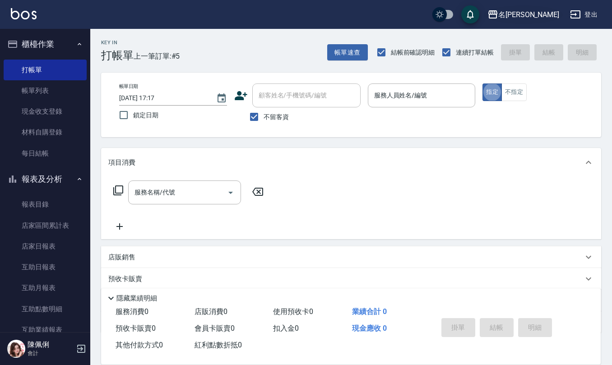
click at [542, 21] on button "名[PERSON_NAME]" at bounding box center [523, 14] width 79 height 19
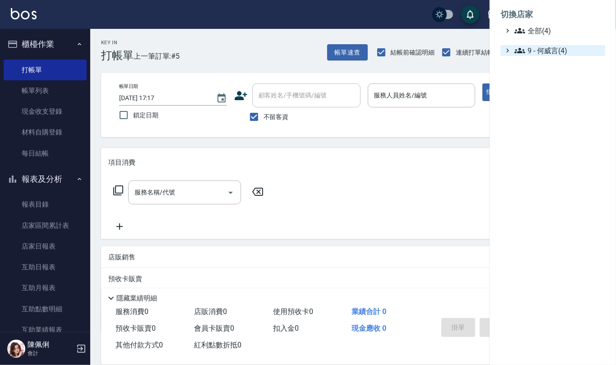
click at [542, 47] on span "9 - 何威言(4)" at bounding box center [558, 50] width 87 height 11
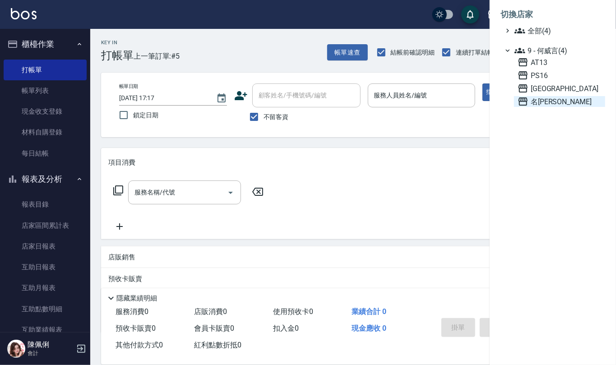
click at [541, 105] on span "名[PERSON_NAME]" at bounding box center [560, 101] width 84 height 11
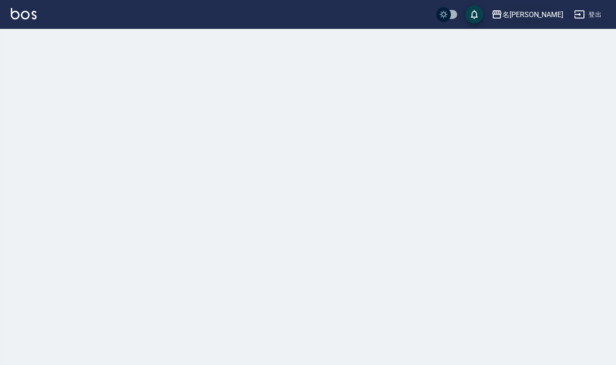
click at [545, 15] on div "名[PERSON_NAME]" at bounding box center [533, 14] width 61 height 11
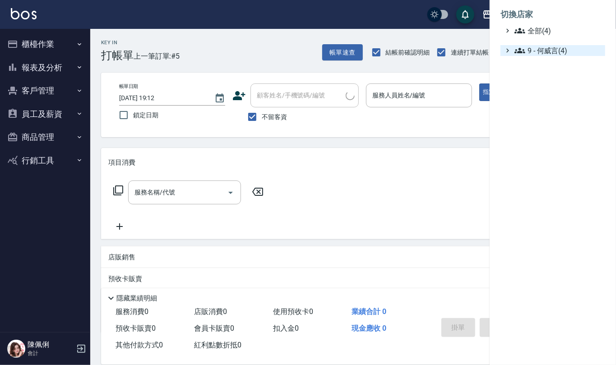
click at [550, 46] on span "9 - 何威言(4)" at bounding box center [558, 50] width 87 height 11
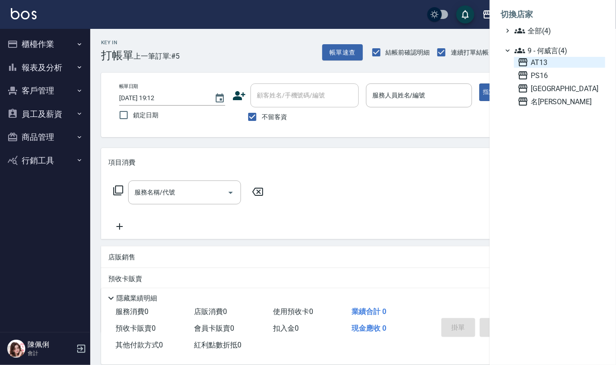
click at [546, 64] on span "AT13" at bounding box center [560, 62] width 84 height 11
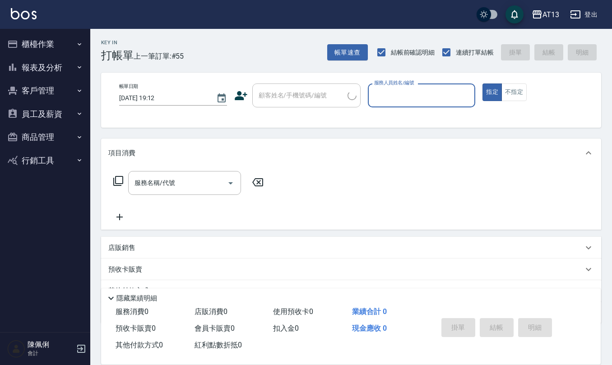
click at [52, 112] on button "員工及薪資" at bounding box center [45, 114] width 83 height 23
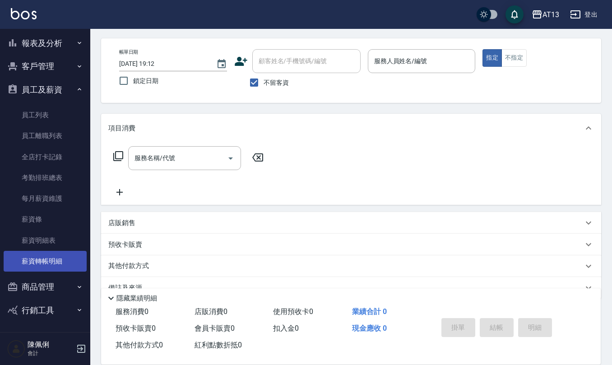
scroll to position [53, 0]
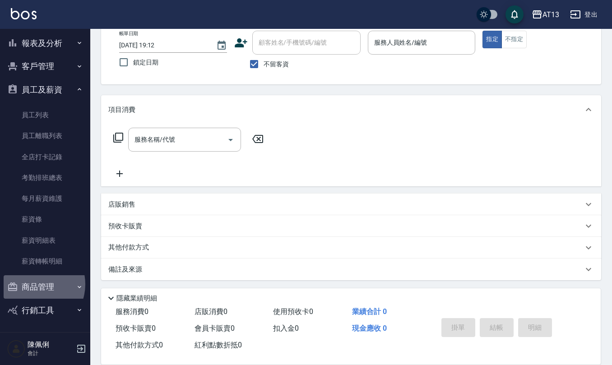
click at [33, 282] on button "商品管理" at bounding box center [45, 286] width 83 height 23
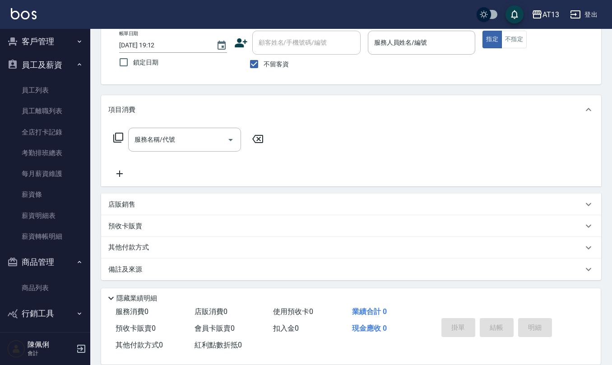
scroll to position [51, 0]
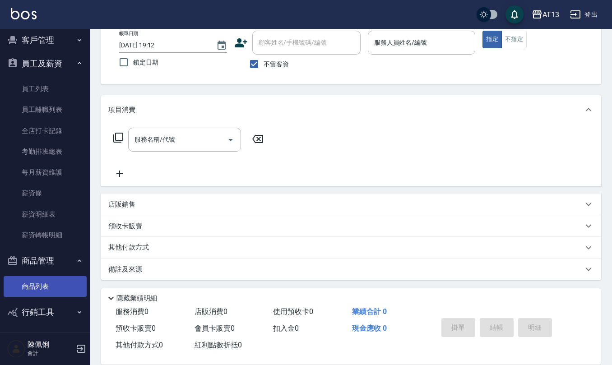
click at [45, 279] on link "商品列表" at bounding box center [45, 286] width 83 height 21
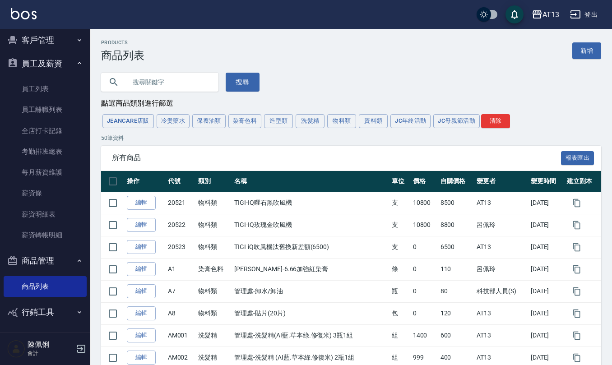
click at [160, 84] on input "text" at bounding box center [168, 82] width 85 height 24
type input "d"
type input "植萃"
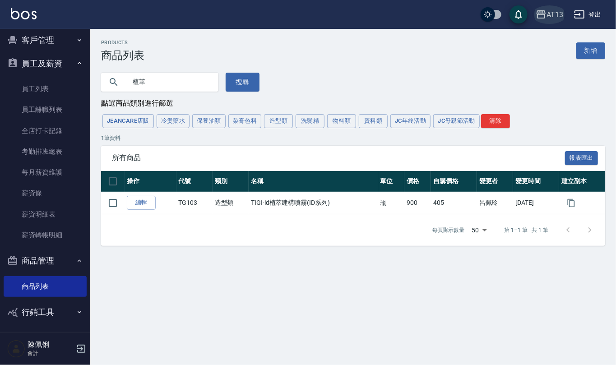
click at [557, 16] on div "AT13" at bounding box center [555, 14] width 17 height 11
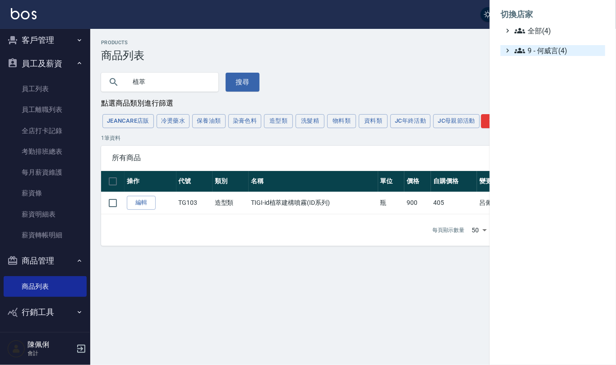
click at [555, 54] on span "9 - 何威言(4)" at bounding box center [558, 50] width 87 height 11
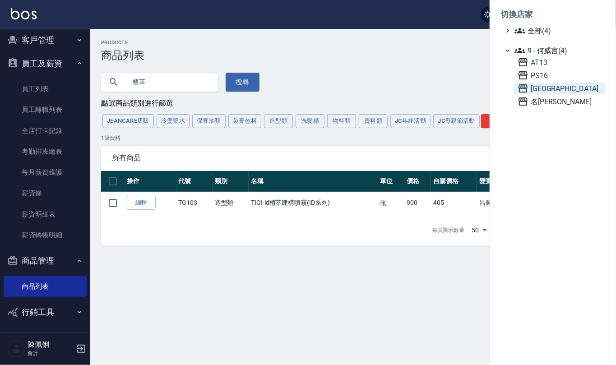
click at [561, 89] on span "[GEOGRAPHIC_DATA]" at bounding box center [560, 88] width 84 height 11
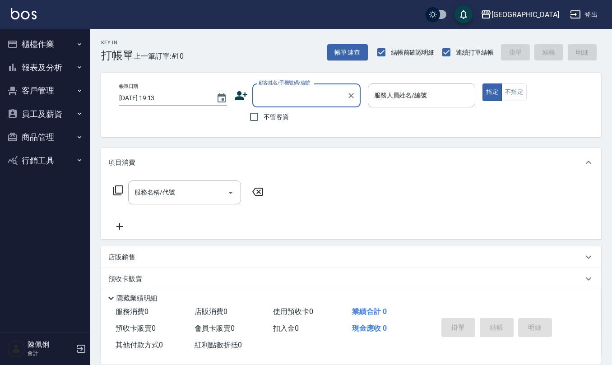
click at [54, 131] on button "商品管理" at bounding box center [45, 137] width 83 height 23
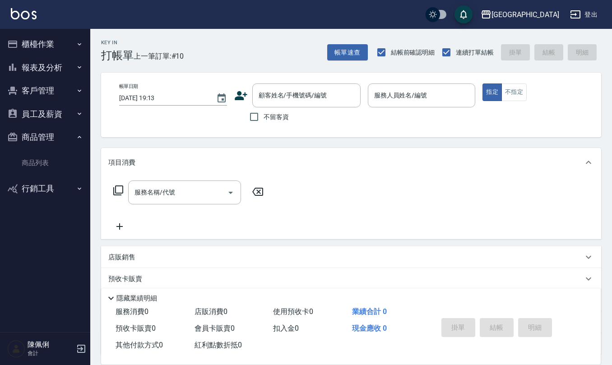
click at [54, 176] on ul "商品列表" at bounding box center [45, 163] width 83 height 28
click at [53, 168] on link "商品列表" at bounding box center [45, 163] width 83 height 21
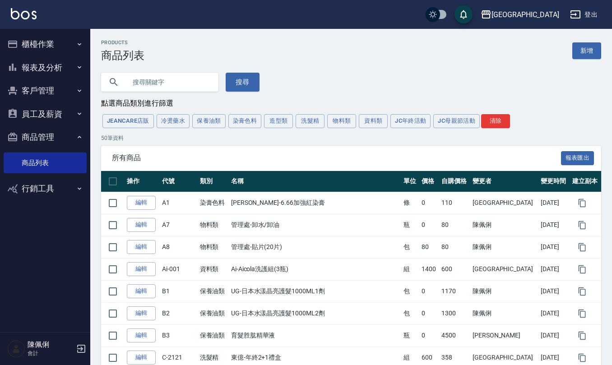
click at [196, 86] on input "text" at bounding box center [168, 82] width 85 height 24
type input "南"
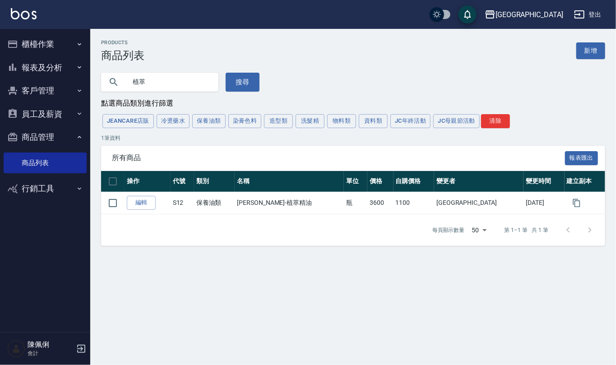
drag, startPoint x: 175, startPoint y: 79, endPoint x: 347, endPoint y: 86, distance: 171.7
click at [125, 84] on div "植萃" at bounding box center [159, 82] width 117 height 19
type input "tigi"
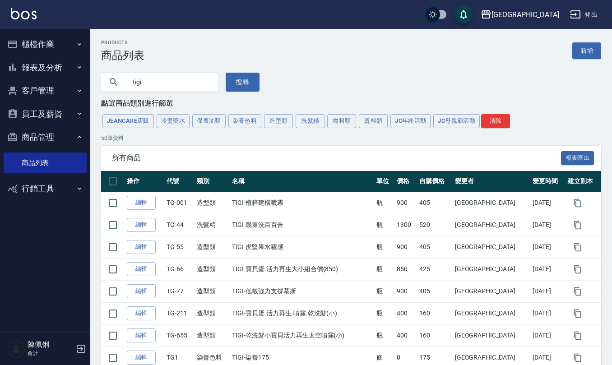
click at [36, 33] on button "櫃檯作業" at bounding box center [45, 44] width 83 height 23
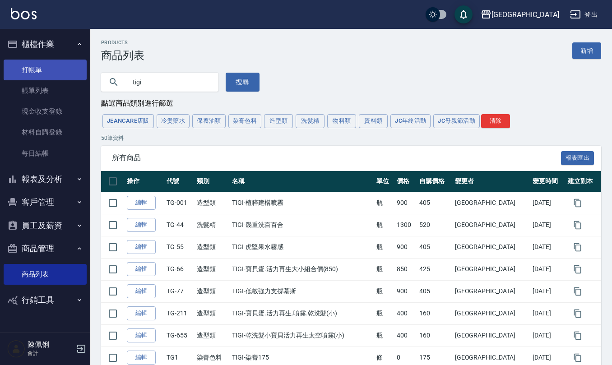
click at [42, 62] on link "打帳單" at bounding box center [45, 70] width 83 height 21
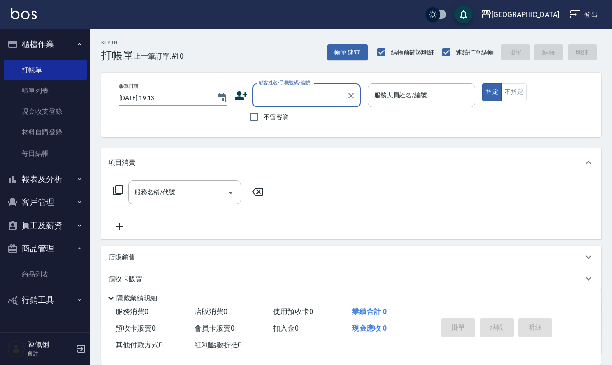
click at [45, 253] on button "商品管理" at bounding box center [45, 248] width 83 height 23
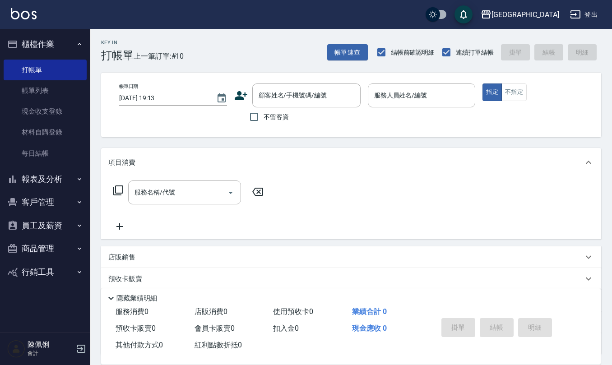
click at [38, 241] on button "商品管理" at bounding box center [45, 248] width 83 height 23
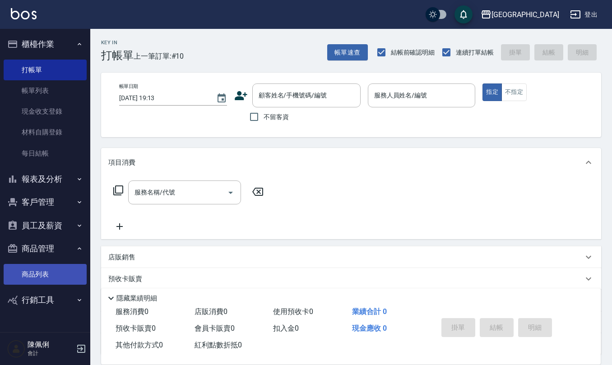
click at [42, 279] on link "商品列表" at bounding box center [45, 274] width 83 height 21
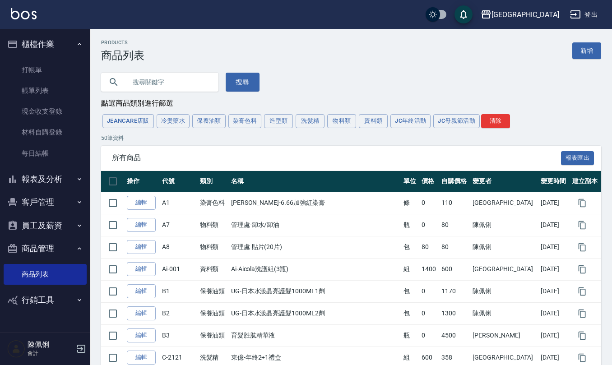
click at [153, 84] on input "text" at bounding box center [168, 82] width 85 height 24
type input "a"
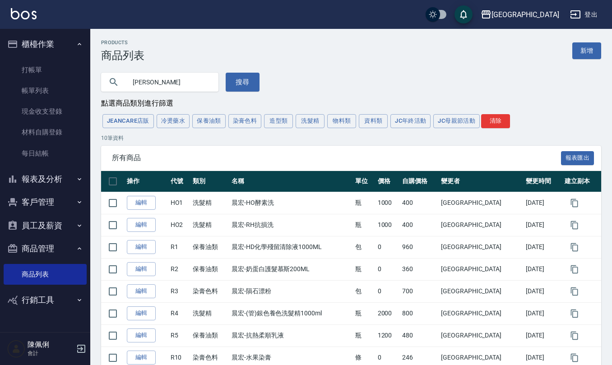
drag, startPoint x: 170, startPoint y: 88, endPoint x: 90, endPoint y: 84, distance: 79.6
click at [93, 84] on div "晨宏 搜尋" at bounding box center [174, 77] width 169 height 30
type input "東"
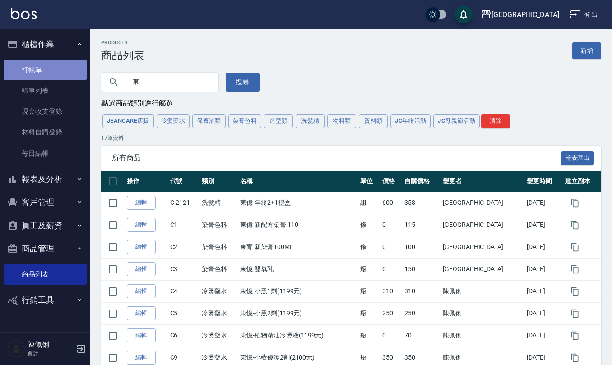
click at [40, 70] on link "打帳單" at bounding box center [45, 70] width 83 height 21
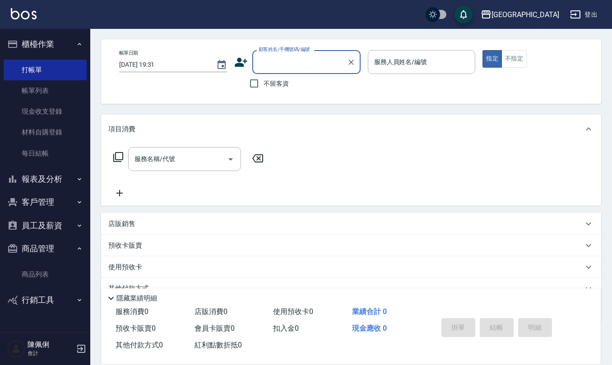
scroll to position [60, 0]
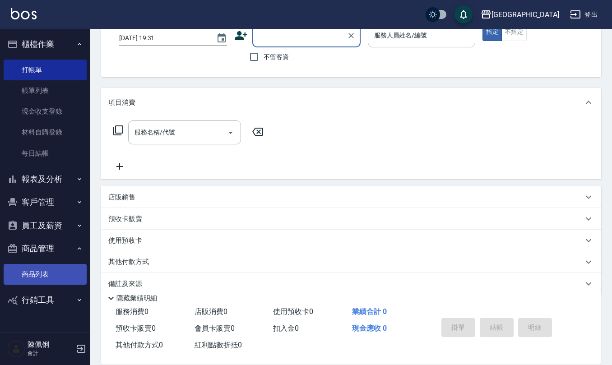
click at [34, 271] on link "商品列表" at bounding box center [45, 274] width 83 height 21
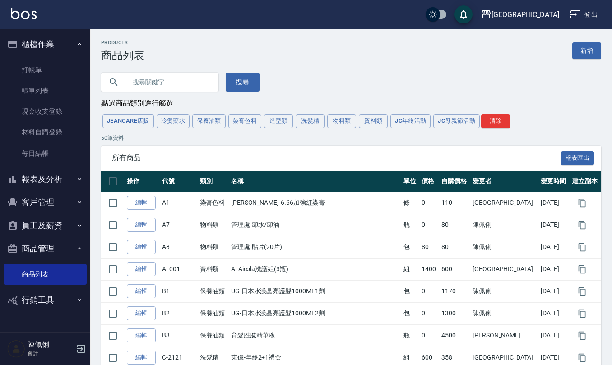
click at [179, 82] on input "text" at bounding box center [168, 82] width 85 height 24
click at [543, 13] on div "[GEOGRAPHIC_DATA]" at bounding box center [526, 14] width 68 height 11
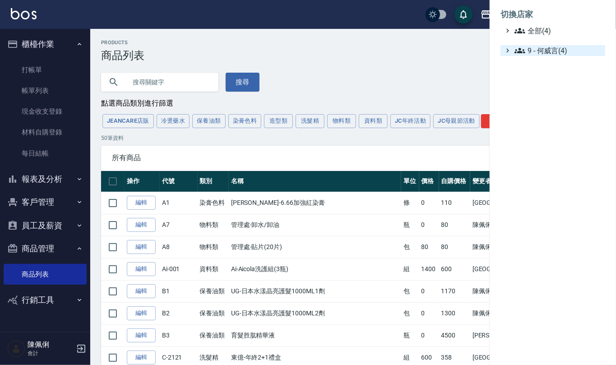
click at [537, 53] on span "9 - 何威言(4)" at bounding box center [558, 50] width 87 height 11
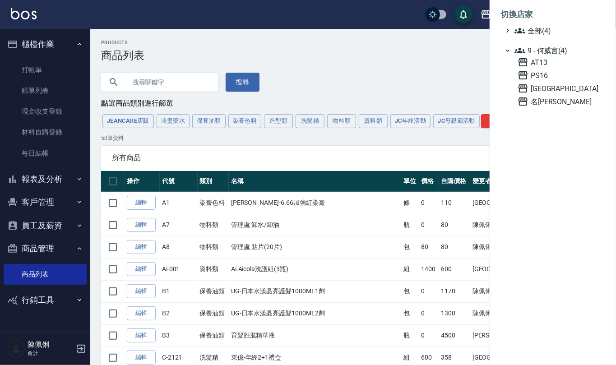
click at [408, 83] on div at bounding box center [308, 182] width 616 height 365
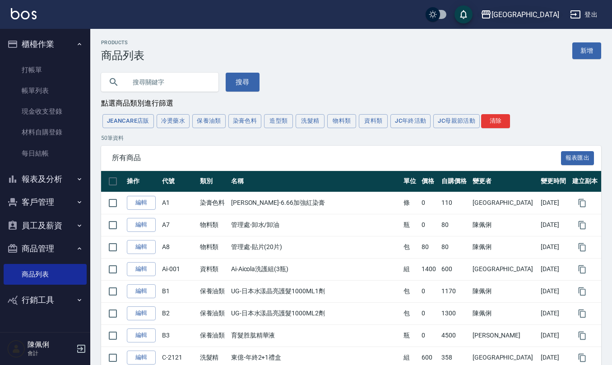
click at [541, 13] on div "[GEOGRAPHIC_DATA]" at bounding box center [526, 14] width 68 height 11
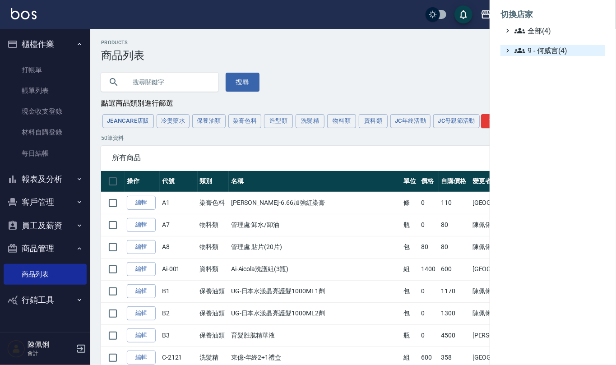
click at [536, 53] on span "9 - 何威言(4)" at bounding box center [558, 50] width 87 height 11
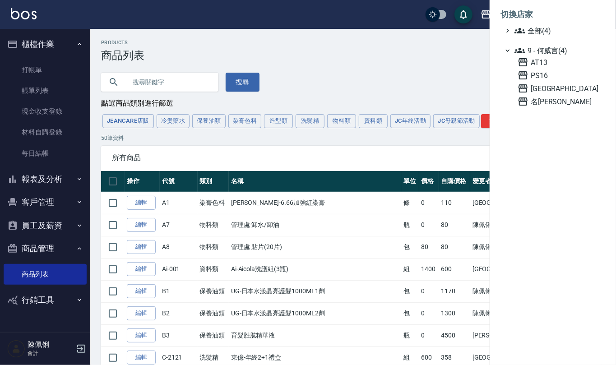
click at [551, 94] on div "AT13 PS16 上越新廟口 名留仁二" at bounding box center [559, 82] width 91 height 50
click at [551, 98] on span "名[PERSON_NAME]" at bounding box center [560, 101] width 84 height 11
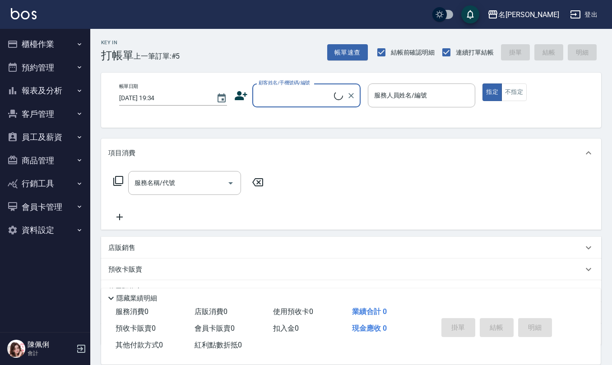
click at [50, 47] on button "櫃檯作業" at bounding box center [45, 44] width 83 height 23
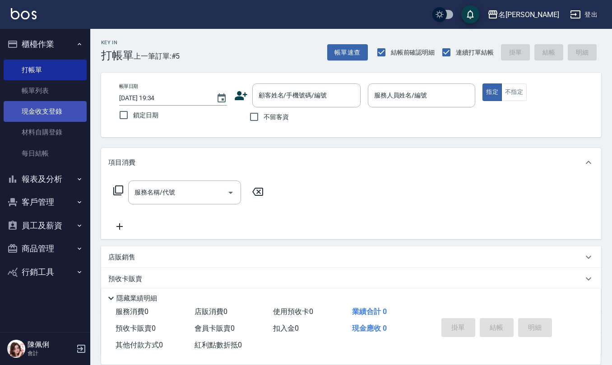
click at [57, 119] on link "現金收支登錄" at bounding box center [45, 111] width 83 height 21
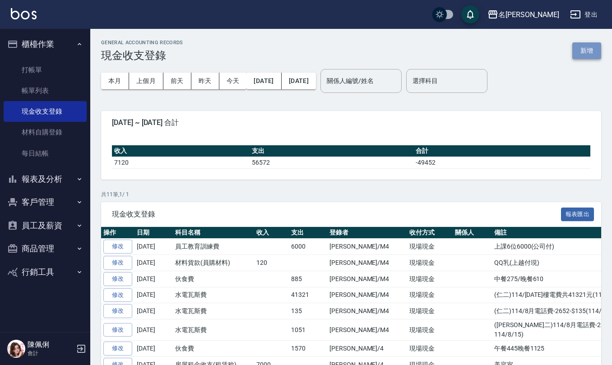
click at [584, 54] on button "新增" at bounding box center [587, 50] width 29 height 17
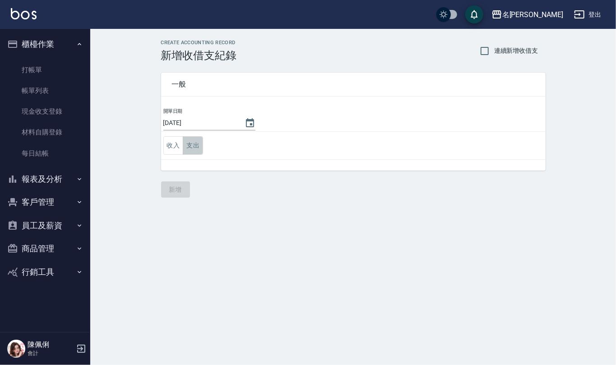
click at [191, 143] on button "支出" at bounding box center [193, 145] width 20 height 19
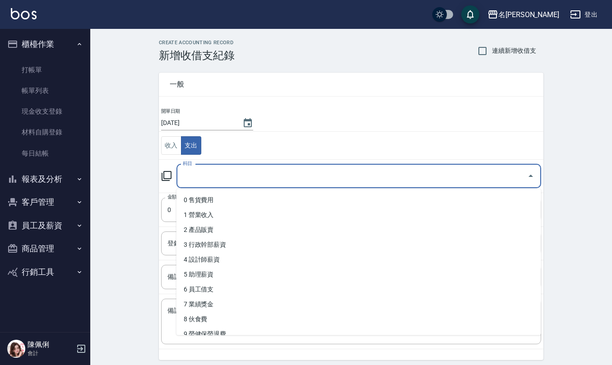
click at [201, 179] on input "科目" at bounding box center [352, 176] width 343 height 16
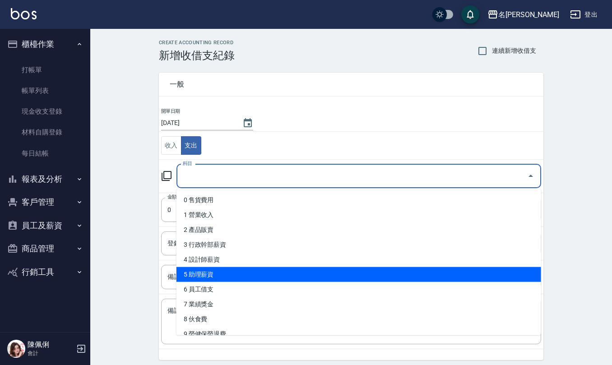
scroll to position [60, 0]
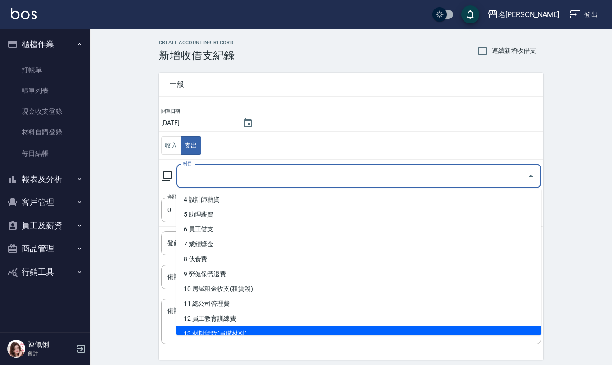
click at [241, 329] on li "13 材料貨款(員購材料)" at bounding box center [359, 334] width 365 height 15
type input "13 材料貨款(員購材料)"
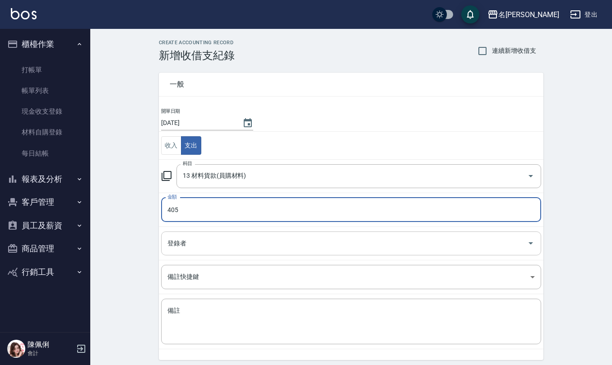
type input "405"
click at [235, 239] on input "登錄者" at bounding box center [344, 244] width 359 height 16
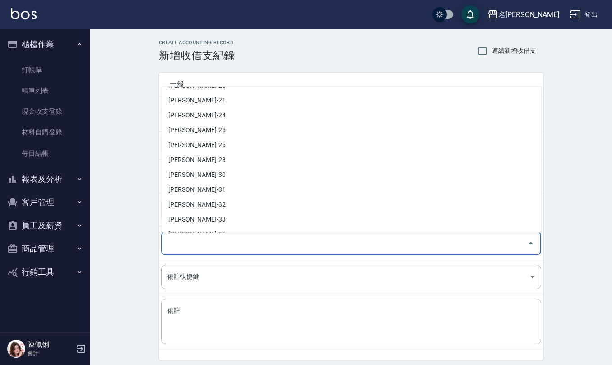
scroll to position [397, 0]
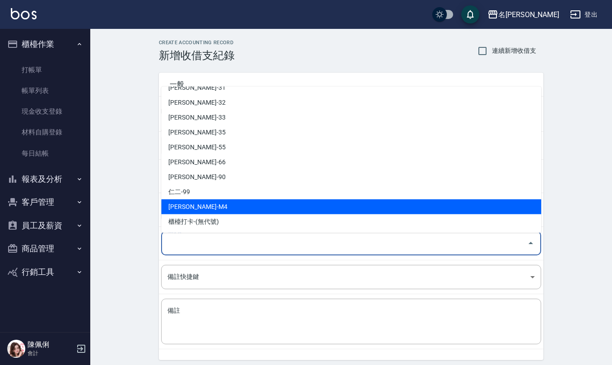
click at [211, 213] on li "陳佩俐-M4" at bounding box center [351, 207] width 380 height 15
type input "陳佩俐-M4"
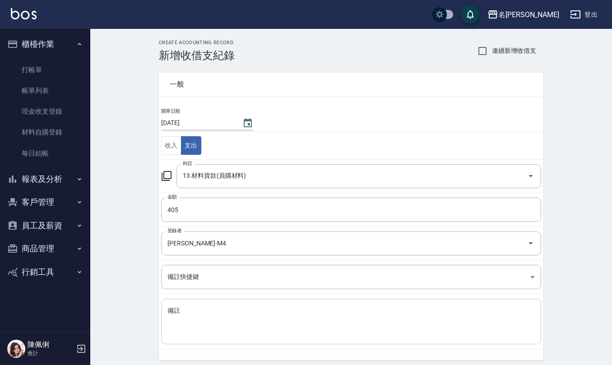
click at [238, 341] on div "x 備註" at bounding box center [351, 322] width 380 height 46
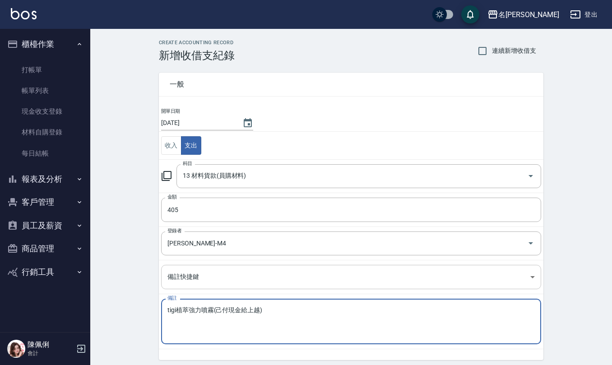
scroll to position [34, 0]
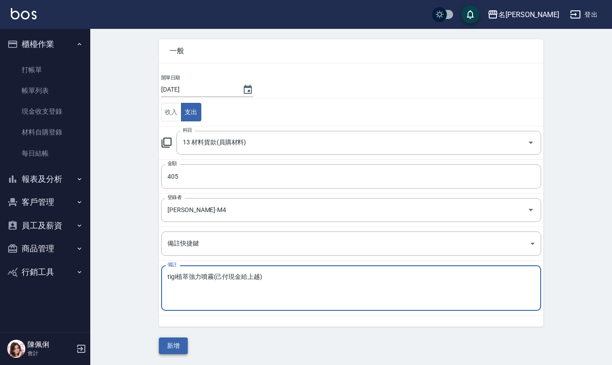
type textarea "tigi植萃強力噴霧(己付現金給上越)"
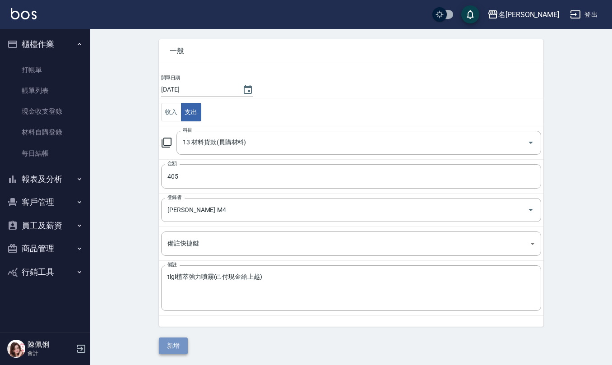
click at [169, 348] on button "新增" at bounding box center [173, 346] width 29 height 17
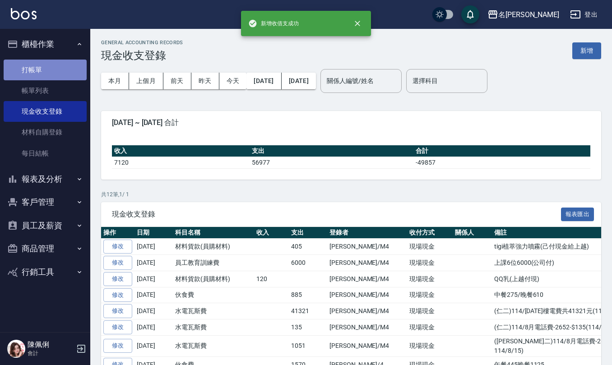
click at [40, 67] on link "打帳單" at bounding box center [45, 70] width 83 height 21
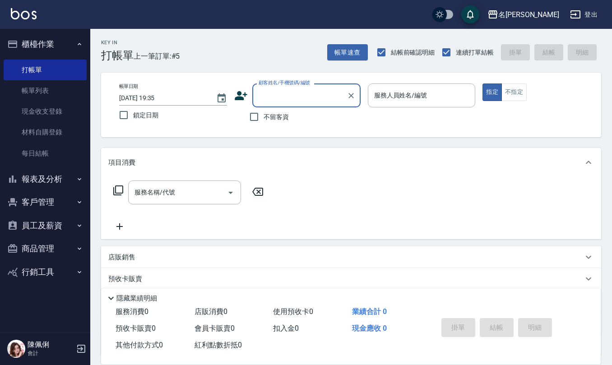
click at [55, 250] on button "商品管理" at bounding box center [45, 248] width 83 height 23
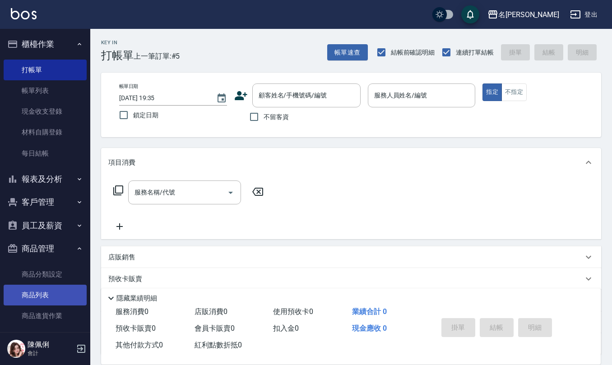
click at [46, 304] on link "商品列表" at bounding box center [45, 295] width 83 height 21
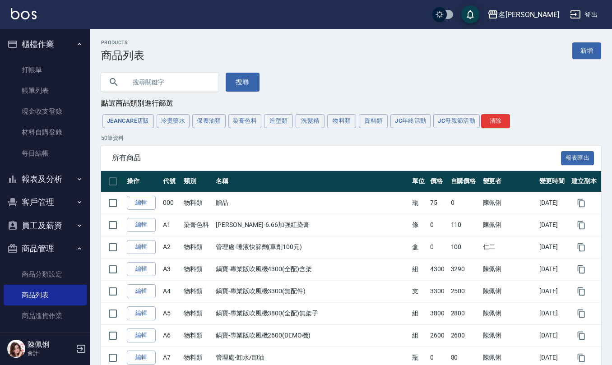
click at [184, 80] on input "text" at bounding box center [168, 82] width 85 height 24
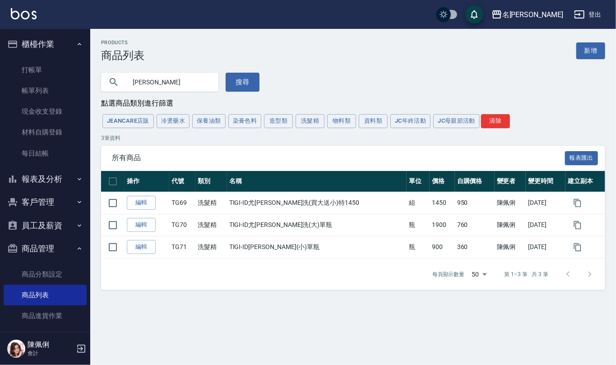
drag, startPoint x: 163, startPoint y: 87, endPoint x: 94, endPoint y: 81, distance: 68.9
click at [94, 81] on div "尤加利 搜尋" at bounding box center [174, 77] width 169 height 30
type input "5g"
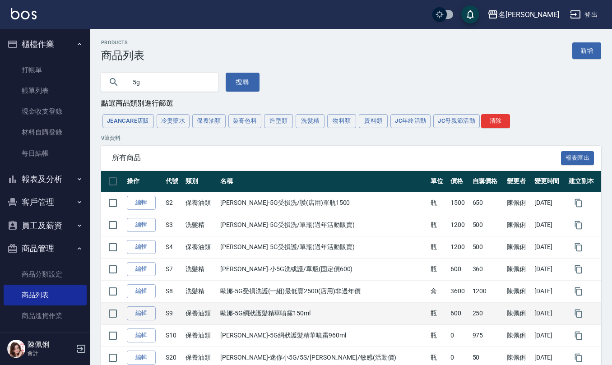
scroll to position [60, 0]
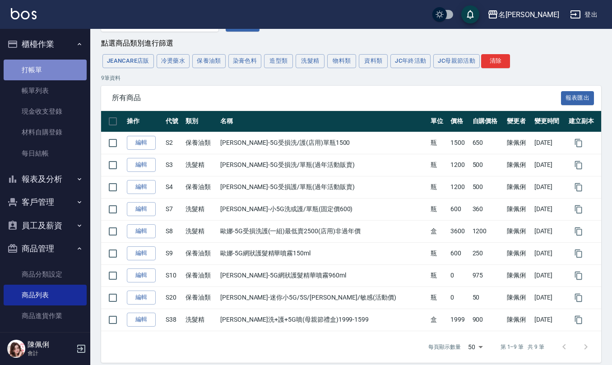
click at [51, 70] on link "打帳單" at bounding box center [45, 70] width 83 height 21
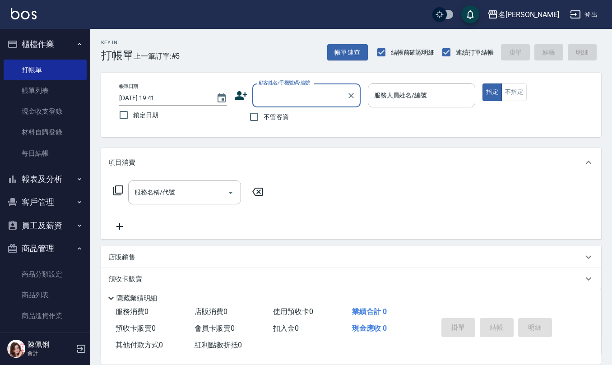
click at [268, 109] on label "不留客資" at bounding box center [267, 116] width 44 height 19
click at [264, 109] on input "不留客資" at bounding box center [254, 116] width 19 height 19
checkbox input "true"
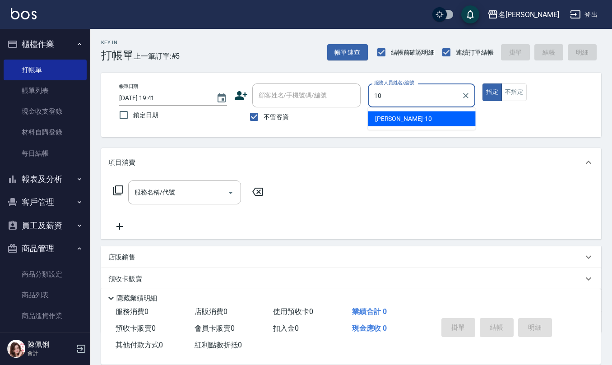
type input "胡淑雲-10"
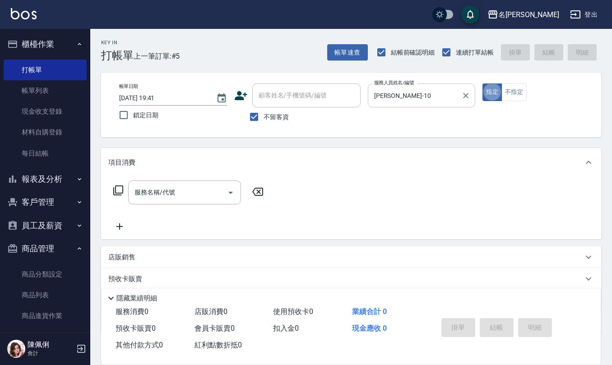
type button "true"
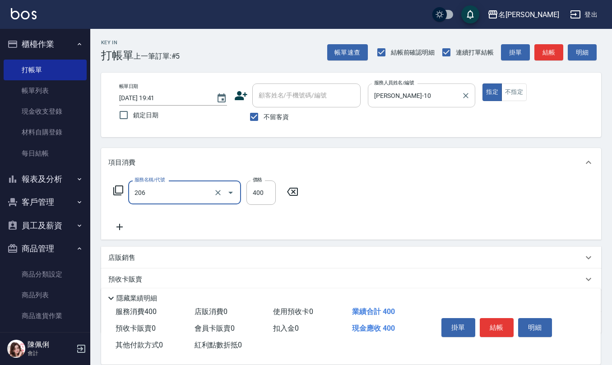
type input "健康洗(206)"
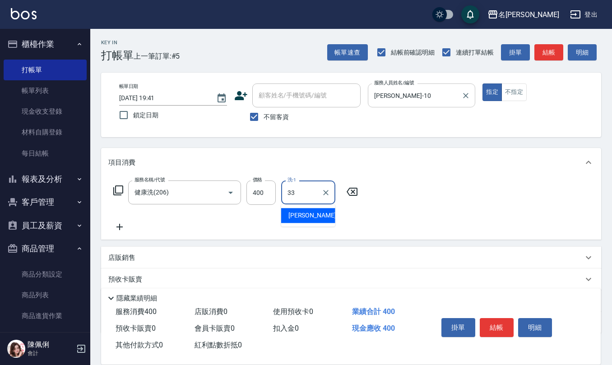
type input "竹儀-33"
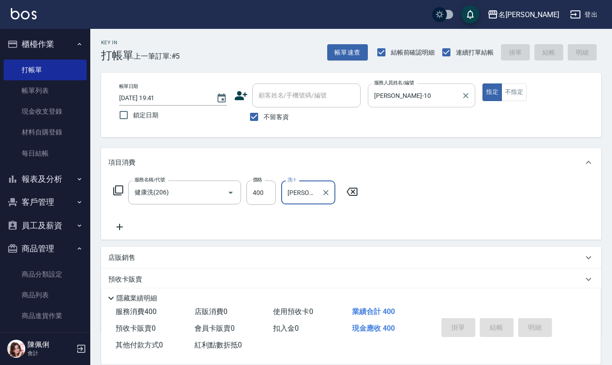
type input "2025/09/04 19:48"
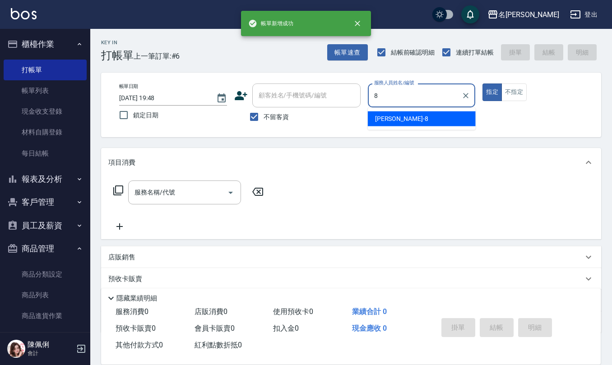
type input "楊馨嵐-8"
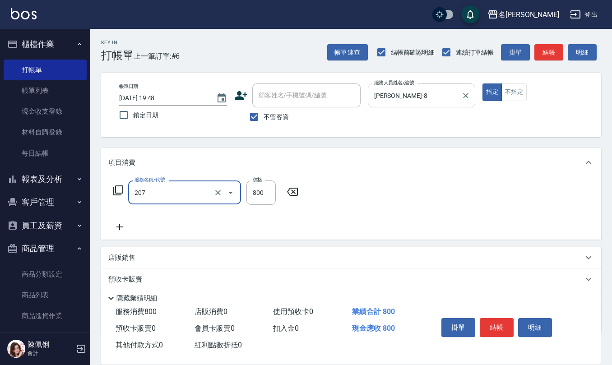
type input "清潔洗(207)"
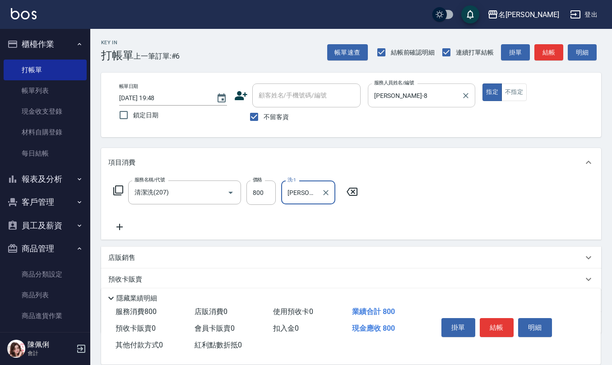
type input "陳欣妤-26"
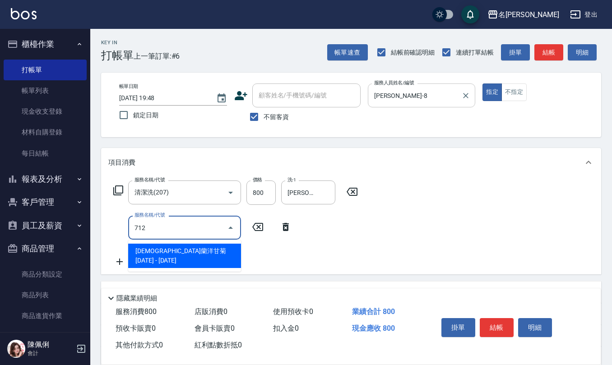
type input "伊蘭洋甘菊1000(712)"
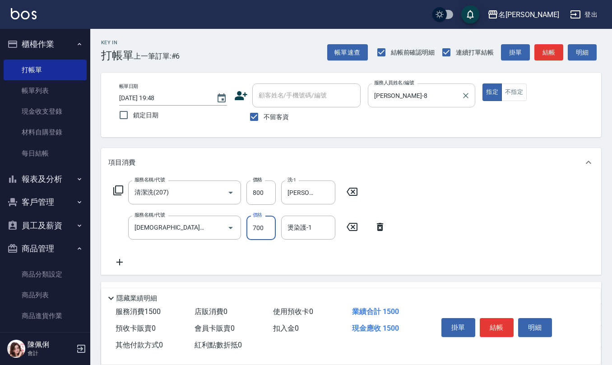
type input "700"
type input "陳欣妤-26"
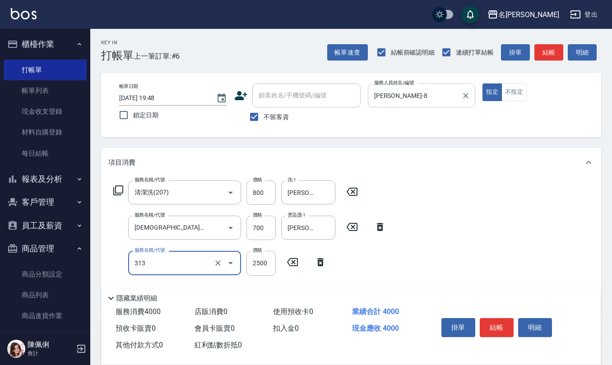
type input "生化還原2500(313)"
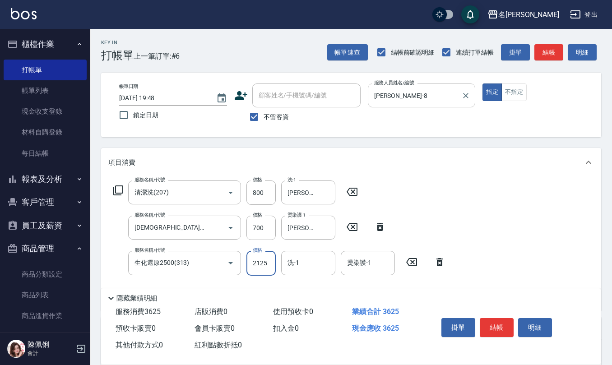
type input "2125"
type input "陳欣妤-26"
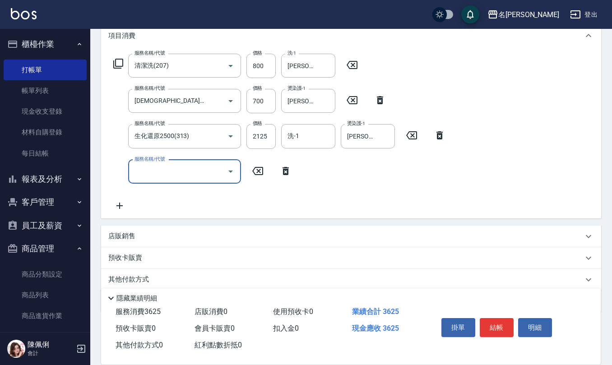
scroll to position [158, 0]
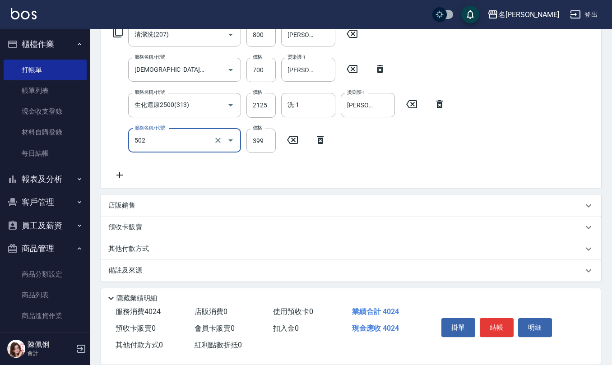
type input "挑染5束399(502)"
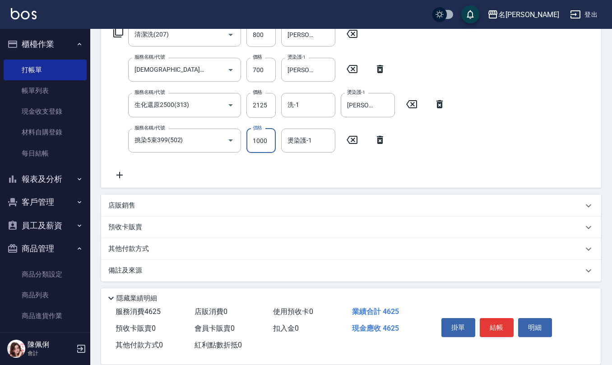
type input "1000"
type input "陳欣妤-26"
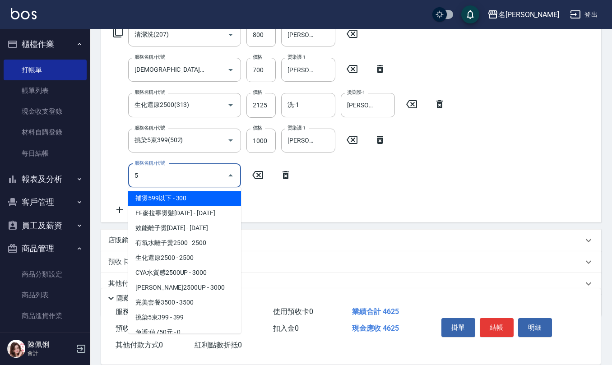
type input "50"
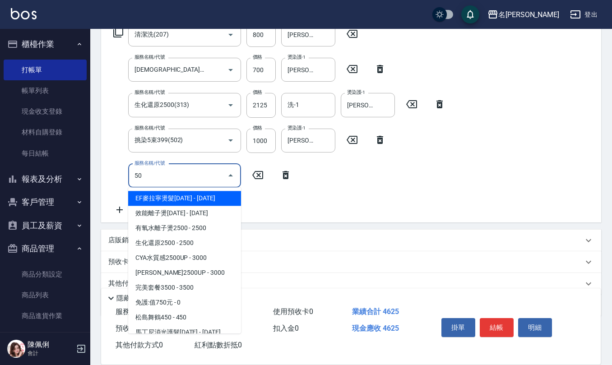
drag, startPoint x: 145, startPoint y: 172, endPoint x: 98, endPoint y: 182, distance: 48.6
click at [103, 182] on div "服務名稱/代號 清潔洗(207) 服務名稱/代號 價格 800 價格 洗-1 陳欣妤-26 洗-1 服務名稱/代號 伊蘭洋甘菊1000(712) 服務名稱/代…" at bounding box center [351, 121] width 500 height 204
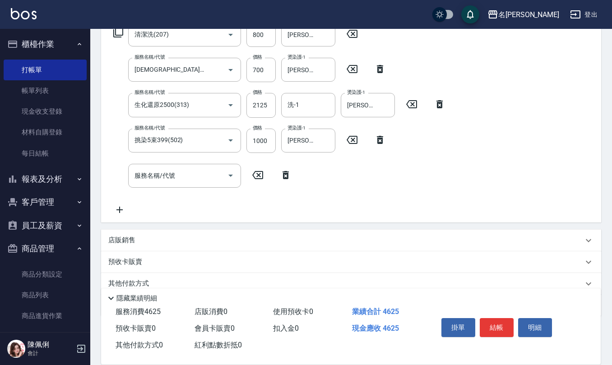
click at [358, 138] on icon at bounding box center [352, 140] width 11 height 8
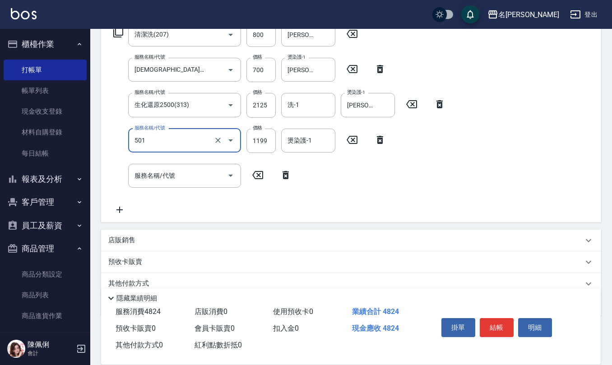
type input "染髮(501)"
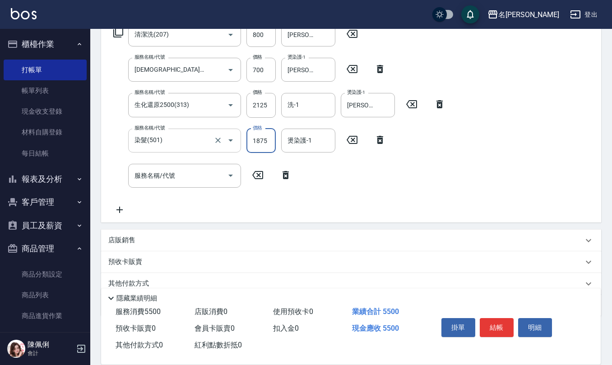
type input "1875"
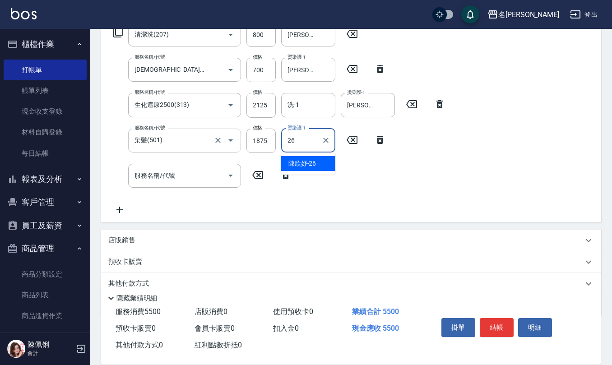
type input "陳欣妤-26"
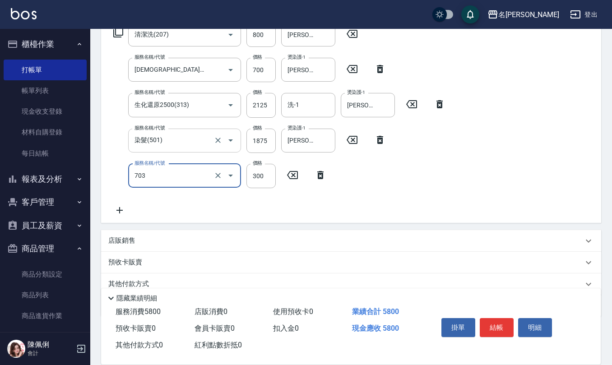
type input "(1236)設計師(703)"
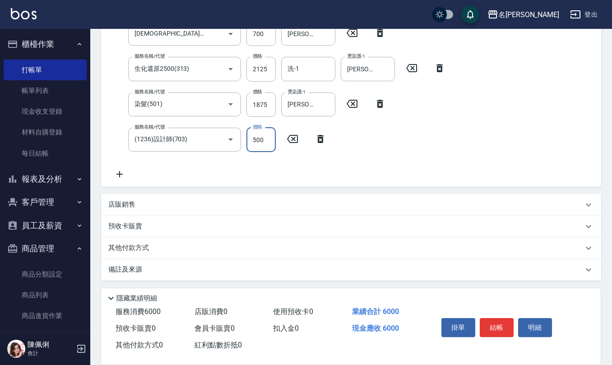
type input "500"
click at [115, 265] on p "備註及來源" at bounding box center [125, 269] width 34 height 9
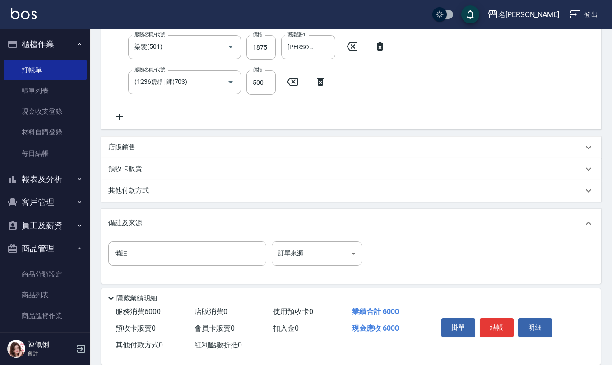
scroll to position [254, 0]
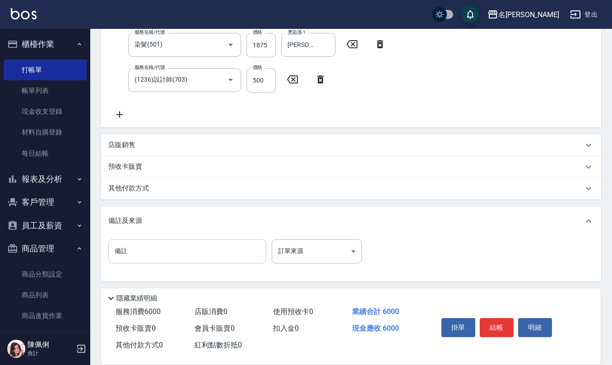
click at [200, 249] on input "備註" at bounding box center [187, 251] width 158 height 24
type input "牛"
type input "生日面膜"
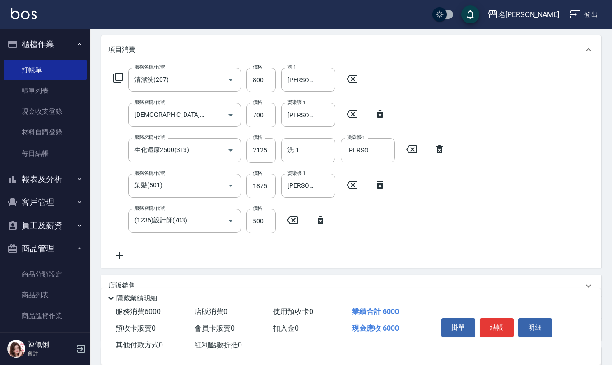
scroll to position [134, 0]
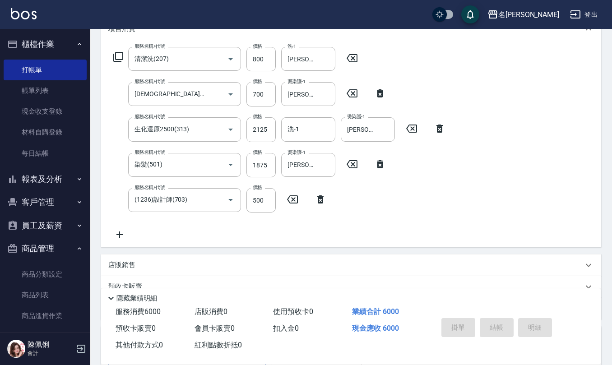
type input "2025/09/04 19:49"
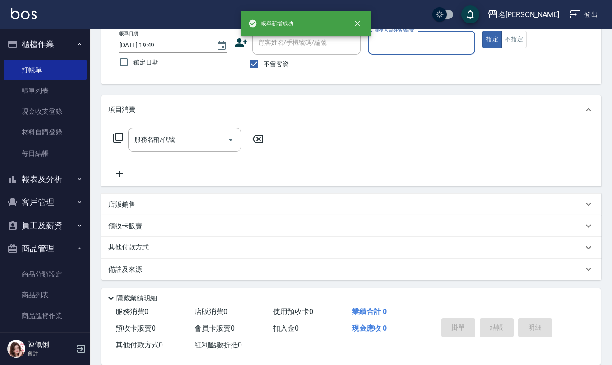
scroll to position [0, 0]
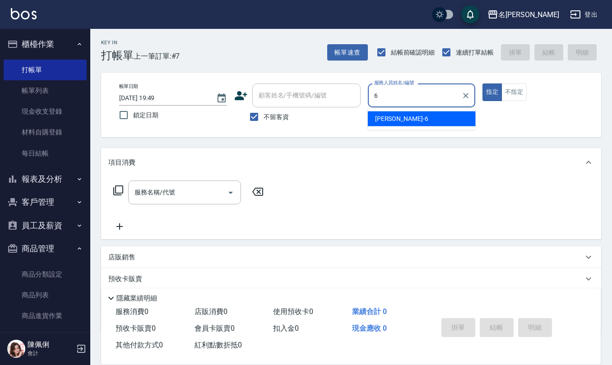
type input "吳淑文-6"
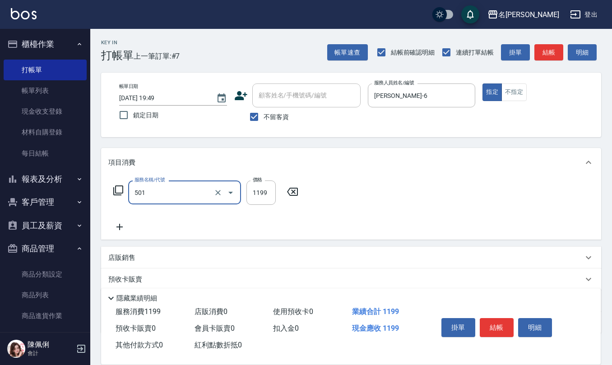
type input "染髮(501)"
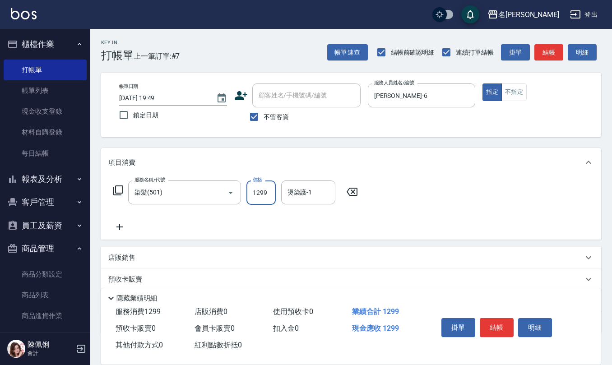
type input "1299"
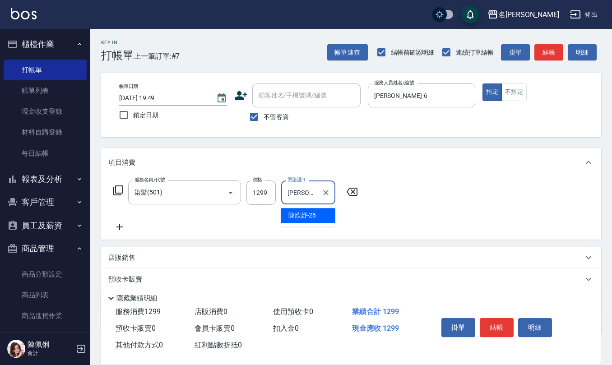
type input "陳欣妤-26"
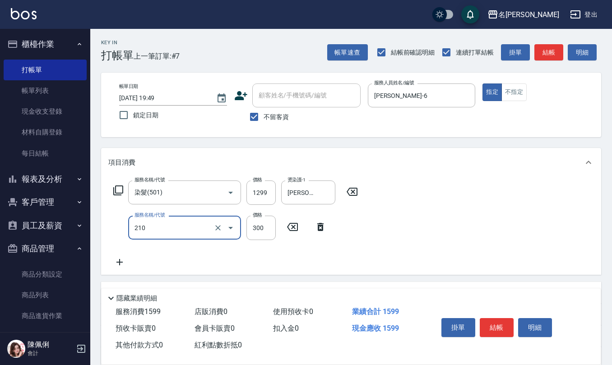
type input "歐娜洗髮精(210)"
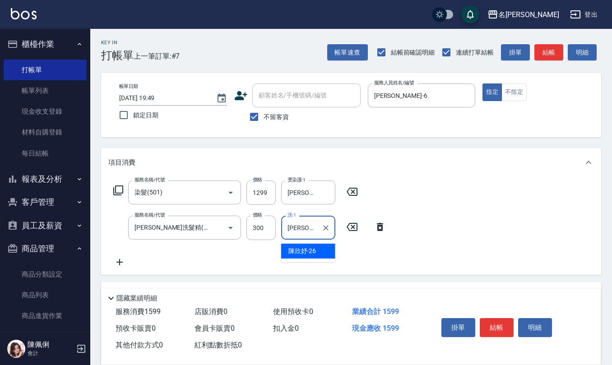
type input "陳欣妤-26"
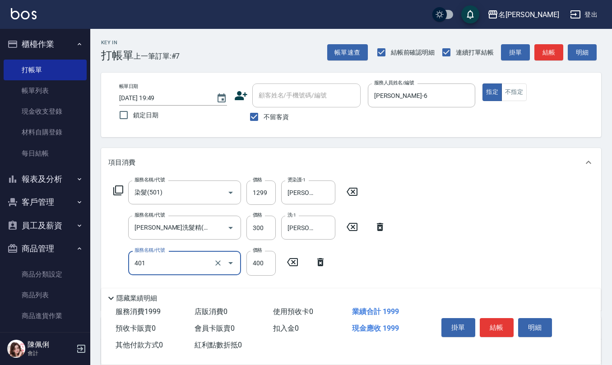
type input "剪髮(401)"
type input "350"
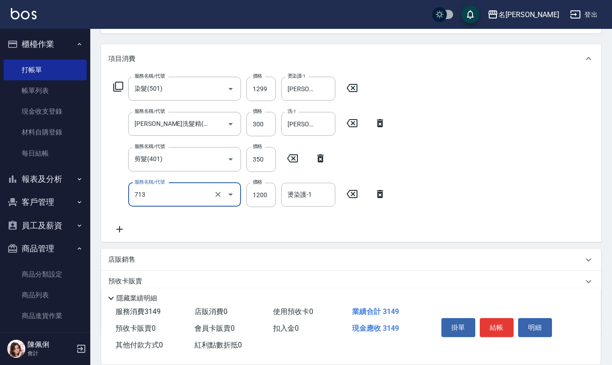
scroll to position [120, 0]
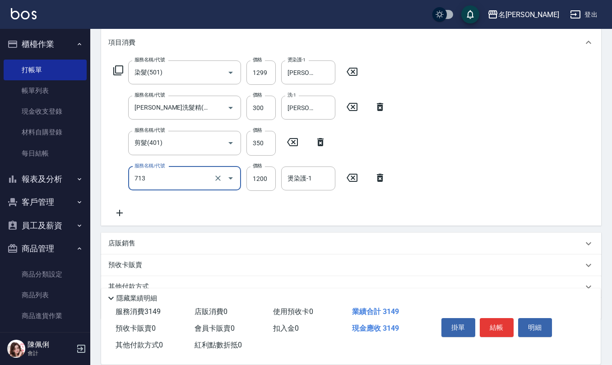
type input "水樣結構式1200(713)"
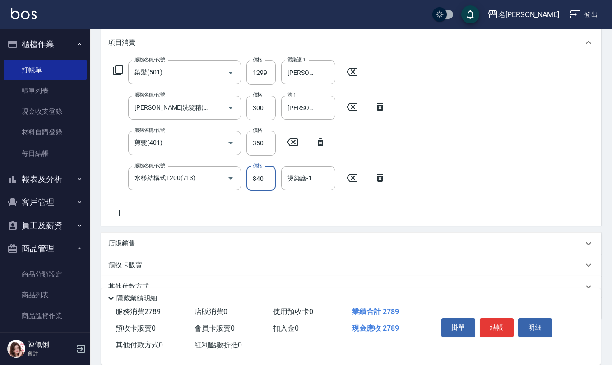
type input "840"
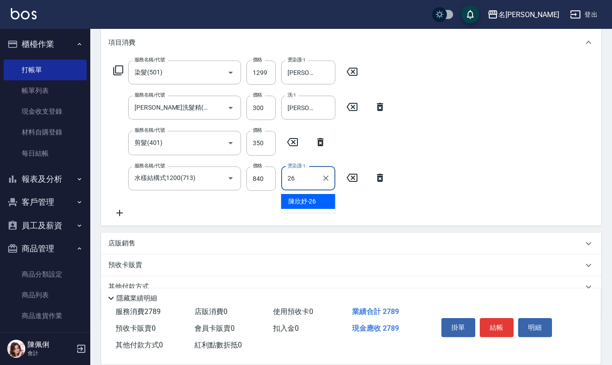
type input "陳欣妤-26"
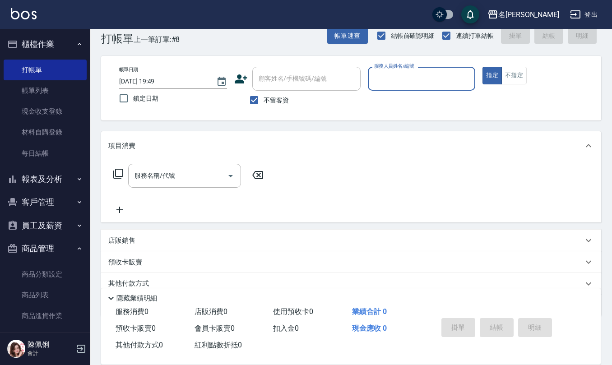
scroll to position [0, 0]
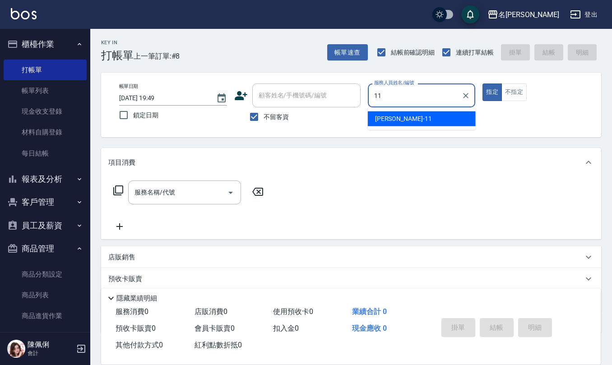
type input "詹沛橙-11"
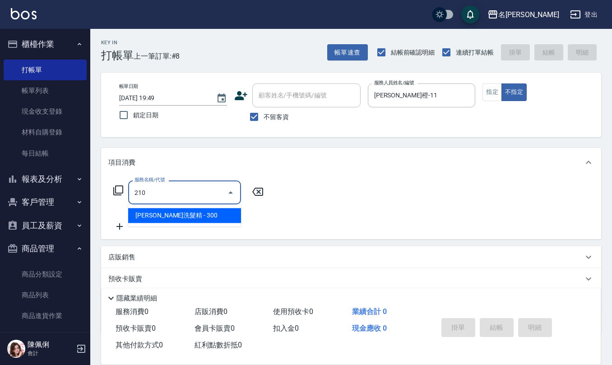
type input "歐娜洗髮精(210)"
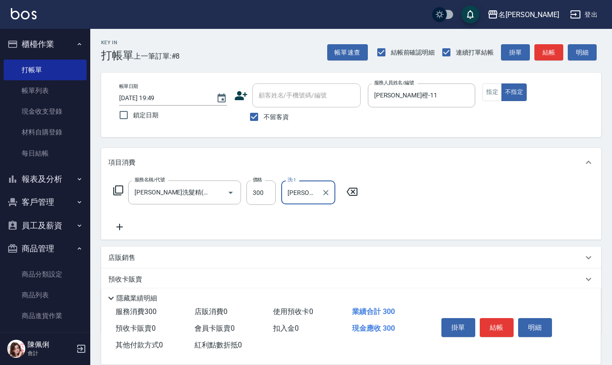
type input "葉冠佑-32"
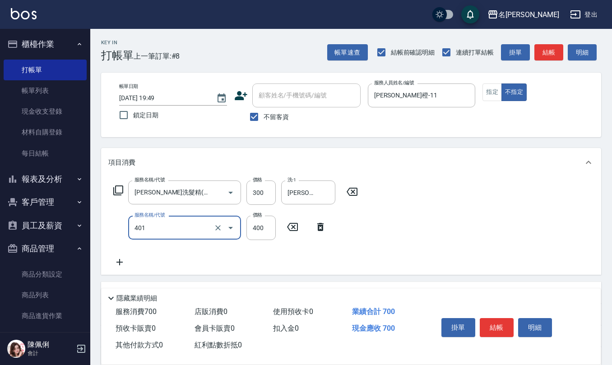
type input "剪髮(401)"
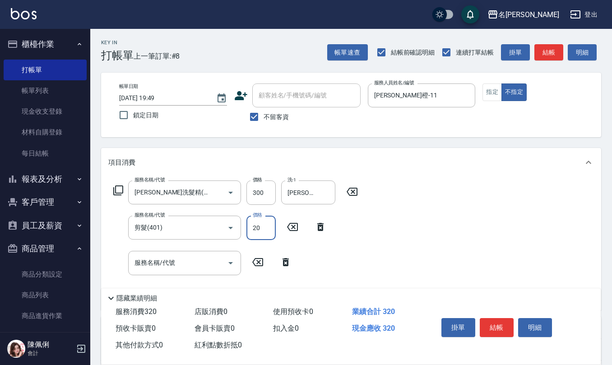
click at [260, 219] on input "20" at bounding box center [261, 228] width 29 height 24
type input "200"
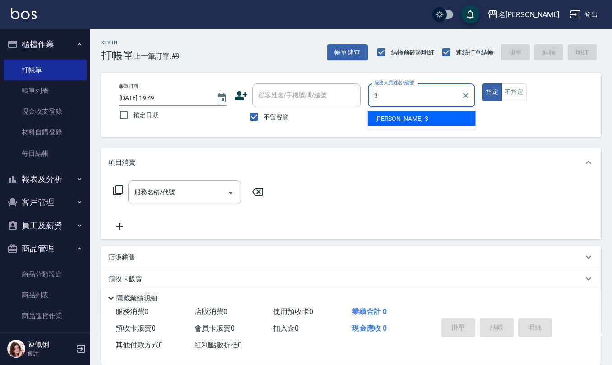
type input "陳旅玨-3"
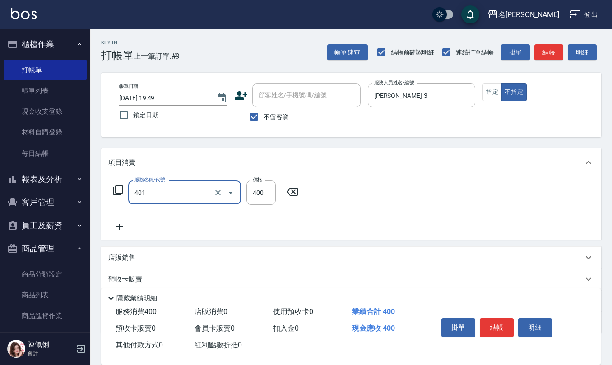
type input "剪髮(401)"
type input "150"
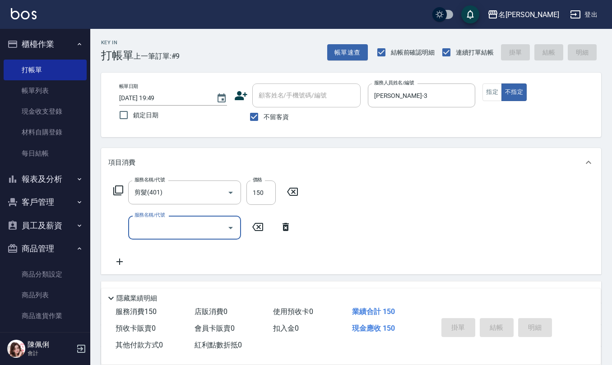
type input "2025/09/04 19:50"
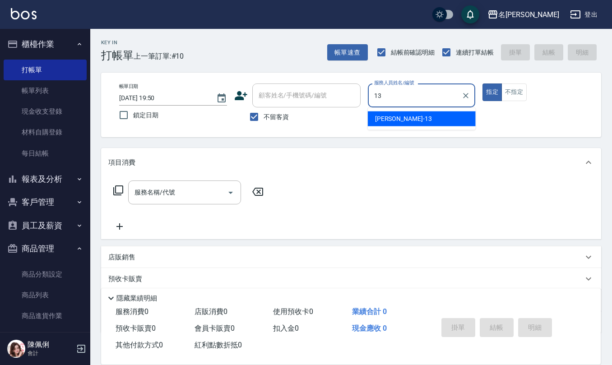
type input "蘇亭云-13"
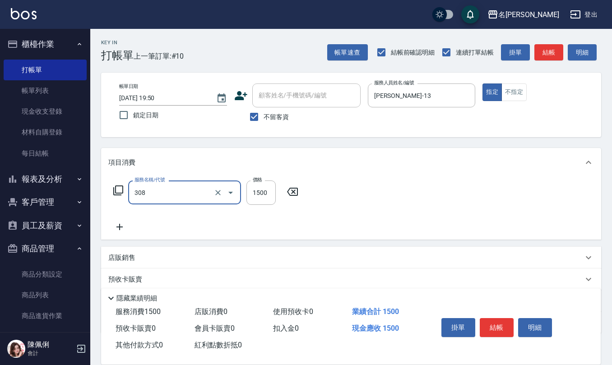
type input "效能離子燙1500(308)"
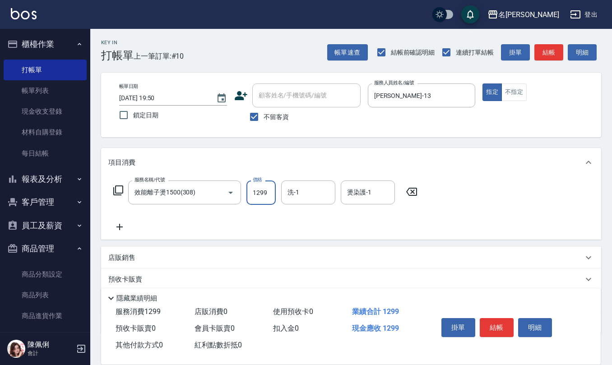
type input "1299"
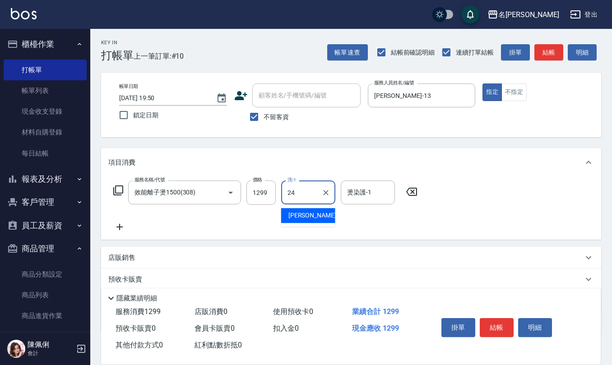
type input "蘇亭云-24"
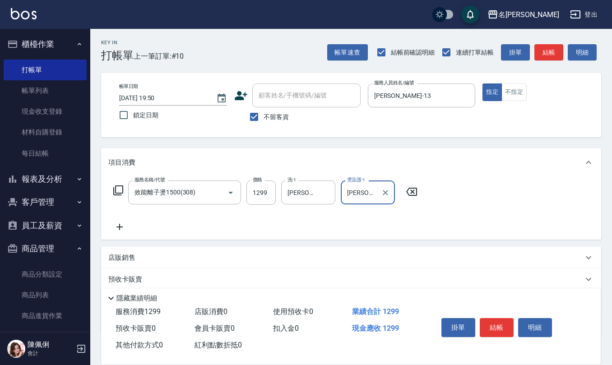
scroll to position [60, 0]
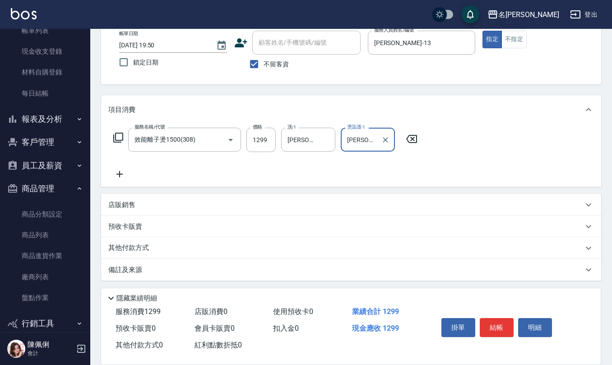
type input "蘇亭云-24"
click at [152, 276] on div "備註及來源" at bounding box center [351, 270] width 500 height 22
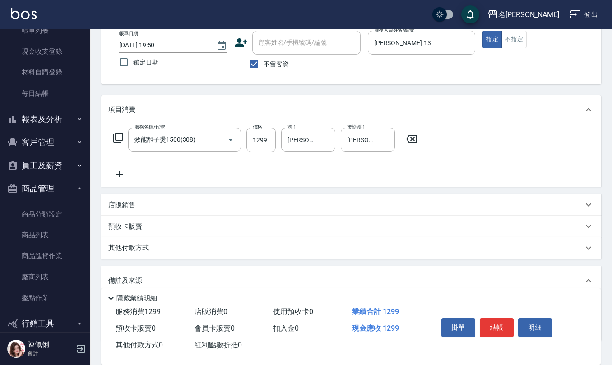
scroll to position [114, 0]
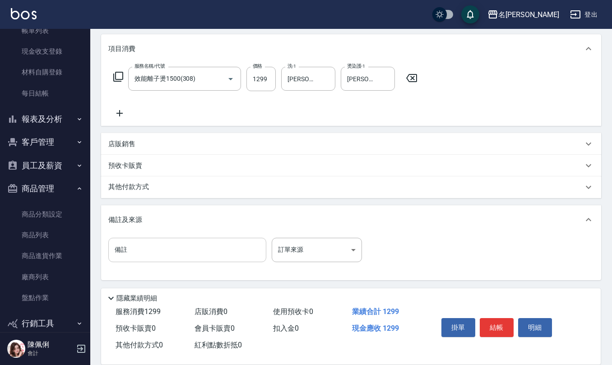
click at [176, 247] on input "備註" at bounding box center [187, 250] width 158 height 24
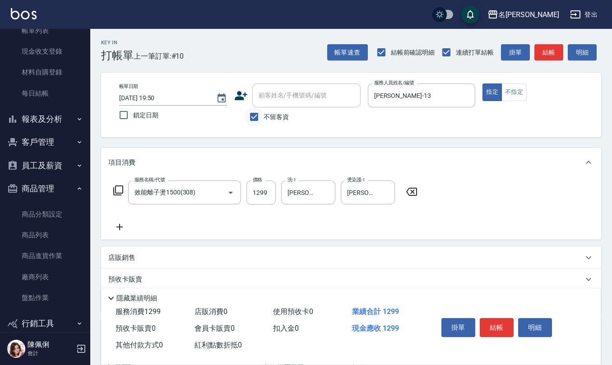
type input "有氧p"
click at [253, 114] on input "不留客資" at bounding box center [254, 116] width 19 height 19
checkbox input "false"
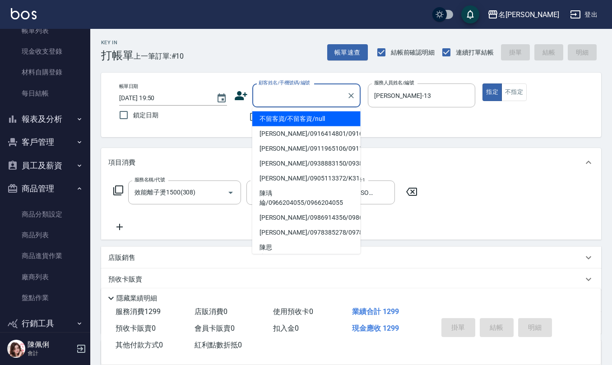
click at [286, 90] on div "顧客姓名/手機號碼/編號 顧客姓名/手機號碼/編號" at bounding box center [306, 96] width 108 height 24
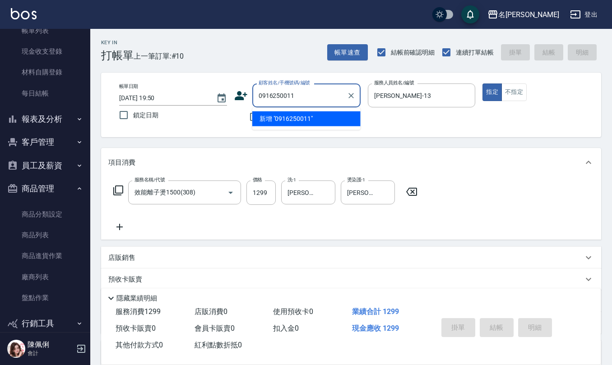
drag, startPoint x: 311, startPoint y: 96, endPoint x: 87, endPoint y: 96, distance: 224.5
click at [89, 96] on div "名留仁二 登出 櫃檯作業 打帳單 帳單列表 現金收支登錄 材料自購登錄 每日結帳 報表及分析 報表目錄 店家區間累計表 店家日報表 互助日報表 互助月報表 互…" at bounding box center [306, 250] width 612 height 501
type input "0916250011"
click at [237, 96] on icon at bounding box center [241, 96] width 14 height 14
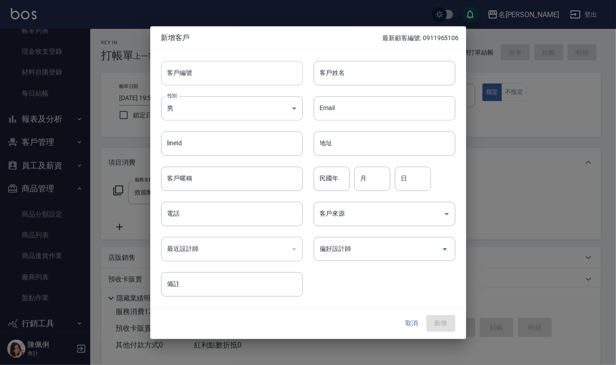
click at [219, 70] on input "客戶編號" at bounding box center [232, 73] width 142 height 24
paste input "0916250011"
type input "0916250011"
click at [225, 218] on input "電話" at bounding box center [232, 214] width 142 height 24
paste input "0916250011"
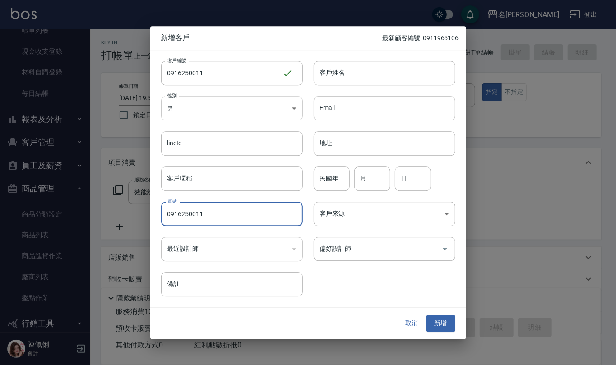
type input "0916250011"
click at [252, 99] on body "名留仁二 登出 櫃檯作業 打帳單 帳單列表 現金收支登錄 材料自購登錄 每日結帳 報表及分析 報表目錄 店家區間累計表 店家日報表 互助日報表 互助月報表 互…" at bounding box center [308, 250] width 616 height 501
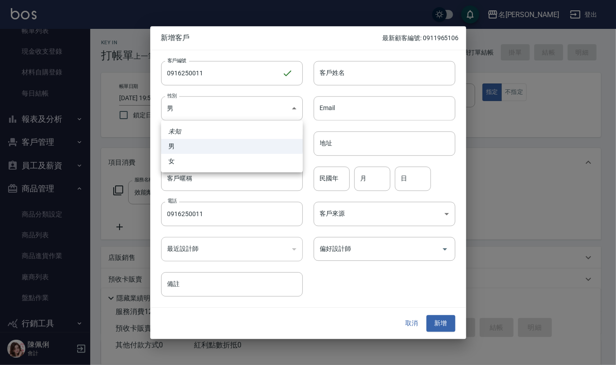
click at [244, 164] on li "女" at bounding box center [232, 161] width 142 height 15
type input "FEMALE"
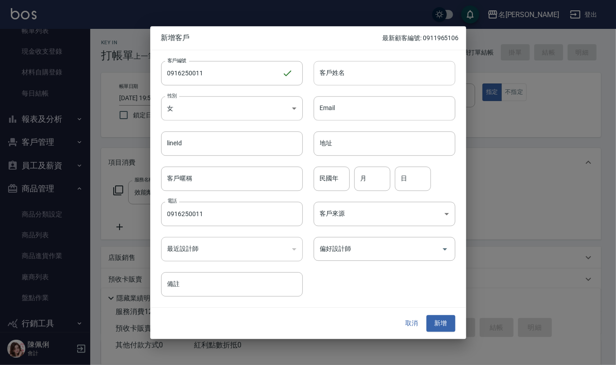
click at [366, 71] on input "客戶姓名" at bounding box center [385, 73] width 142 height 24
type input "楊碧立"
click at [324, 188] on input "民國年" at bounding box center [332, 179] width 36 height 24
type input "65"
type input "8"
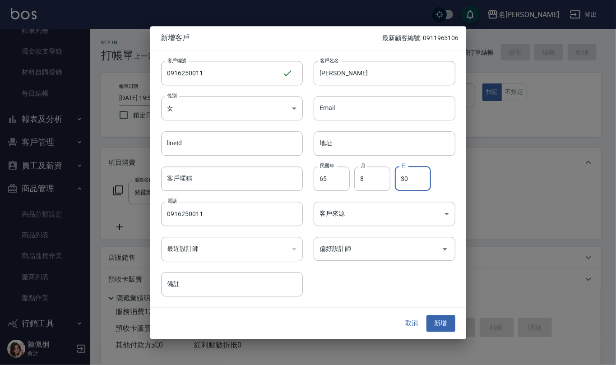
type input "30"
click at [443, 332] on div "取消 新增" at bounding box center [308, 323] width 316 height 31
click at [458, 318] on div "取消 新增" at bounding box center [308, 323] width 316 height 31
click at [441, 324] on button "新增" at bounding box center [441, 324] width 29 height 17
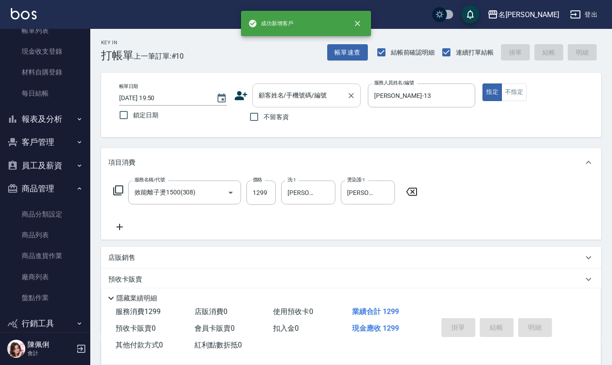
click at [288, 90] on input "顧客姓名/手機號碼/編號" at bounding box center [300, 96] width 87 height 16
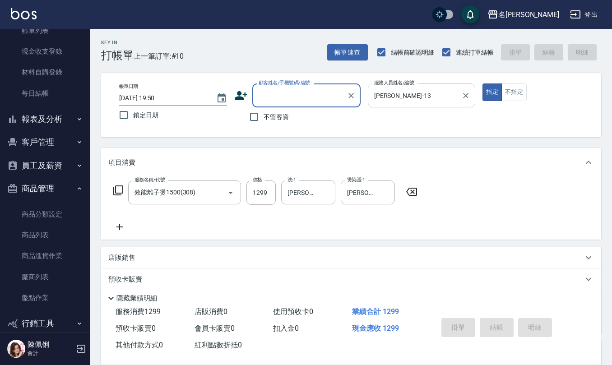
paste input "0916250011"
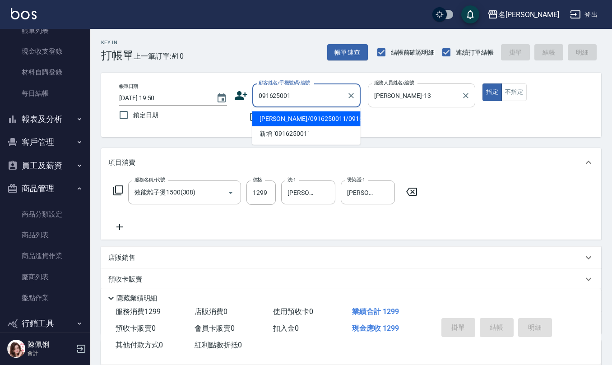
type input "楊碧立/0916250011/0916250011"
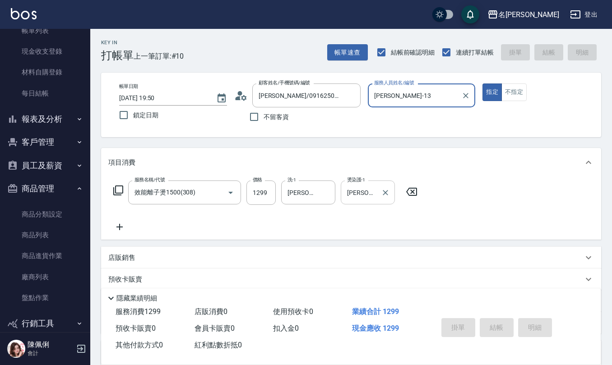
type input "2025/09/04 19:51"
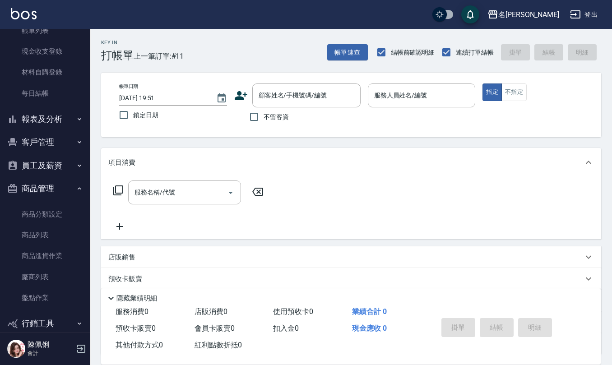
click at [275, 111] on label "不留客資" at bounding box center [267, 116] width 44 height 19
click at [264, 111] on input "不留客資" at bounding box center [254, 116] width 19 height 19
checkbox input "true"
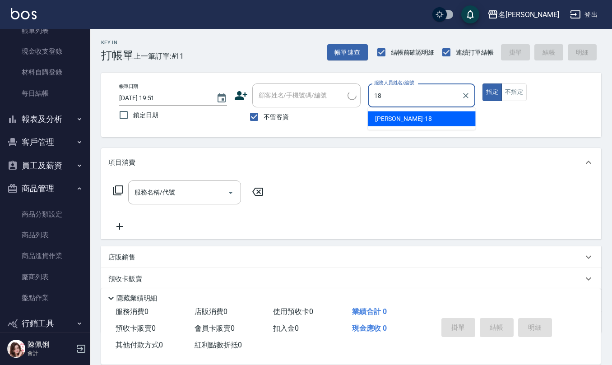
type input "吳婉如-18"
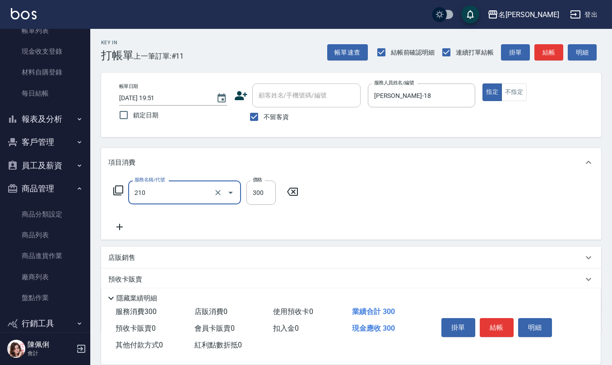
type input "歐娜洗髮精(210)"
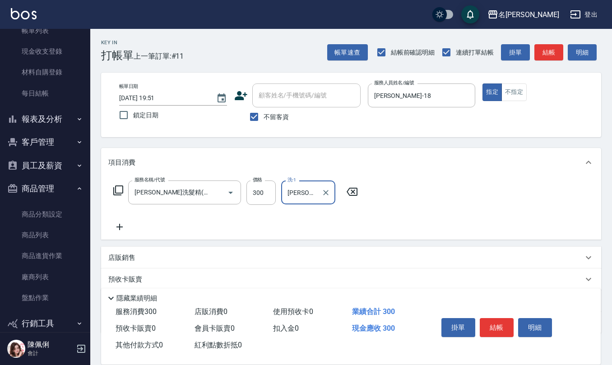
type input "竹儀-33"
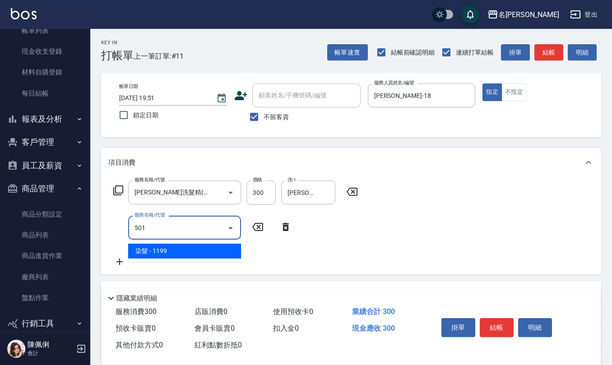
type input "染髮(501)"
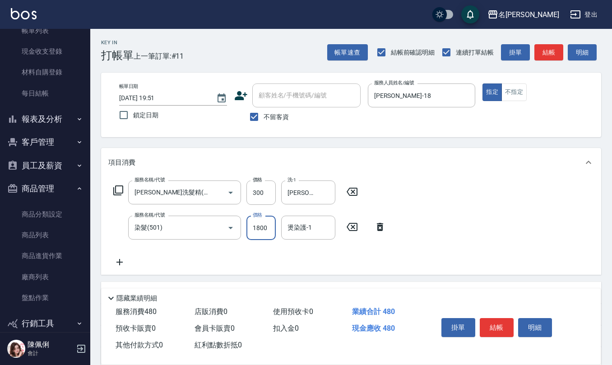
type input "1800"
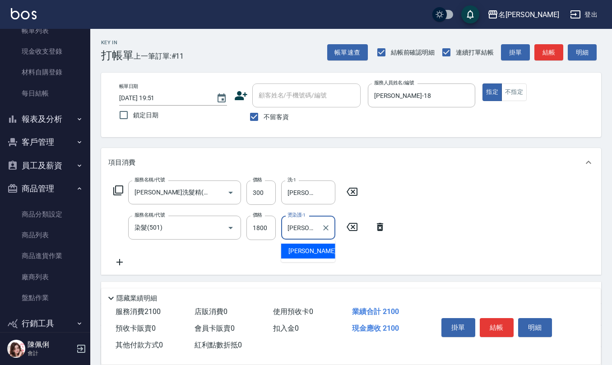
type input "竹儀-33"
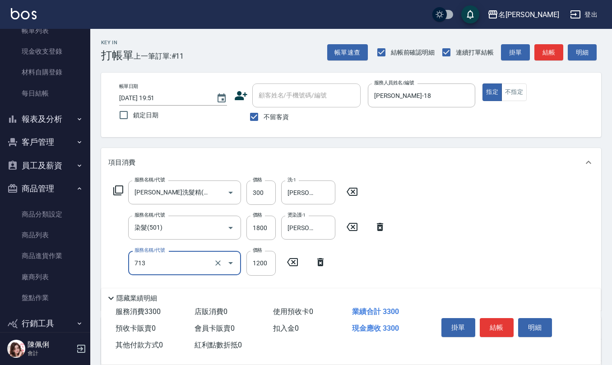
type input "水樣結構式1200(713)"
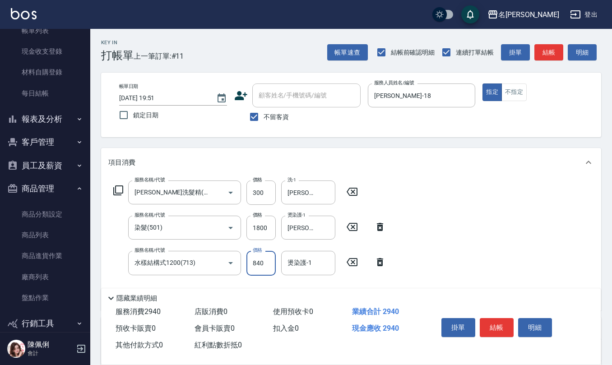
type input "840"
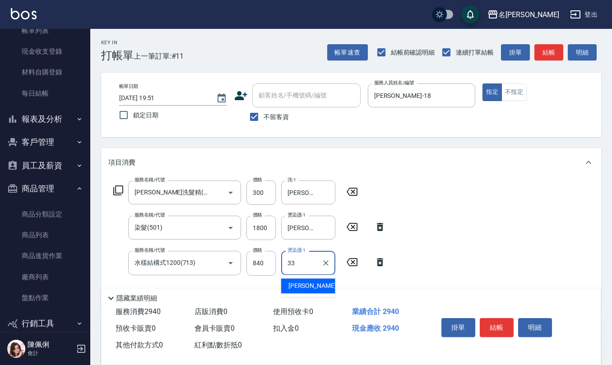
type input "竹儀-33"
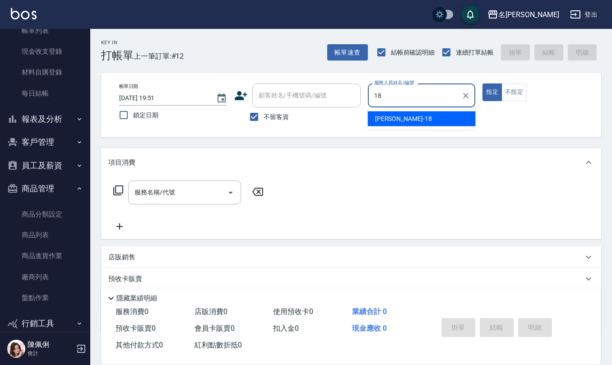
type input "吳婉如-18"
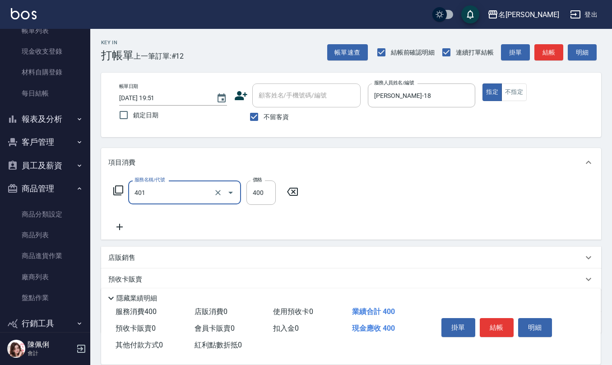
type input "剪髮(401)"
type input "300"
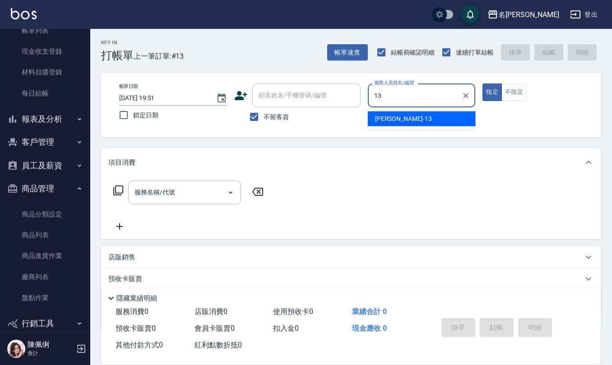
type input "蘇亭云-13"
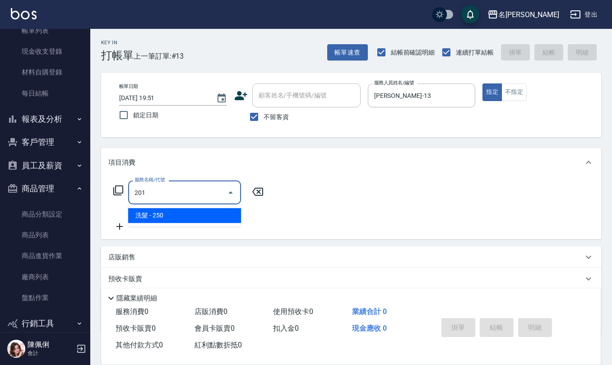
type input "洗髮(201)"
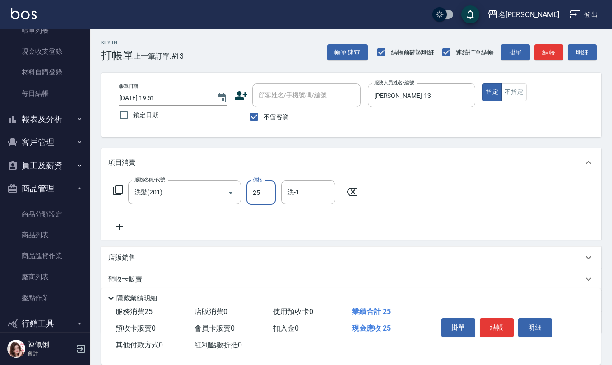
type input "250"
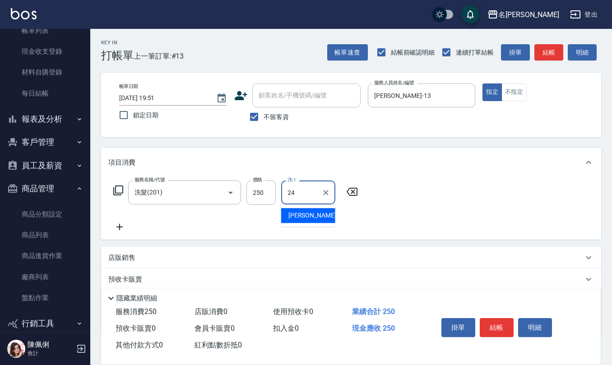
type input "蘇亭云-24"
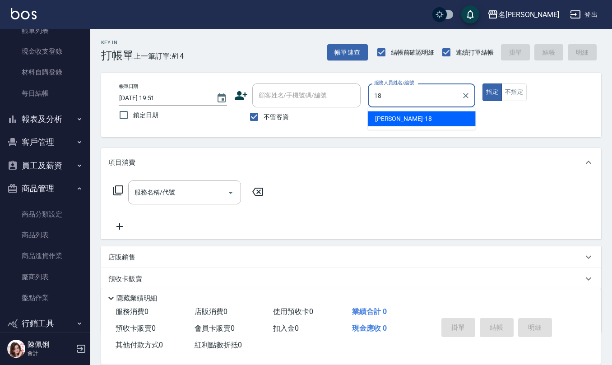
type input "吳婉如-18"
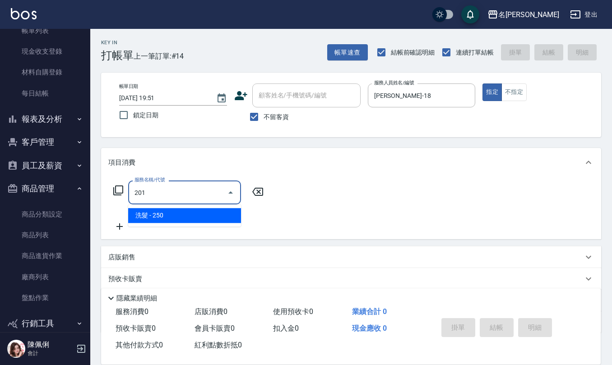
type input "洗髮(201)"
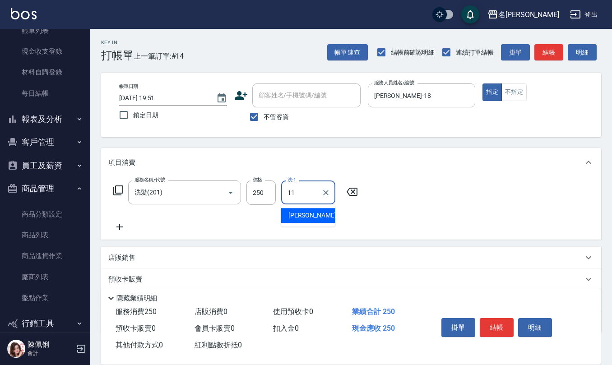
type input "詹沛橙-11"
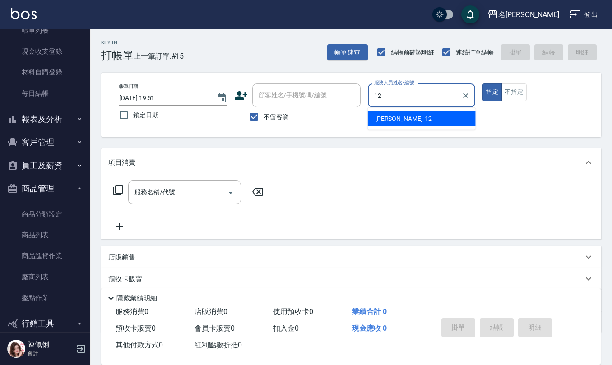
type input "陳珮君-12"
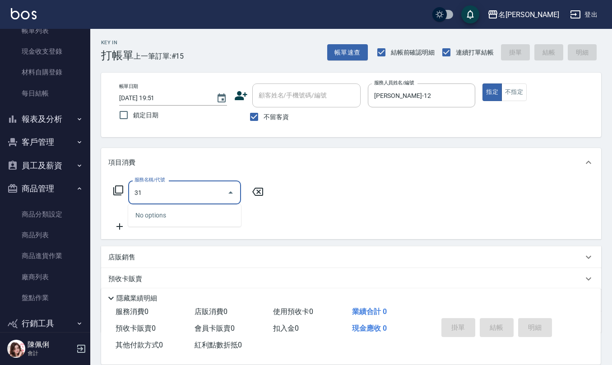
type input "3"
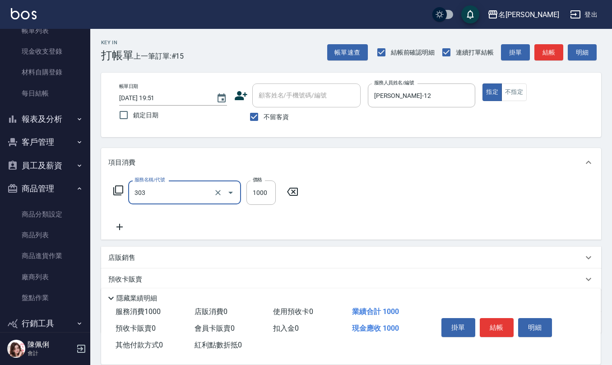
type input "憑券離子燙.冷燙600-1198(303)"
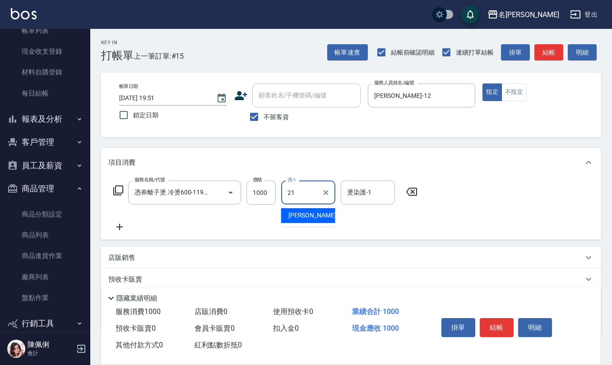
type input "陳珮君-21"
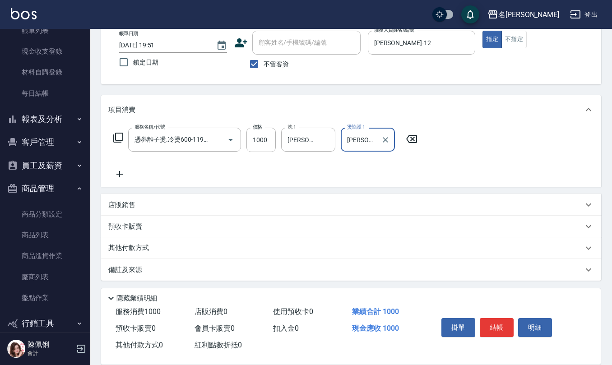
type input "陳珮君-21"
click at [137, 272] on p "備註及來源" at bounding box center [125, 270] width 34 height 9
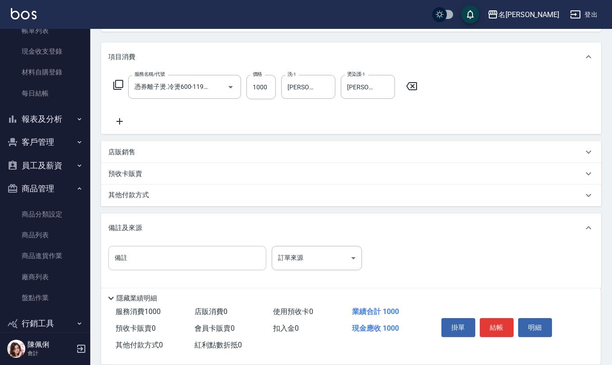
scroll to position [114, 0]
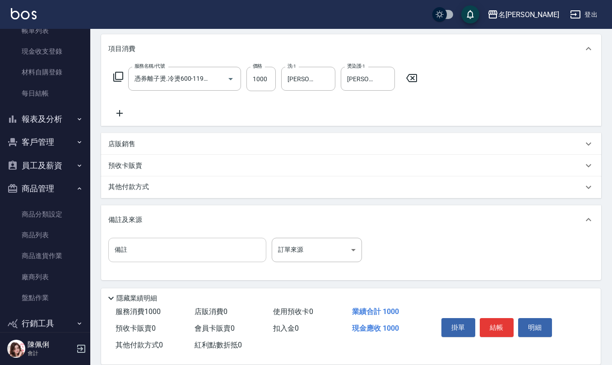
click at [157, 241] on input "備註" at bounding box center [187, 250] width 158 height 24
type input "調配p"
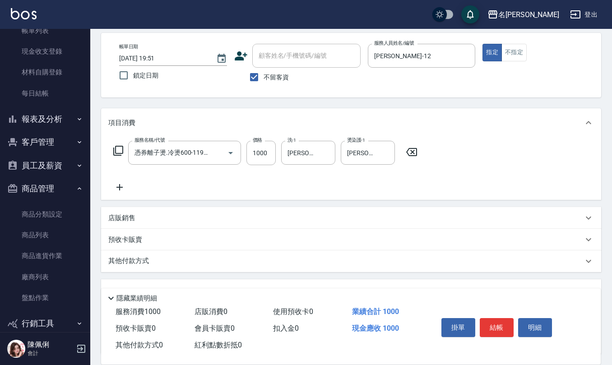
scroll to position [0, 0]
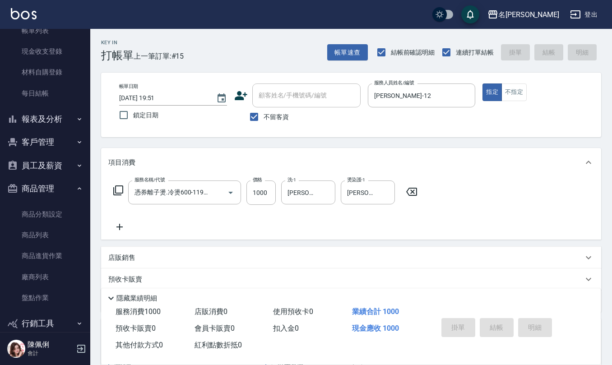
type input "2025/09/04 19:52"
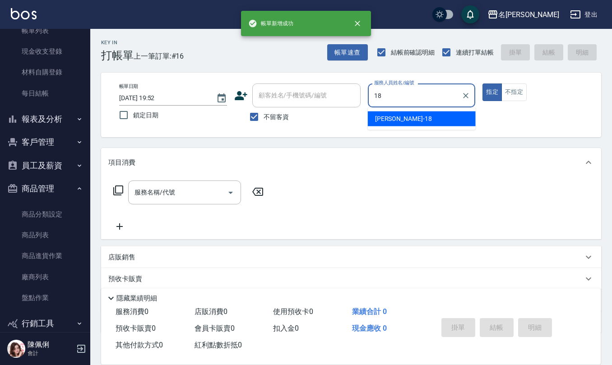
type input "吳婉如-18"
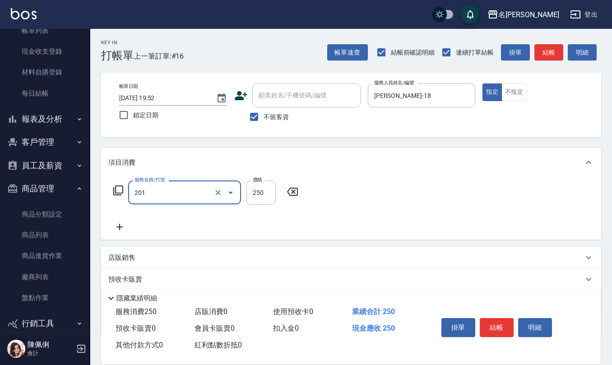
type input "洗髮(201)"
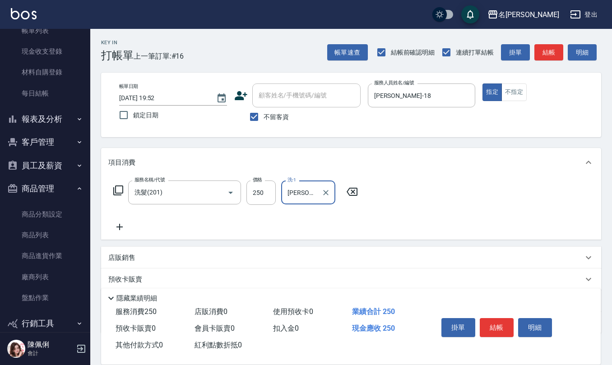
type input "竹儀-33"
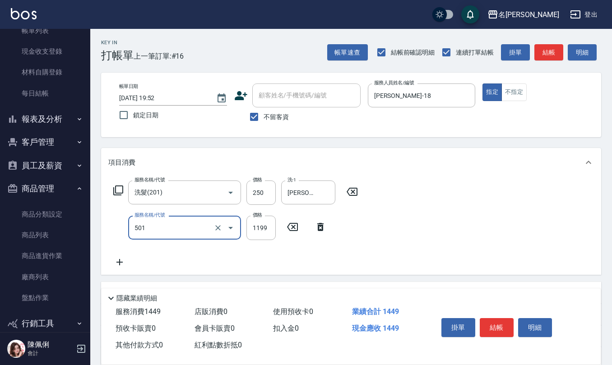
type input "染髮(501)"
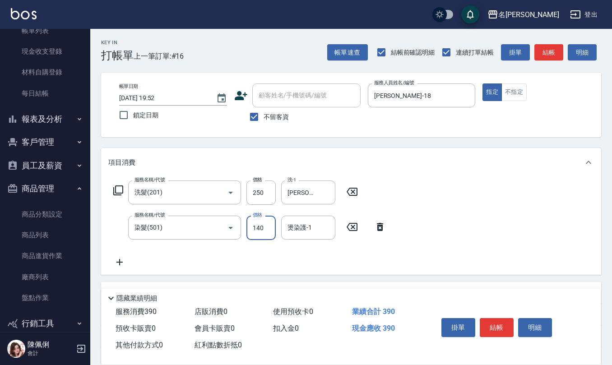
click at [268, 219] on input "140" at bounding box center [261, 228] width 29 height 24
type input "1400"
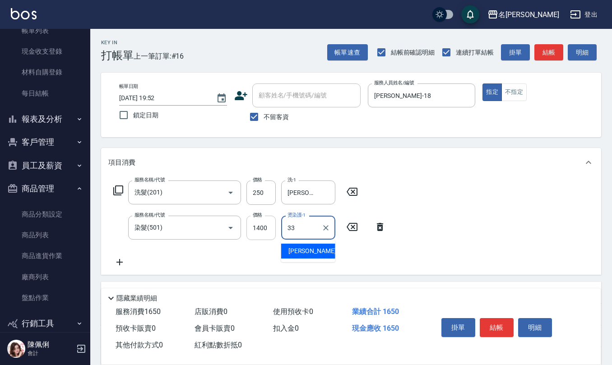
type input "竹儀-33"
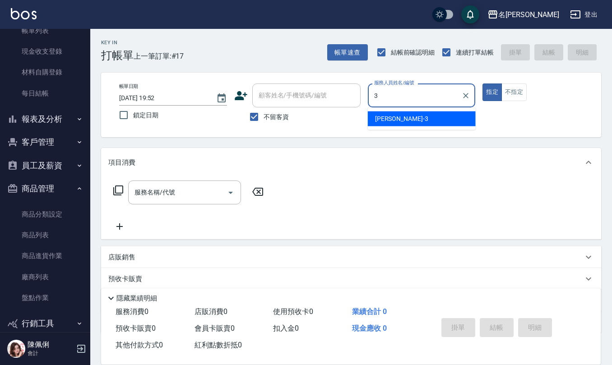
type input "陳旅玨-3"
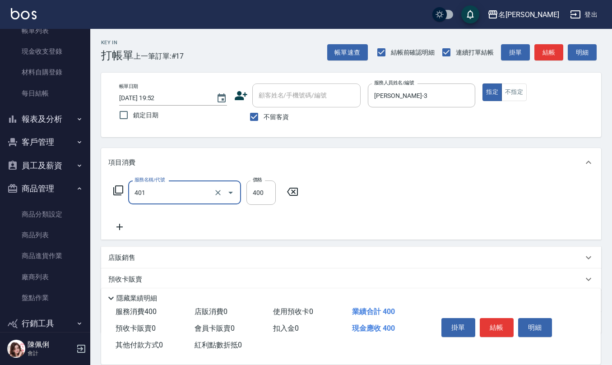
type input "剪髮(401)"
type input "400"
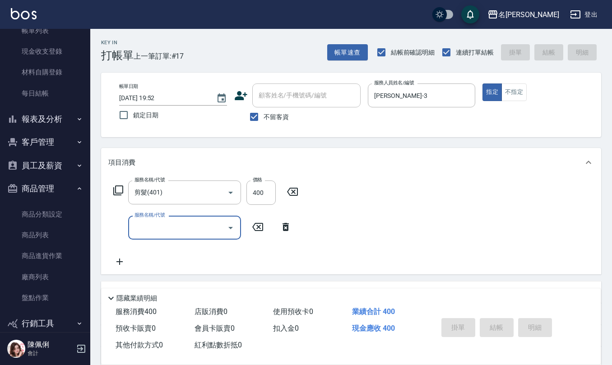
type input "2025/09/04 19:53"
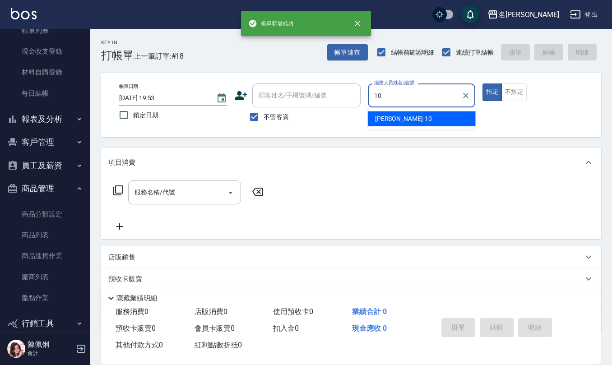
type input "胡淑雲-10"
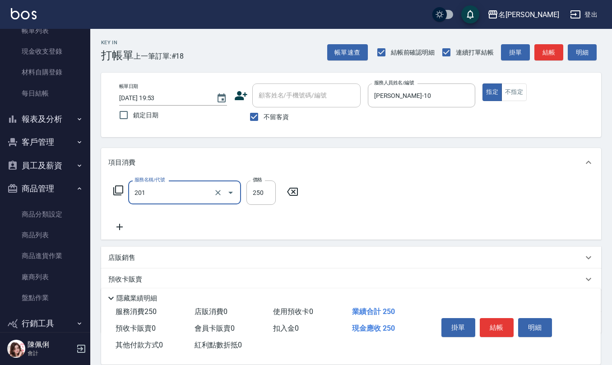
type input "洗髮(201)"
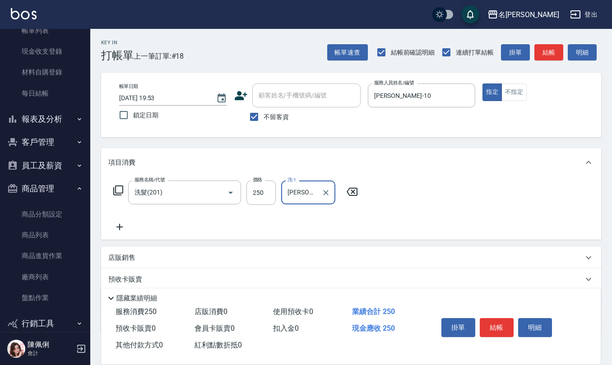
type input "詹沛橙-11"
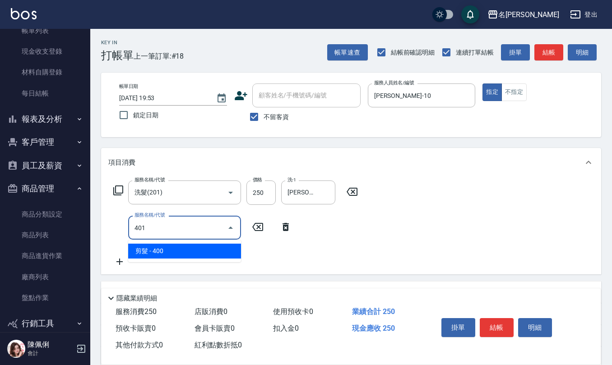
type input "剪髮(401)"
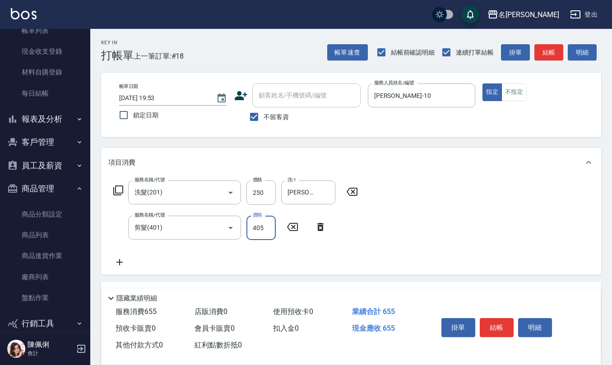
type input "405"
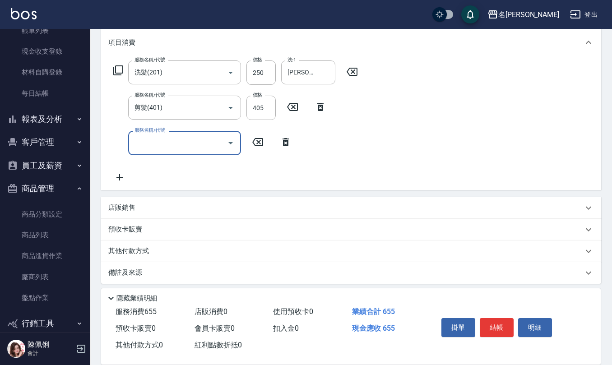
scroll to position [123, 0]
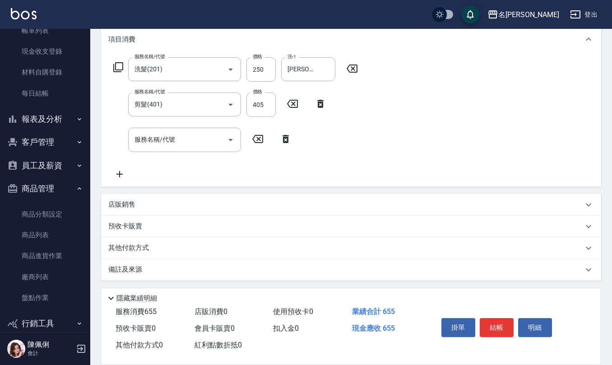
click at [156, 203] on div "店販銷售" at bounding box center [345, 204] width 475 height 9
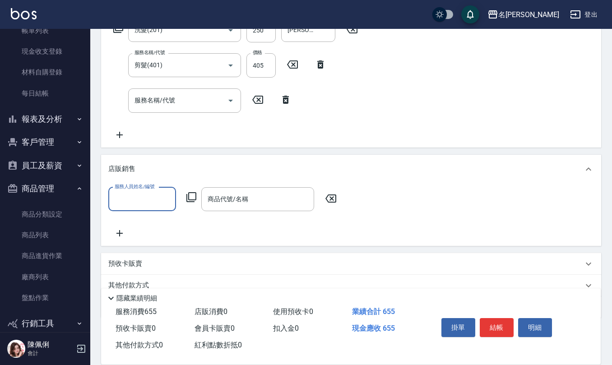
scroll to position [183, 0]
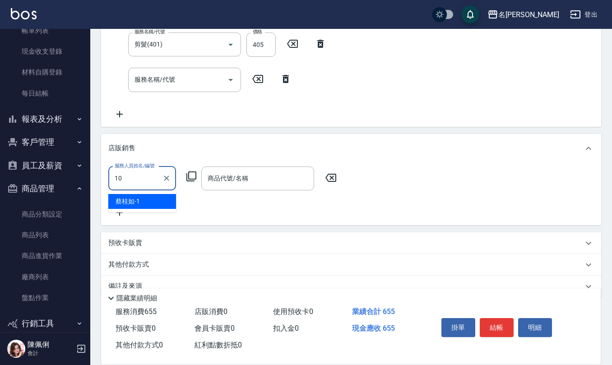
type input "胡淑雲-10"
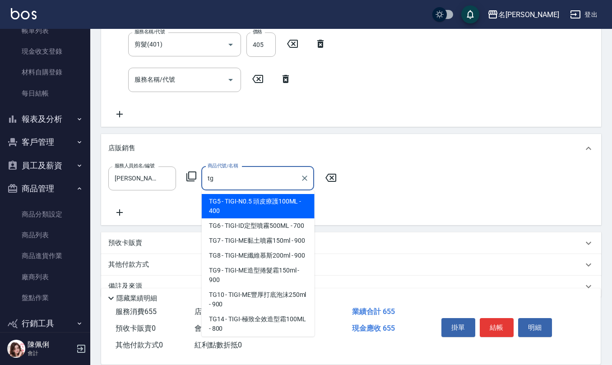
type input "t"
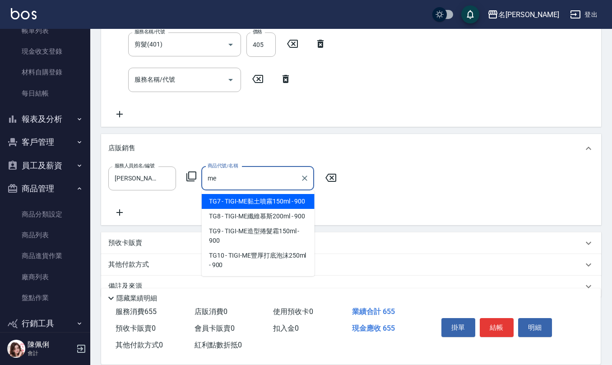
type input "TIGI-ME黏土噴霧150ml"
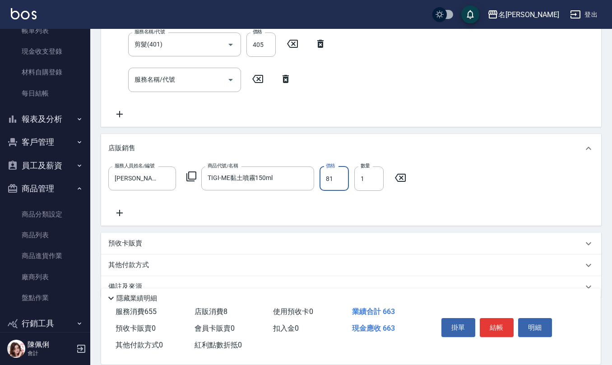
type input "810"
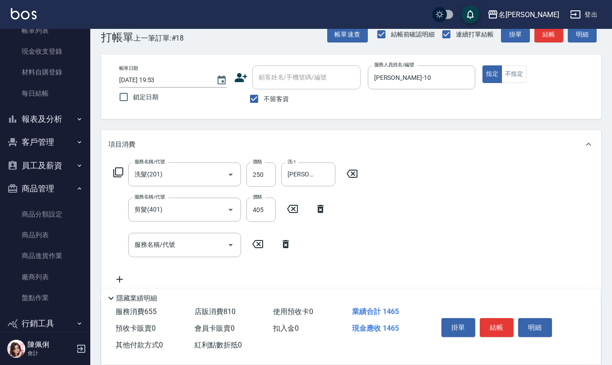
scroll to position [0, 0]
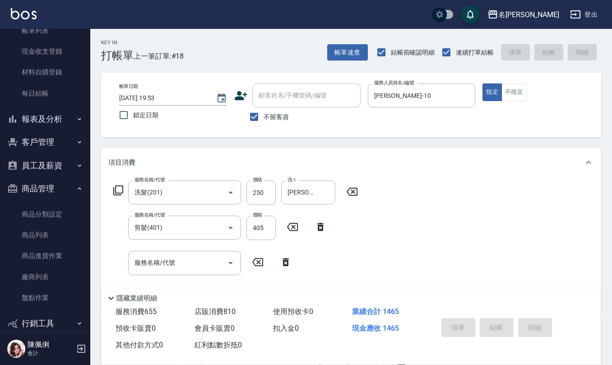
type input "2025/09/04 19:54"
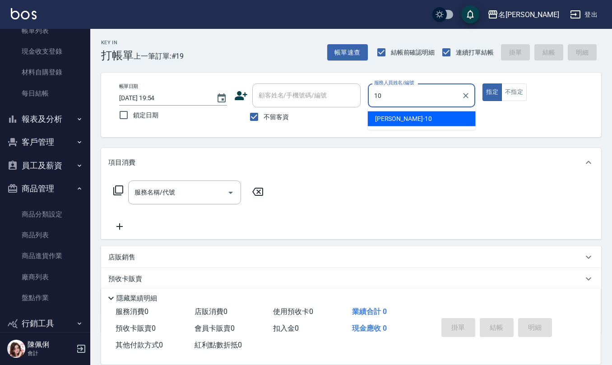
type input "胡淑雲-10"
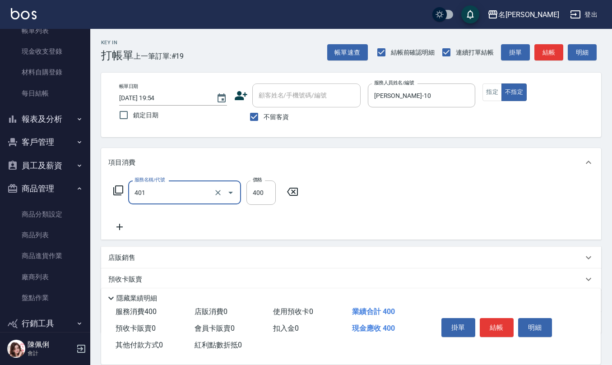
type input "剪髮(401)"
type input "200"
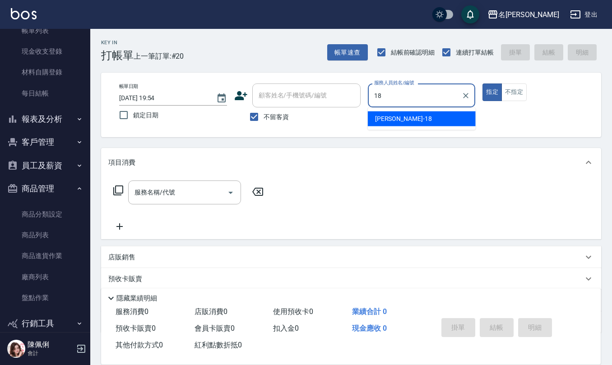
type input "吳婉如-18"
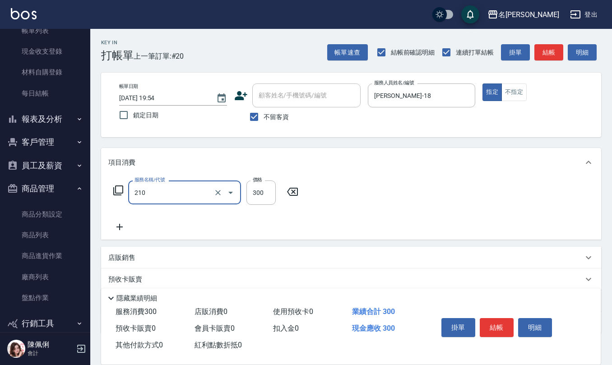
type input "歐娜洗髮精(210)"
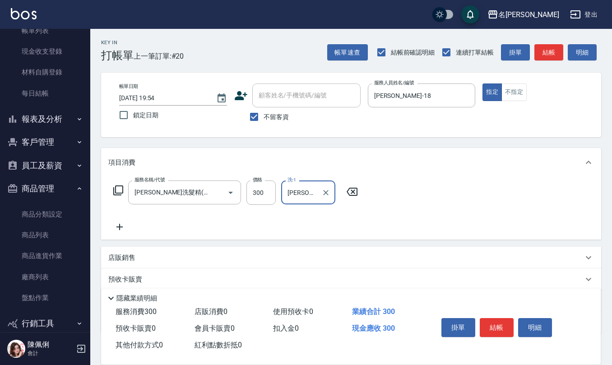
type input "葉冠佑-32"
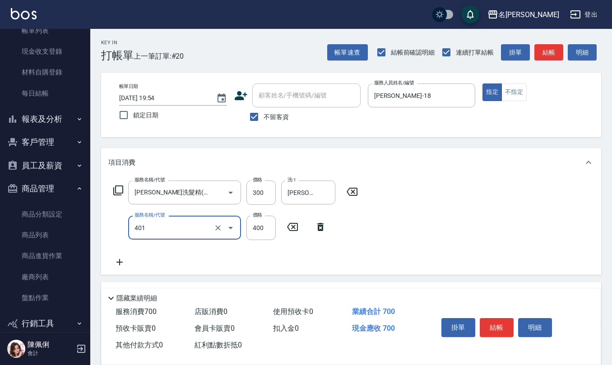
type input "剪髮(401)"
type input "350"
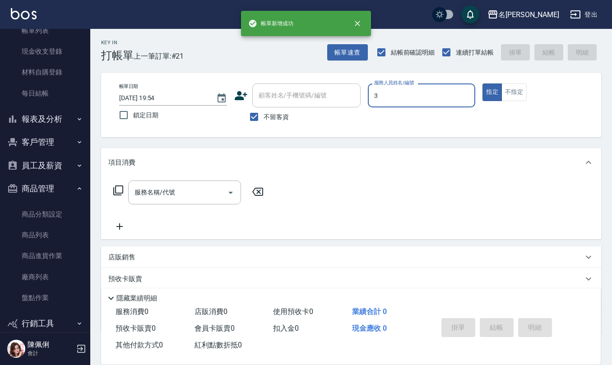
type input "陳旅玨-3"
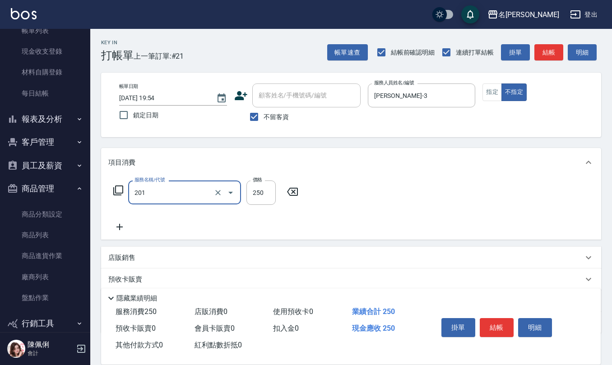
type input "洗髮(201)"
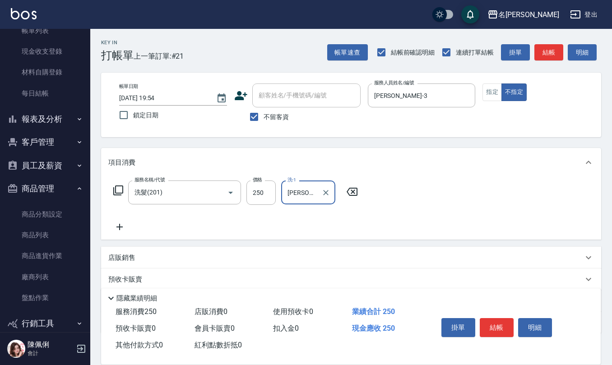
type input "陳柏暽-28"
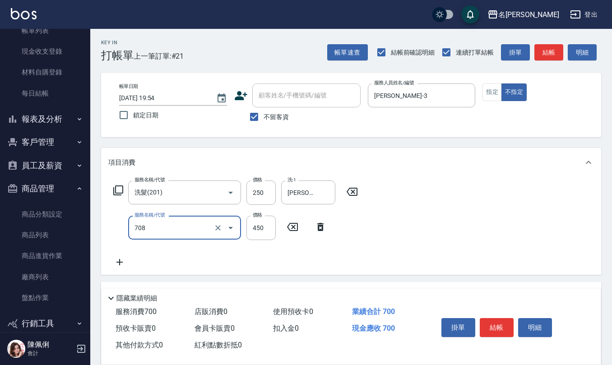
type input "松島舞鶴450(708)"
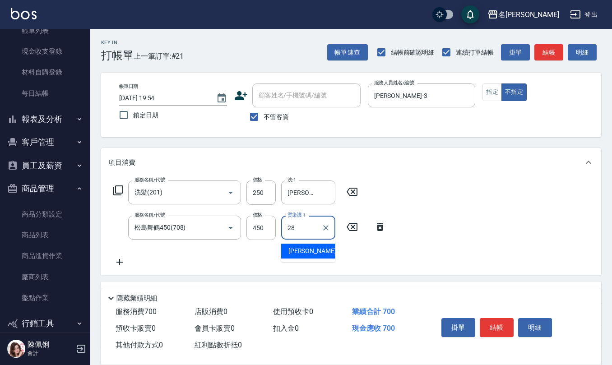
type input "2"
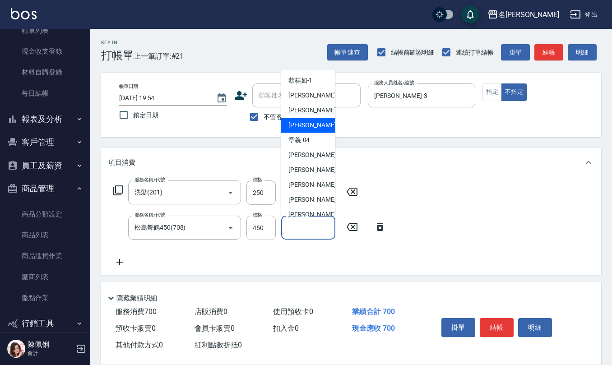
click at [434, 143] on div "Key In 打帳單 上一筆訂單:#21 帳單速查 結帳前確認明細 連續打單結帳 掛單 結帳 明細 帳單日期 2025/09/04 19:54 鎖定日期 顧客…" at bounding box center [351, 241] width 522 height 425
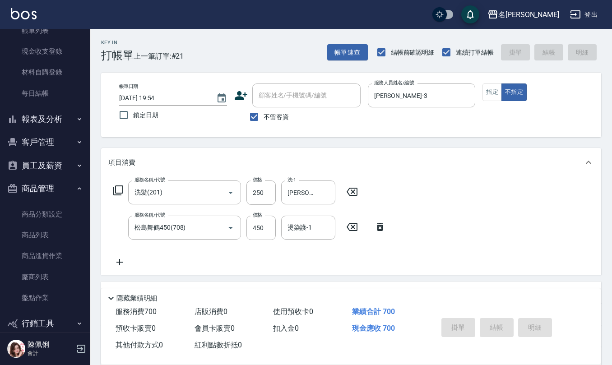
type input "2025/09/04 19:55"
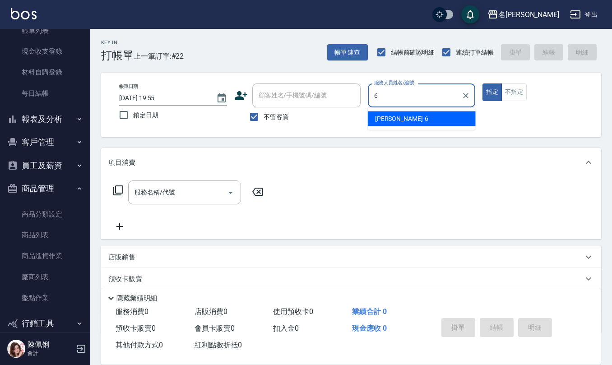
type input "吳淑文-6"
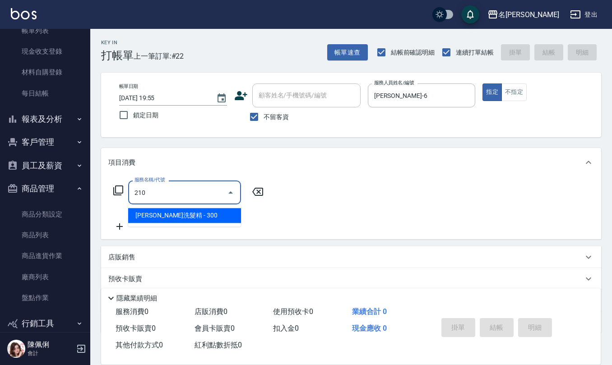
type input "歐娜洗髮精(210)"
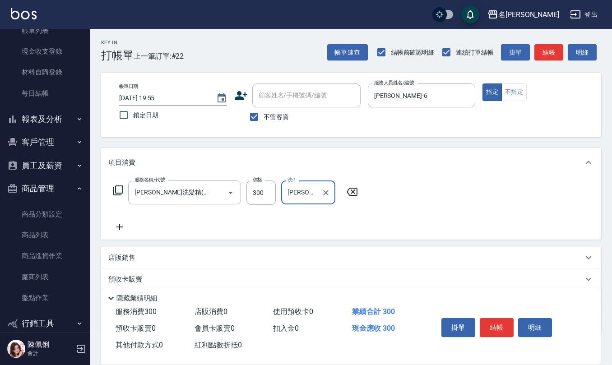
type input "詹沛橙-11"
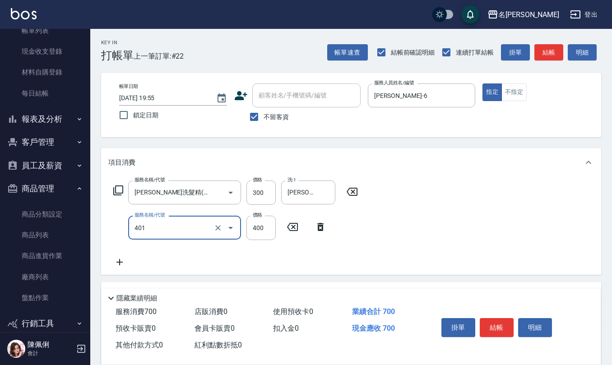
type input "剪髮(401)"
type input "350"
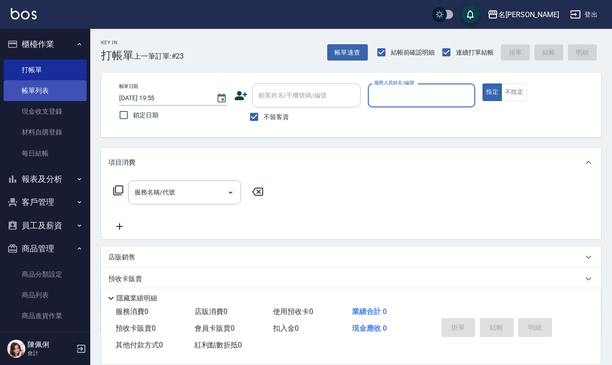
click at [63, 94] on link "帳單列表" at bounding box center [45, 90] width 83 height 21
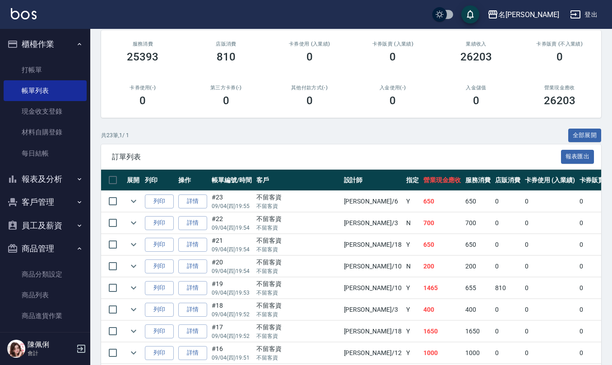
scroll to position [120, 0]
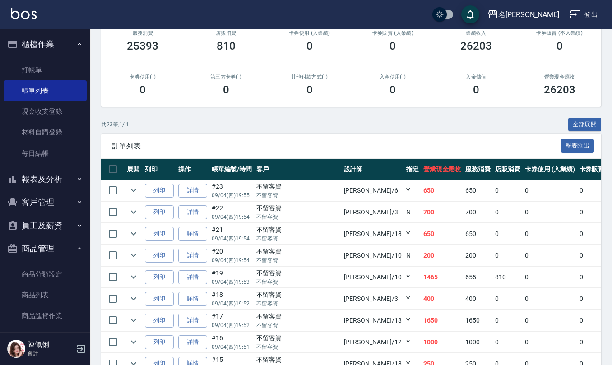
click at [191, 209] on link "詳情" at bounding box center [192, 212] width 29 height 14
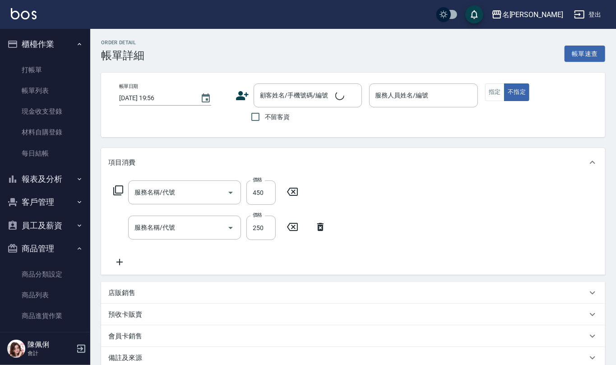
type input "2025/09/04 19:54"
checkbox input "true"
type input "陳旅玨-3"
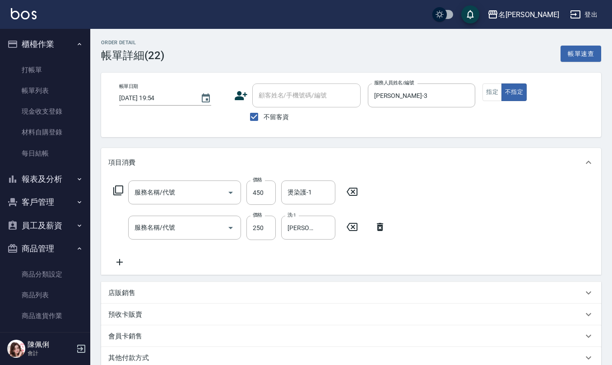
type input "松島舞鶴450(708)"
type input "洗髮(201)"
click at [309, 194] on input "燙染護-1" at bounding box center [308, 193] width 46 height 16
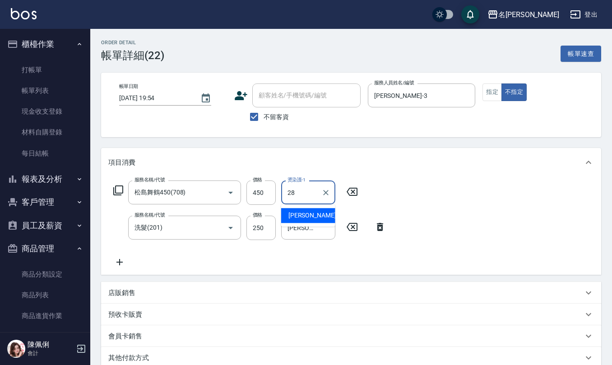
type input "陳柏暽-28"
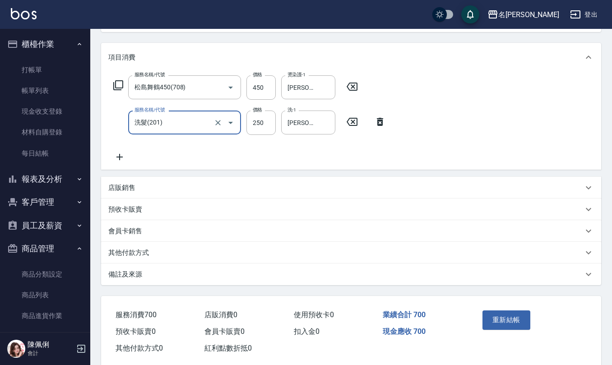
scroll to position [121, 0]
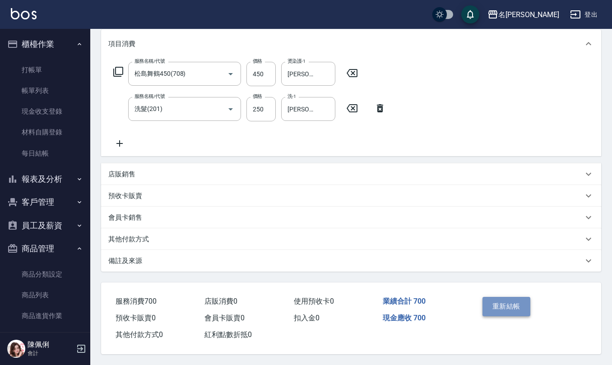
click at [490, 300] on button "重新結帳" at bounding box center [507, 306] width 48 height 19
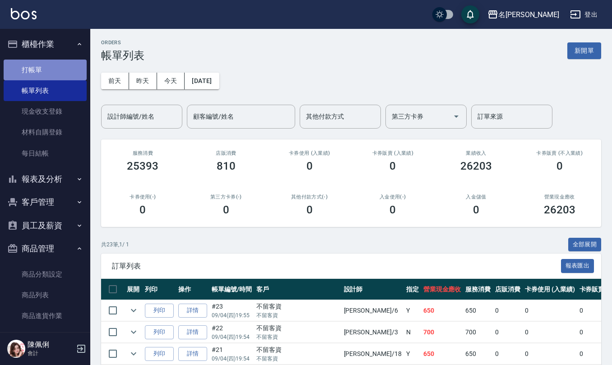
click at [51, 75] on link "打帳單" at bounding box center [45, 70] width 83 height 21
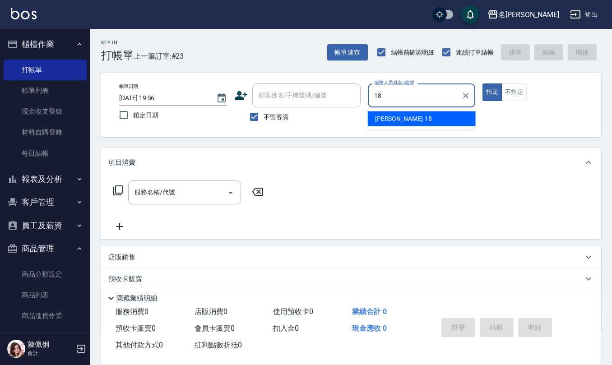
type input "吳婉如-18"
type button "true"
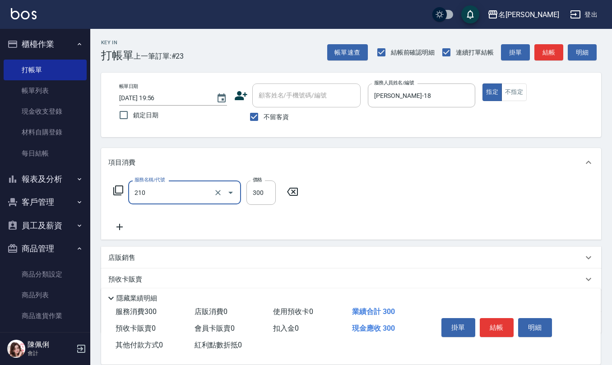
type input "歐娜洗髮精(210)"
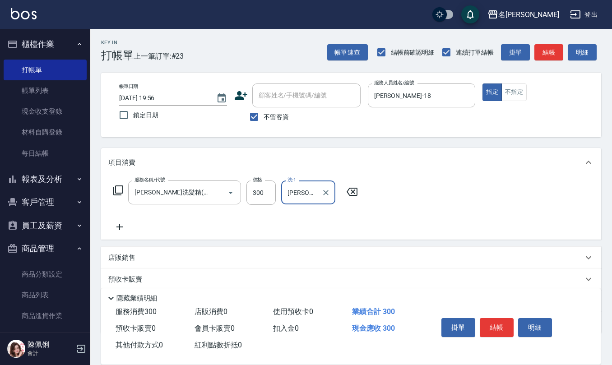
type input "葉冠佑-32"
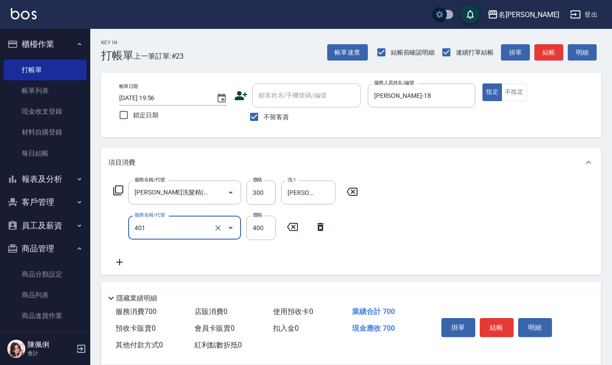
type input "剪髮(401)"
type input "150"
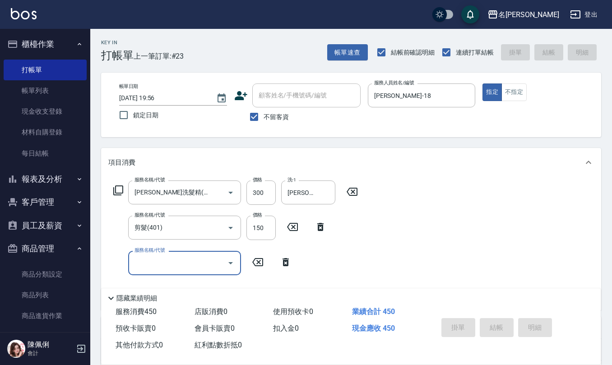
type input "2025/09/04 19:57"
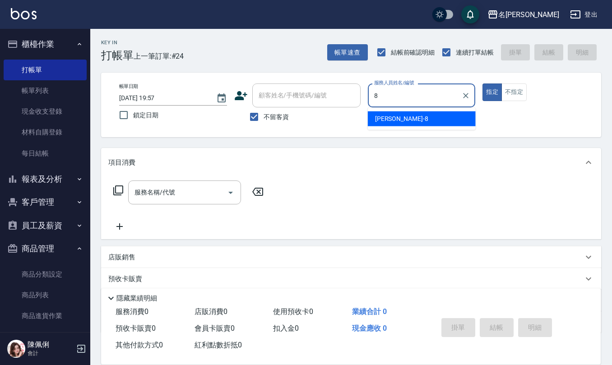
type input "楊馨嵐-8"
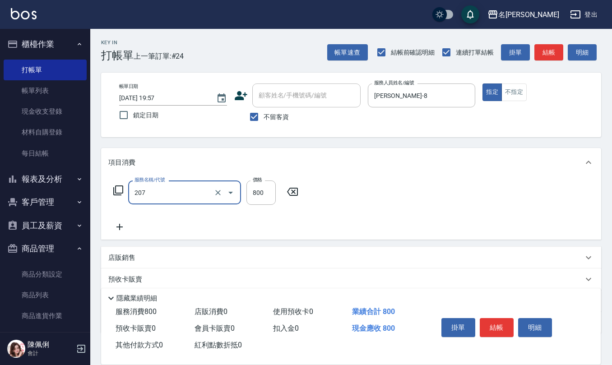
type input "清潔洗(207)"
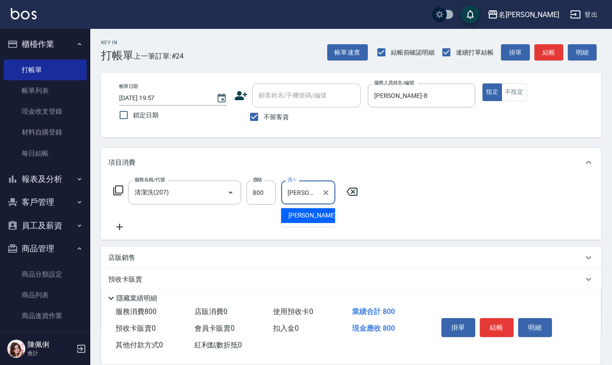
type input "陳柏暽-28"
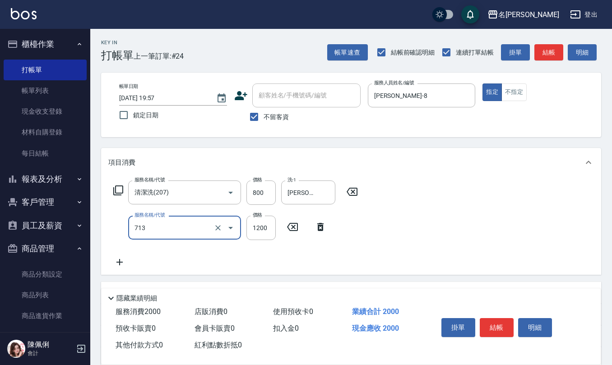
type input "水樣結構式1200(713)"
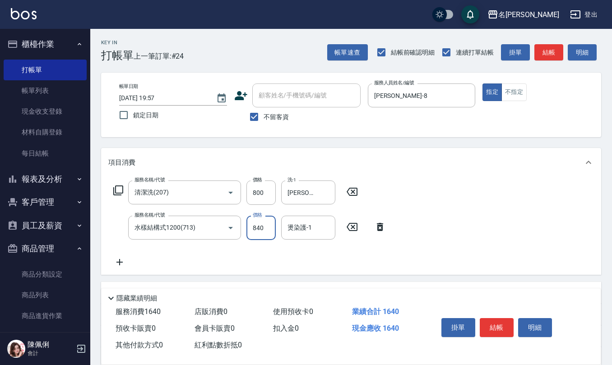
type input "840"
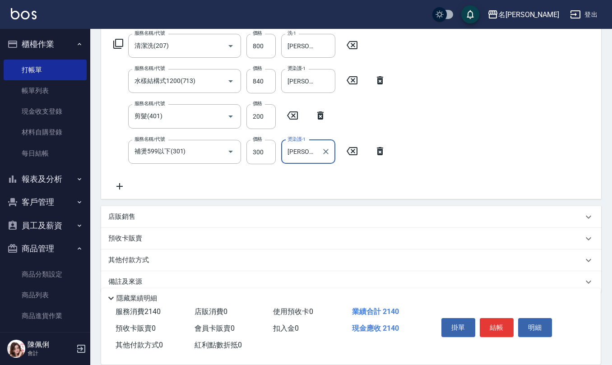
scroll to position [159, 0]
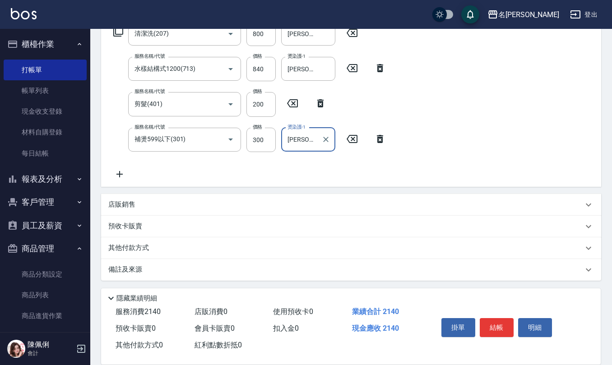
click at [135, 197] on div "店販銷售" at bounding box center [351, 205] width 500 height 22
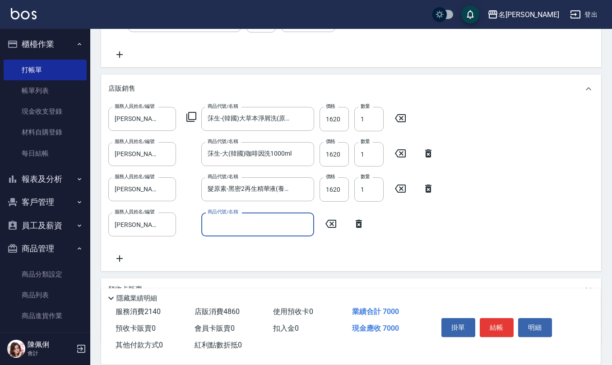
scroll to position [279, 0]
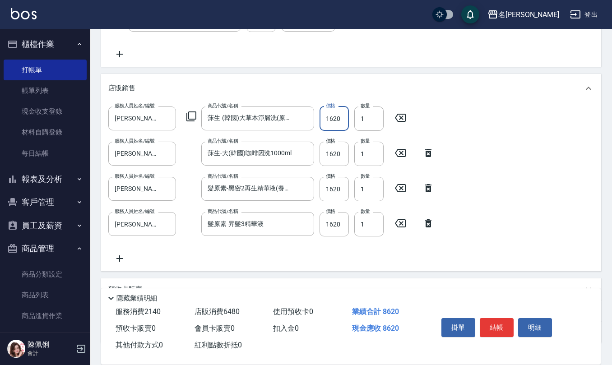
click at [338, 112] on input "1620" at bounding box center [334, 119] width 29 height 24
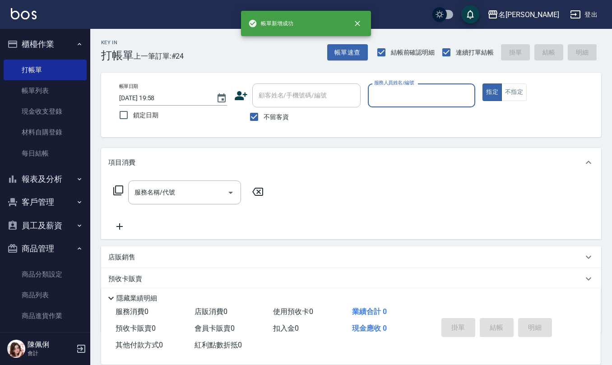
scroll to position [0, 0]
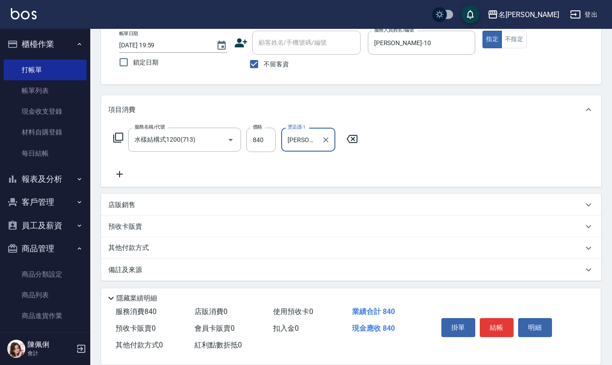
click at [145, 269] on div "備註及來源" at bounding box center [345, 270] width 475 height 9
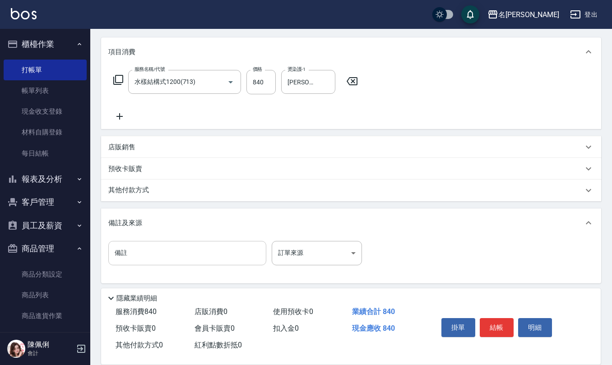
scroll to position [114, 0]
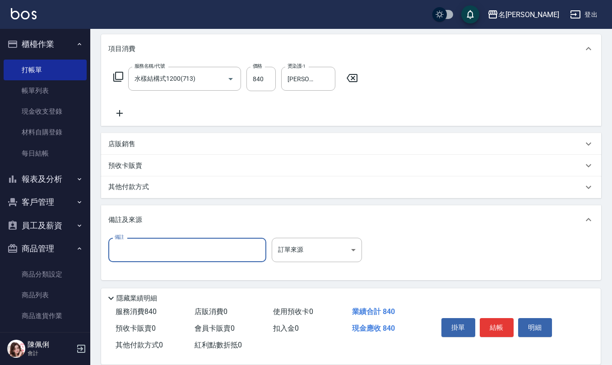
click at [149, 255] on input "備註" at bounding box center [187, 250] width 158 height 24
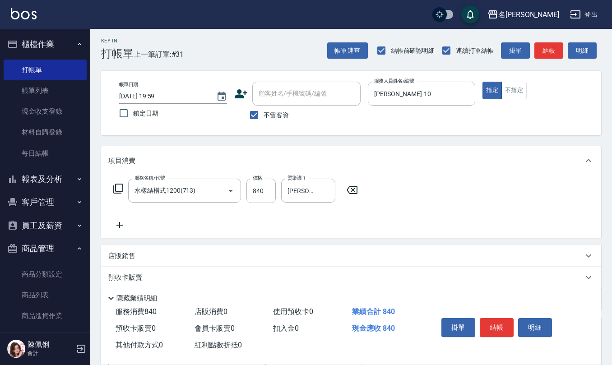
scroll to position [0, 0]
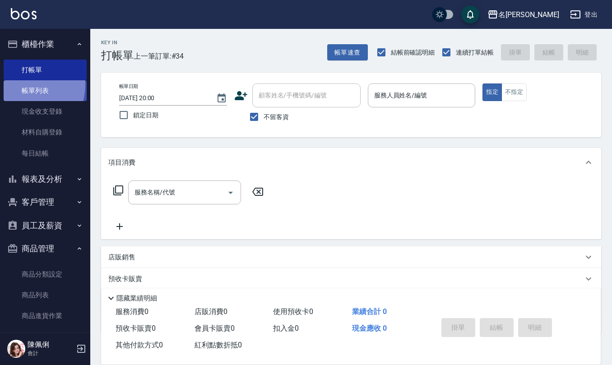
click at [25, 85] on link "帳單列表" at bounding box center [45, 90] width 83 height 21
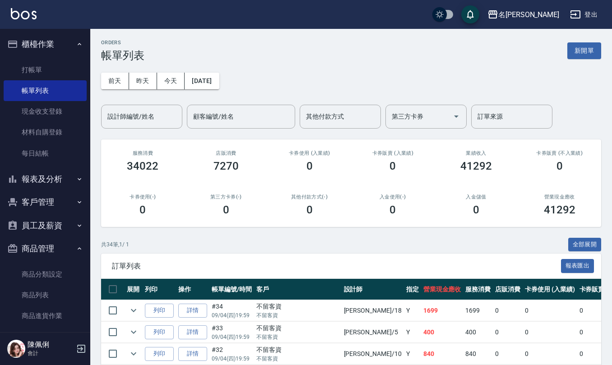
scroll to position [60, 0]
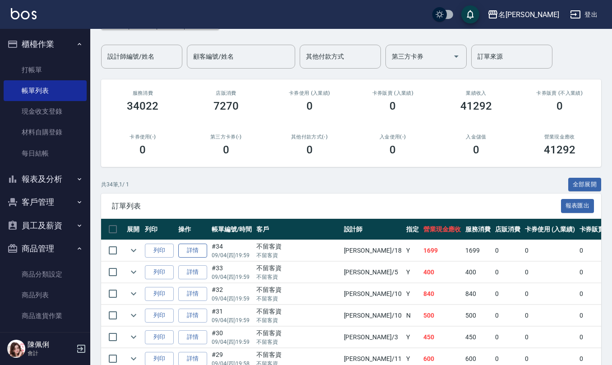
click at [196, 251] on link "詳情" at bounding box center [192, 251] width 29 height 14
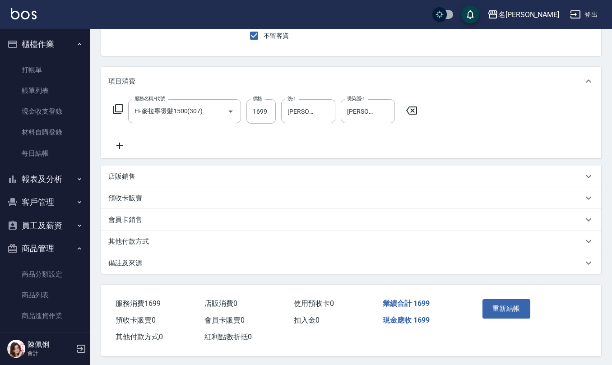
scroll to position [85, 0]
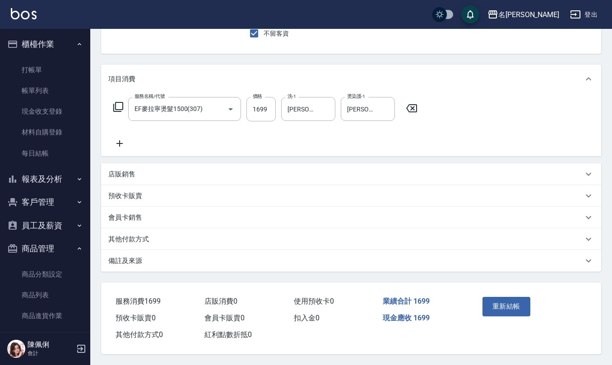
click at [129, 267] on div "備註及來源" at bounding box center [351, 261] width 500 height 22
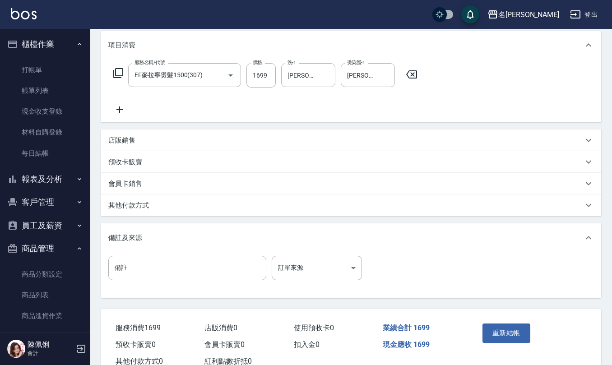
scroll to position [146, 0]
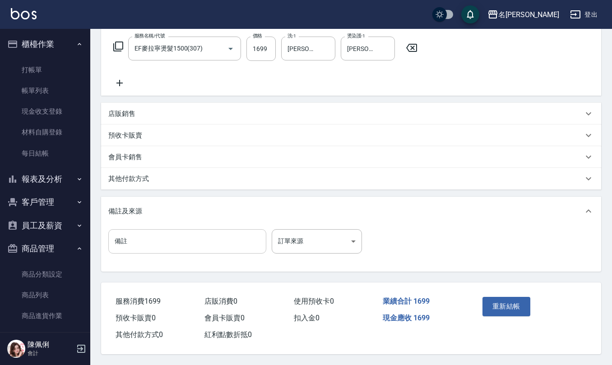
click at [168, 236] on input "備註" at bounding box center [187, 241] width 158 height 24
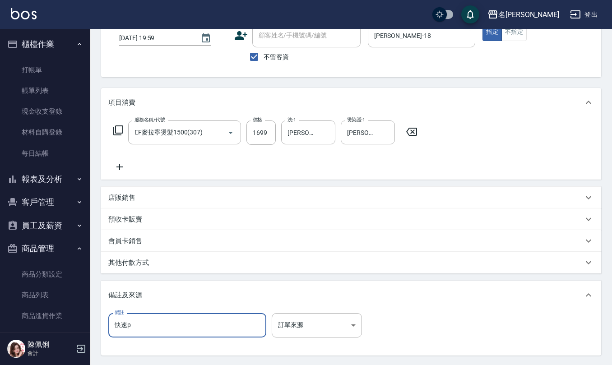
scroll to position [0, 0]
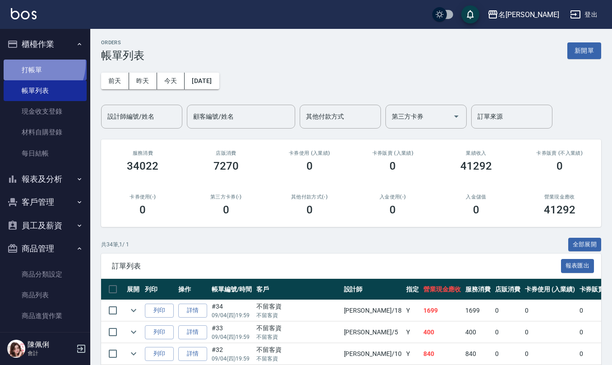
click at [34, 63] on link "打帳單" at bounding box center [45, 70] width 83 height 21
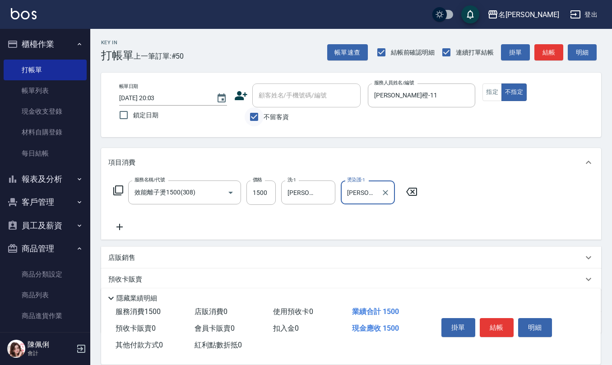
click at [255, 117] on input "不留客資" at bounding box center [254, 116] width 19 height 19
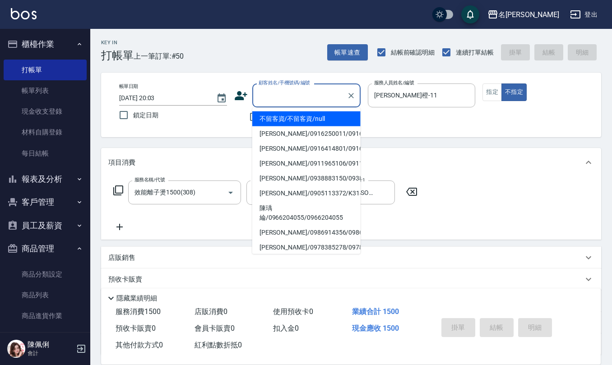
click at [275, 93] on input "顧客姓名/手機號碼/編號" at bounding box center [300, 96] width 87 height 16
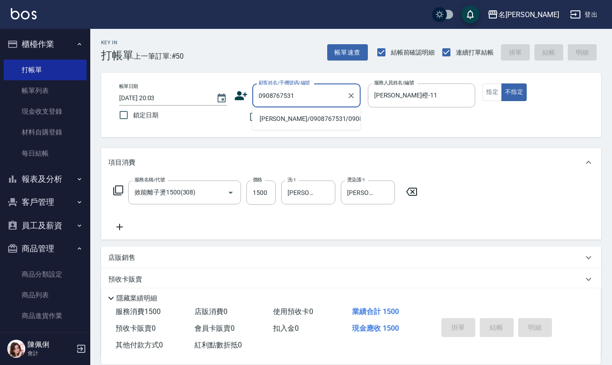
click at [274, 125] on li "賀秀媛/0908767531/0908767531" at bounding box center [306, 119] width 108 height 15
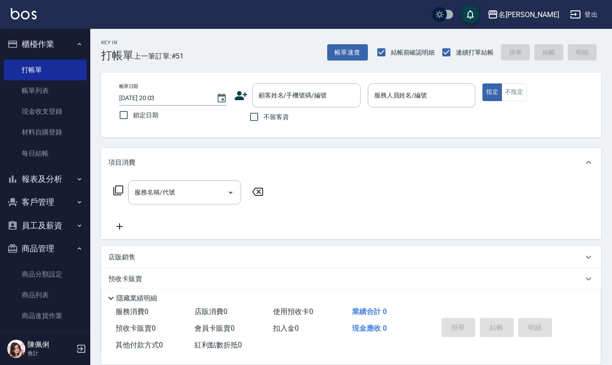
click at [270, 120] on span "不留客資" at bounding box center [276, 116] width 25 height 9
click at [264, 120] on input "不留客資" at bounding box center [254, 116] width 19 height 19
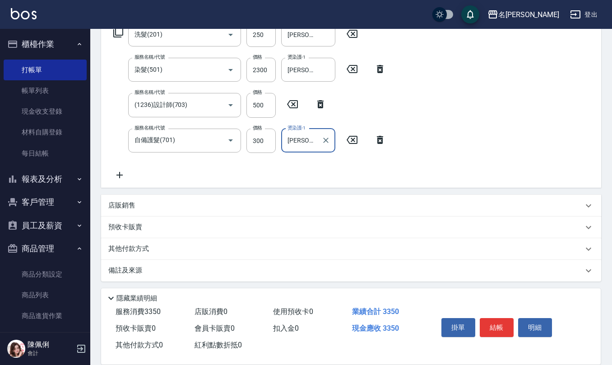
scroll to position [159, 0]
click at [158, 196] on div "店販銷售" at bounding box center [351, 205] width 500 height 22
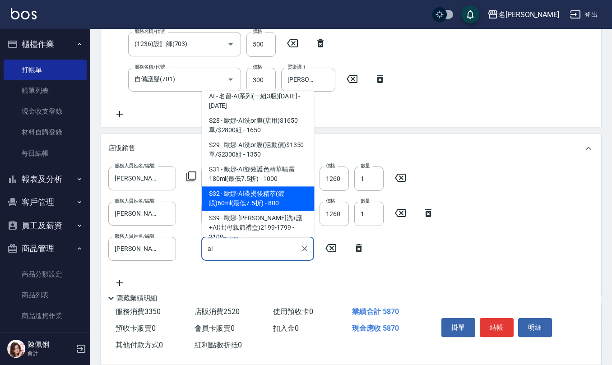
scroll to position [7, 0]
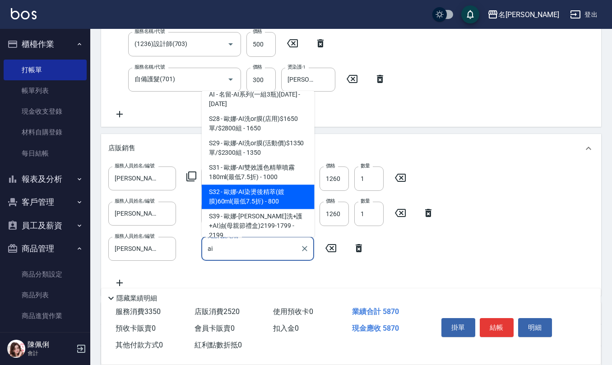
click at [284, 205] on span "S32 - 歐娜-AI染燙後精萃(鍍膜)60ml(最低7.5折) - 800" at bounding box center [258, 197] width 113 height 24
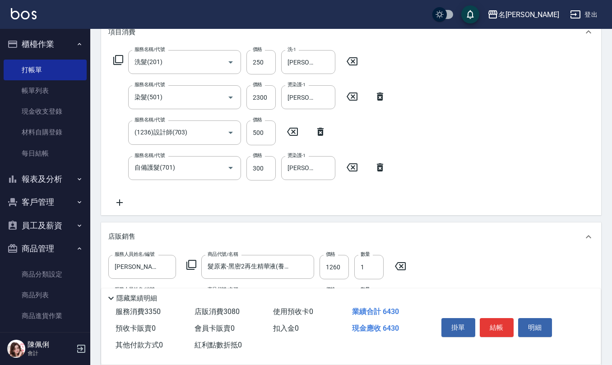
scroll to position [307, 0]
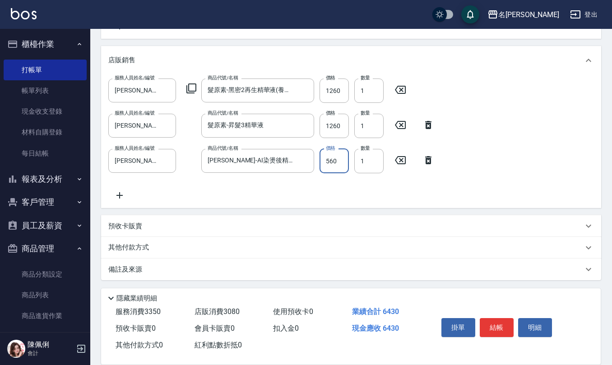
click at [156, 278] on div "備註及來源" at bounding box center [351, 270] width 500 height 22
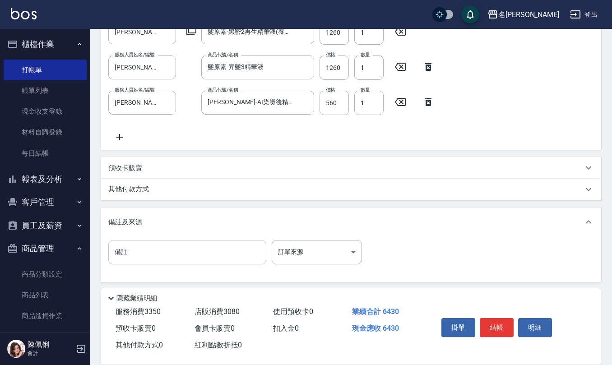
scroll to position [367, 0]
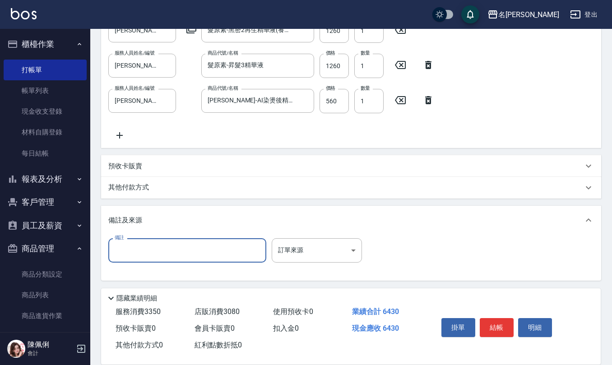
click at [187, 254] on input "備註" at bounding box center [187, 250] width 158 height 24
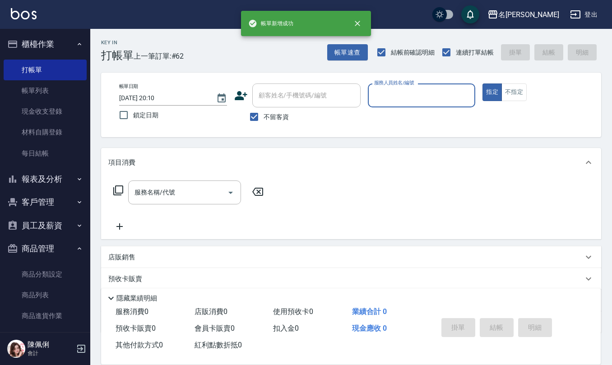
scroll to position [0, 0]
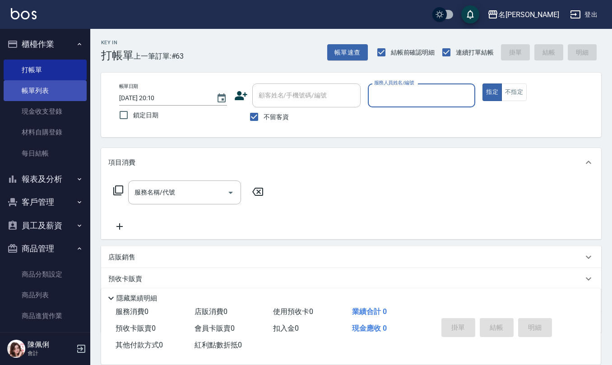
click at [58, 102] on link "現金收支登錄" at bounding box center [45, 111] width 83 height 21
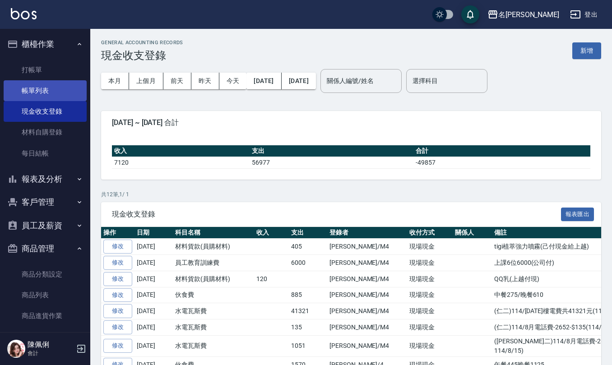
click at [55, 92] on link "帳單列表" at bounding box center [45, 90] width 83 height 21
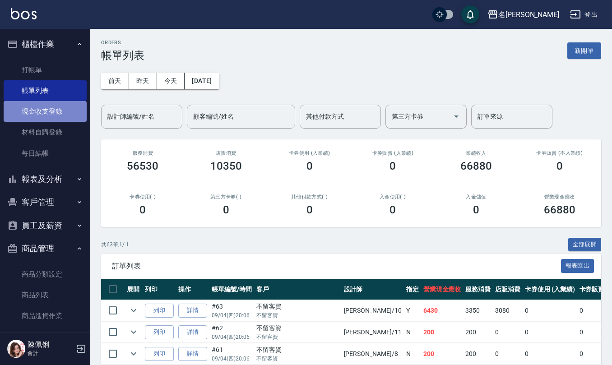
click at [65, 111] on link "現金收支登錄" at bounding box center [45, 111] width 83 height 21
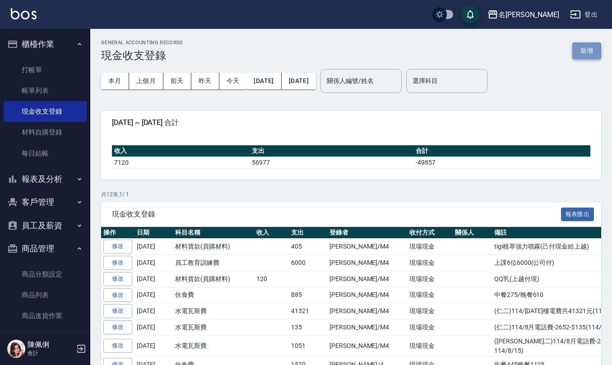
click at [583, 53] on button "新增" at bounding box center [587, 50] width 29 height 17
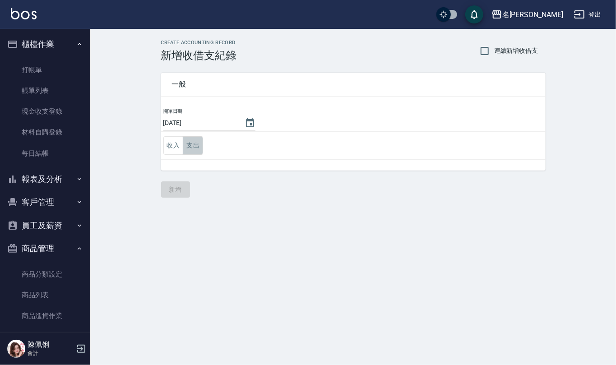
click at [188, 143] on button "支出" at bounding box center [193, 145] width 20 height 19
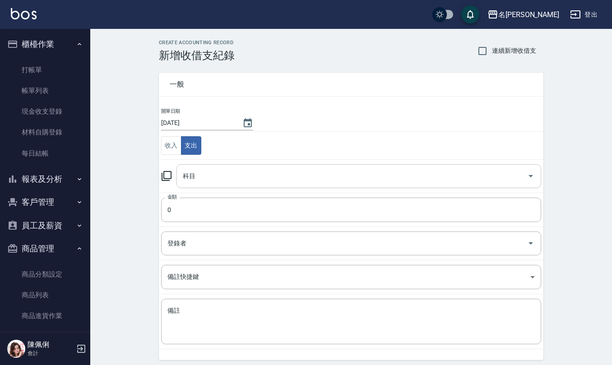
click at [206, 173] on input "科目" at bounding box center [352, 176] width 343 height 16
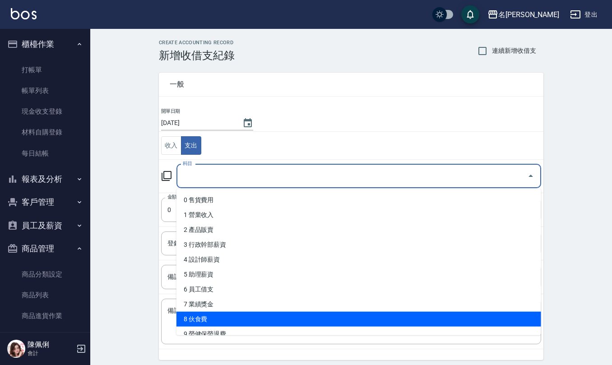
click at [219, 313] on li "8 伙食費" at bounding box center [359, 319] width 365 height 15
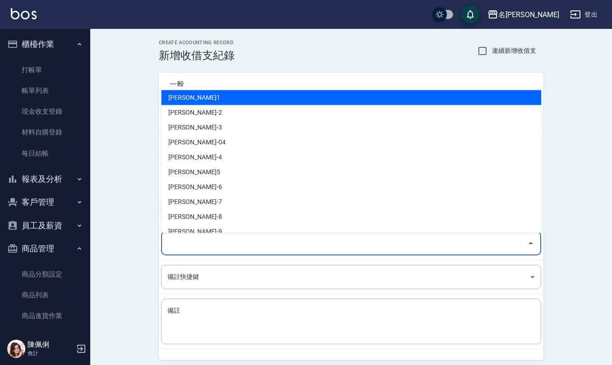
drag, startPoint x: 233, startPoint y: 243, endPoint x: 229, endPoint y: 227, distance: 16.6
click at [231, 247] on input "登錄者" at bounding box center [344, 244] width 359 height 16
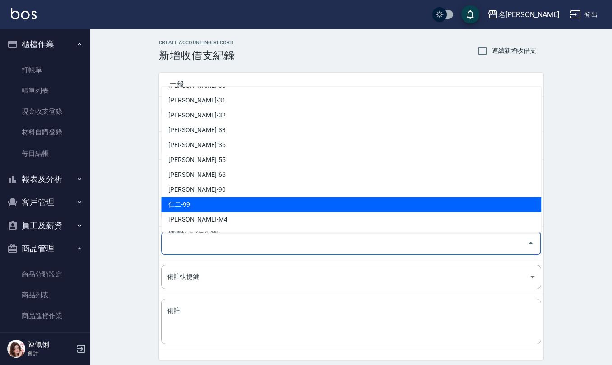
scroll to position [397, 0]
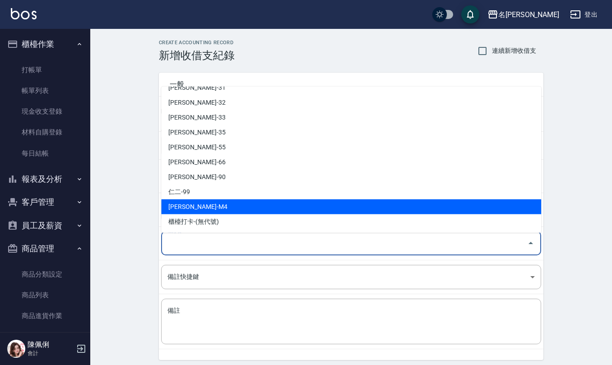
click at [229, 206] on li "陳佩俐-M4" at bounding box center [351, 207] width 380 height 15
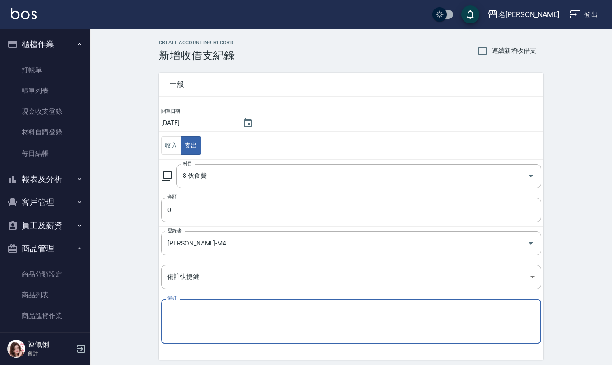
click at [206, 316] on textarea "備註" at bounding box center [352, 322] width 368 height 31
click at [207, 209] on input "0" at bounding box center [351, 210] width 380 height 24
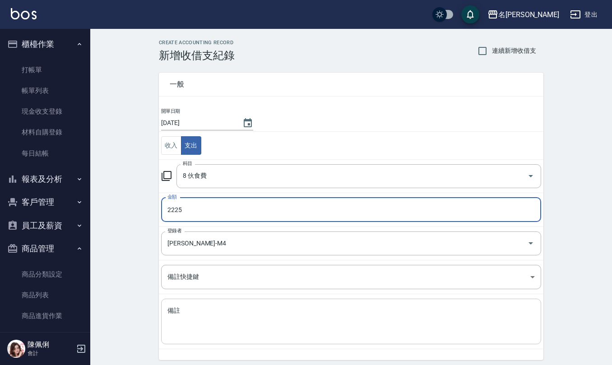
click at [233, 313] on textarea "備註" at bounding box center [352, 322] width 368 height 31
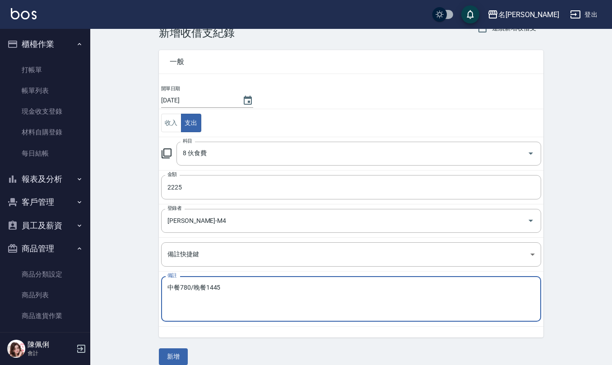
scroll to position [34, 0]
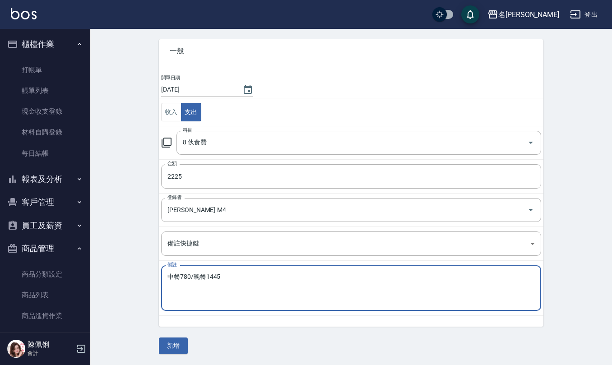
click at [174, 337] on div "一般 開單日期 2025/09/04 收入 支出 科目 8 伙食費 科目 金額 2225 金額 登錄者 陳佩俐-M4 登錄者 備註快捷鍵 ​ 備註快捷鍵 備註…" at bounding box center [351, 191] width 385 height 326
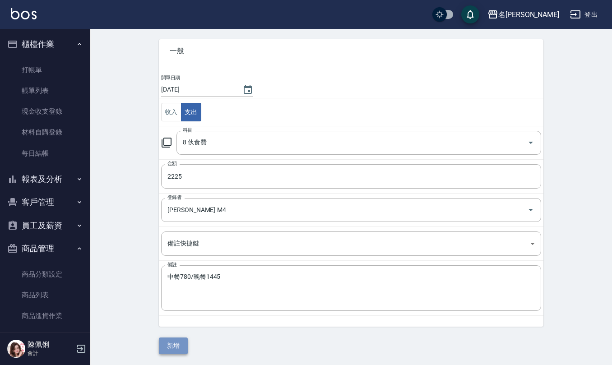
click at [174, 345] on button "新增" at bounding box center [173, 346] width 29 height 17
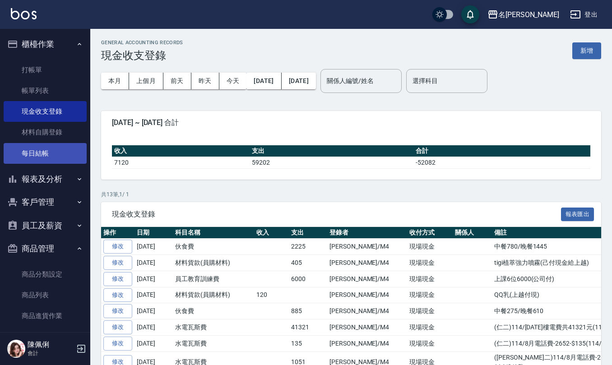
click at [55, 150] on link "每日結帳" at bounding box center [45, 153] width 83 height 21
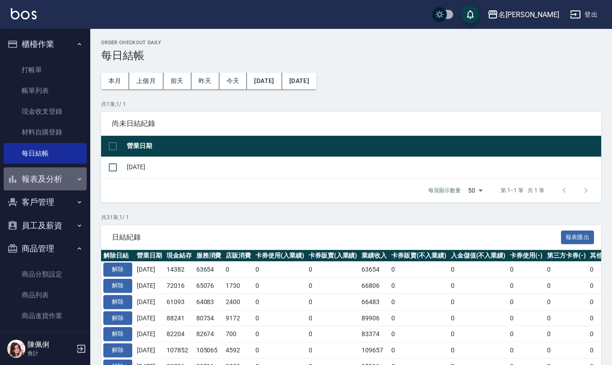
click at [59, 182] on button "報表及分析" at bounding box center [45, 179] width 83 height 23
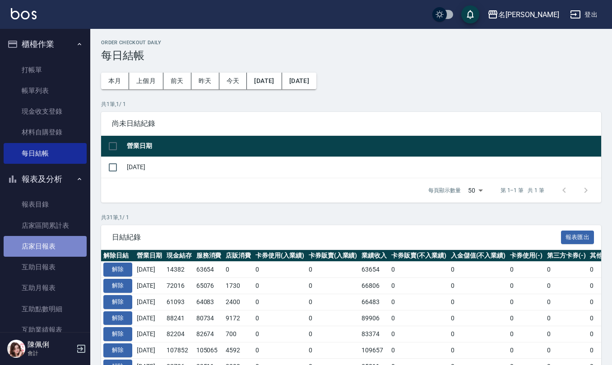
click at [65, 253] on link "店家日報表" at bounding box center [45, 246] width 83 height 21
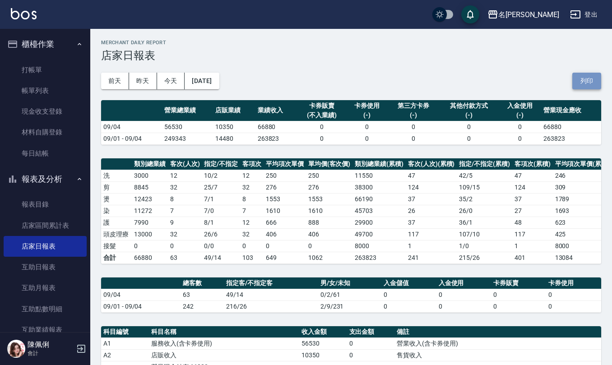
click at [585, 82] on button "列印" at bounding box center [587, 81] width 29 height 17
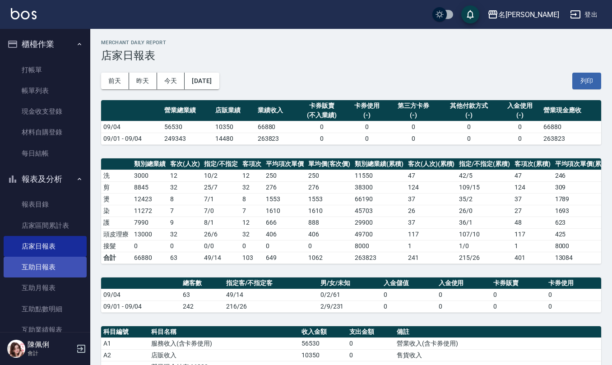
click at [51, 264] on link "互助日報表" at bounding box center [45, 267] width 83 height 21
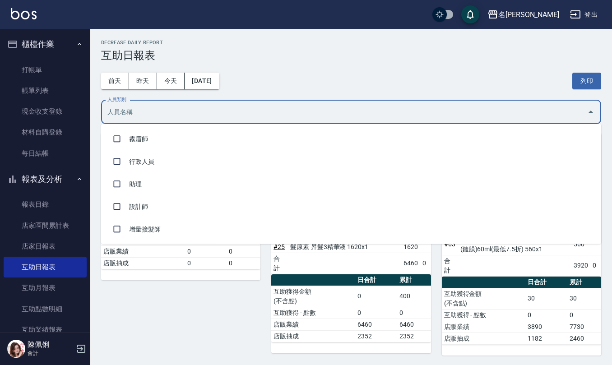
click at [183, 118] on input "人員類別" at bounding box center [344, 112] width 479 height 16
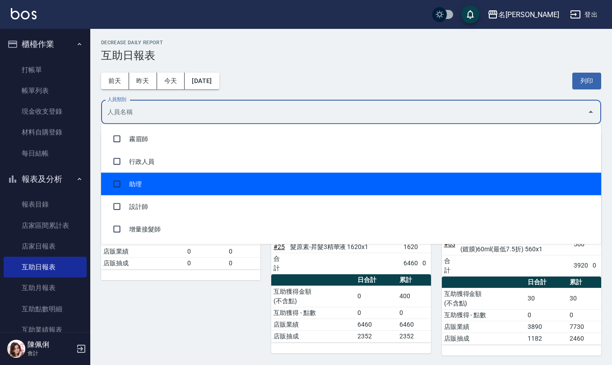
click at [171, 174] on li "助理" at bounding box center [351, 184] width 500 height 23
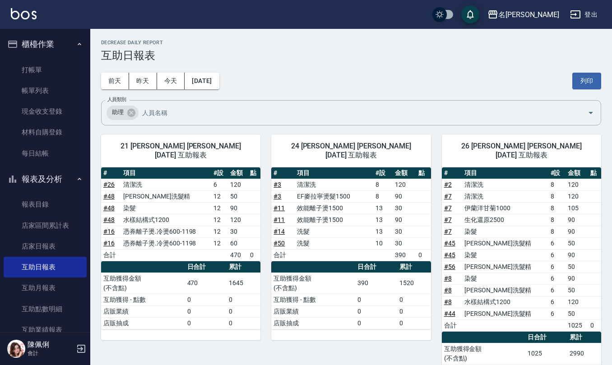
click at [310, 61] on h3 "互助日報表" at bounding box center [351, 55] width 500 height 13
click at [582, 82] on button "列印" at bounding box center [587, 81] width 29 height 17
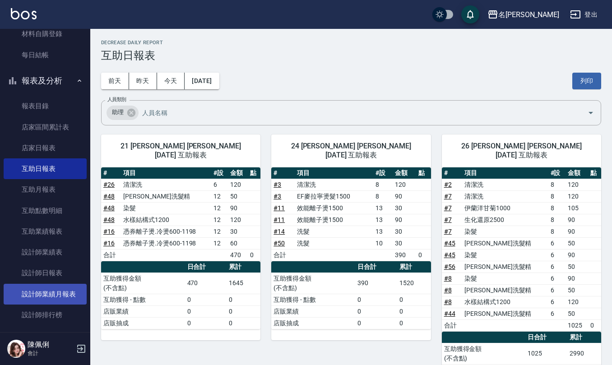
scroll to position [120, 0]
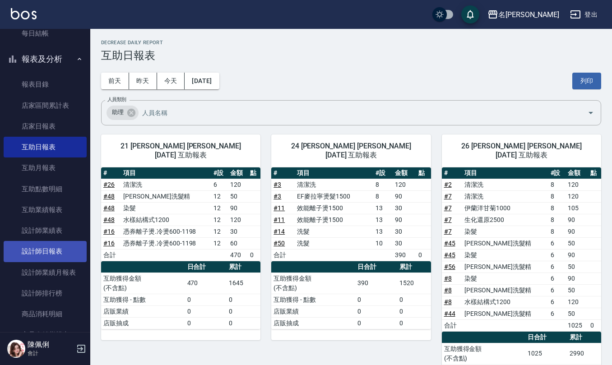
click at [42, 244] on link "設計師日報表" at bounding box center [45, 251] width 83 height 21
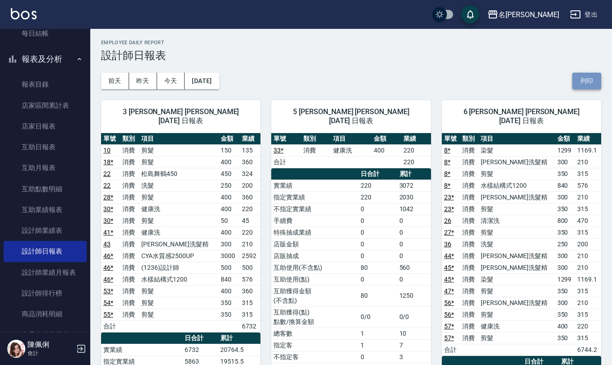
click at [588, 79] on button "列印" at bounding box center [587, 81] width 29 height 17
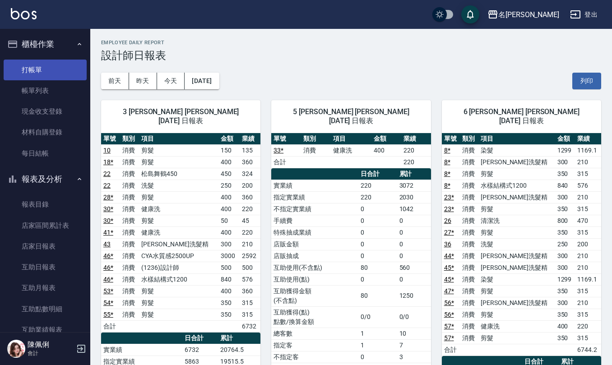
click at [51, 61] on link "打帳單" at bounding box center [45, 70] width 83 height 21
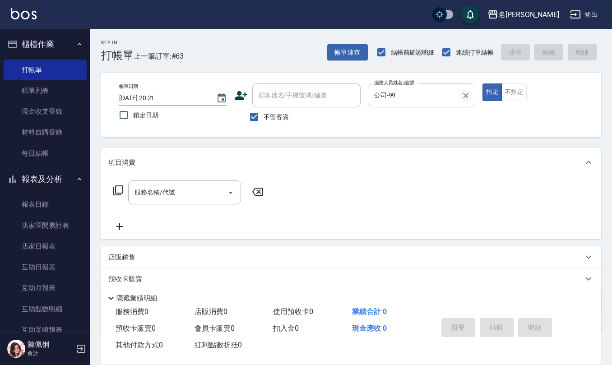
click at [465, 91] on icon "Clear" at bounding box center [466, 95] width 9 height 9
click at [136, 258] on div "店販銷售" at bounding box center [345, 257] width 475 height 9
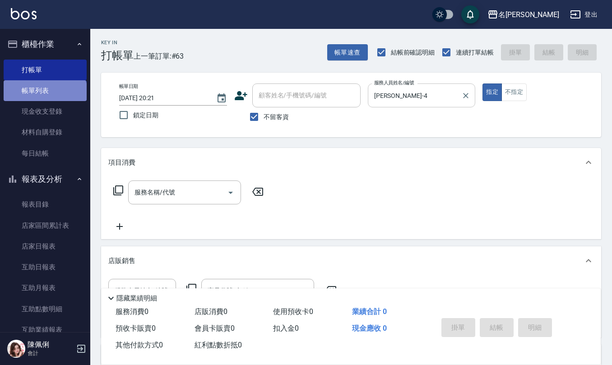
click at [44, 96] on link "帳單列表" at bounding box center [45, 90] width 83 height 21
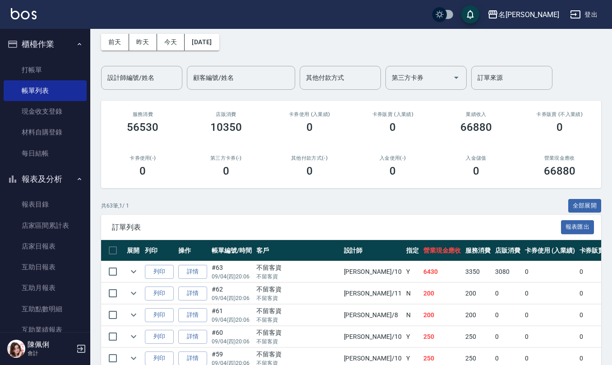
scroll to position [60, 0]
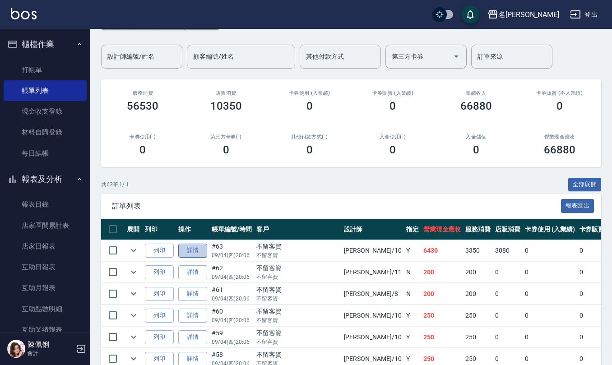
click at [198, 249] on link "詳情" at bounding box center [192, 251] width 29 height 14
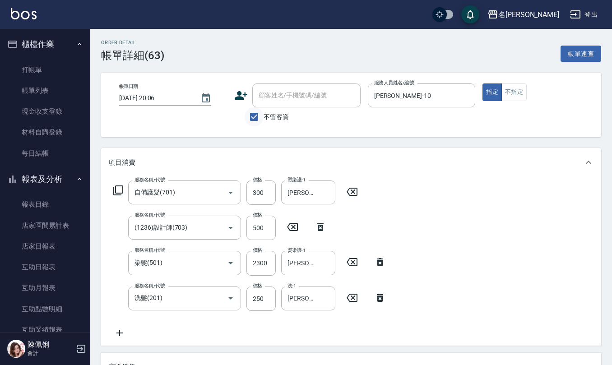
click at [249, 114] on input "不留客資" at bounding box center [254, 116] width 19 height 19
click at [278, 98] on input "顧客姓名/手機號碼/編號" at bounding box center [300, 96] width 87 height 16
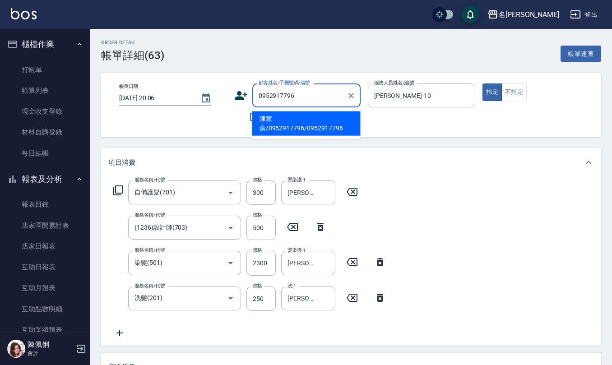
click at [280, 120] on li "陳家俞/0952917796/0952917796" at bounding box center [306, 124] width 108 height 24
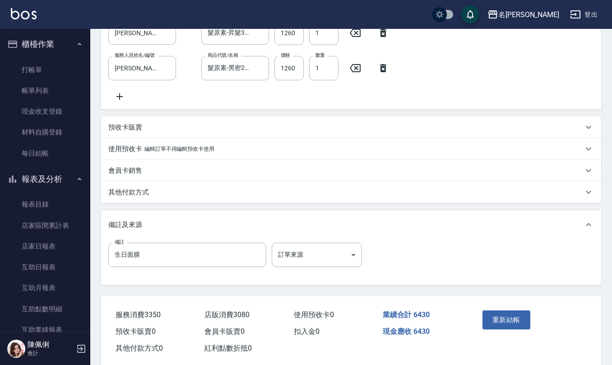
scroll to position [421, 0]
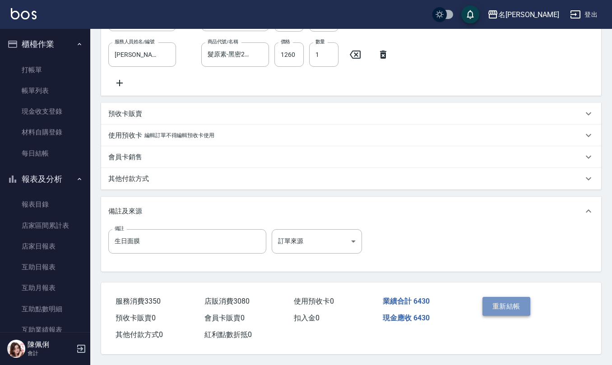
click at [504, 306] on button "重新結帳" at bounding box center [507, 306] width 48 height 19
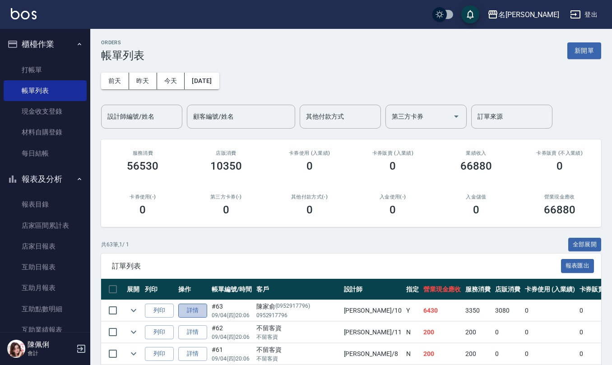
click at [203, 306] on link "詳情" at bounding box center [192, 311] width 29 height 14
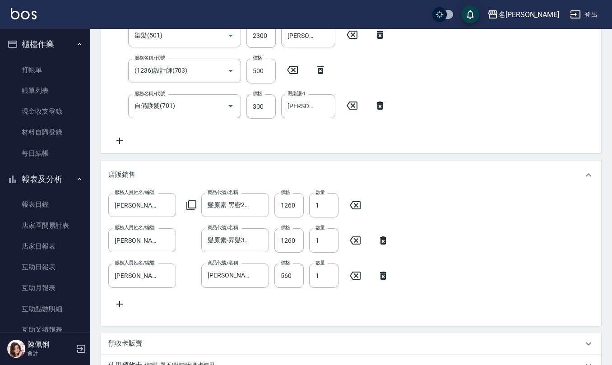
scroll to position [0, 0]
click at [595, 53] on div "服務名稱/代號 洗髮(201) 服務名稱/代號 價格 250 價格 洗-1 陳柏暽-28 洗-1 服務名稱/代號 染髮(501) 服務名稱/代號 價格 230…" at bounding box center [351, 69] width 500 height 169
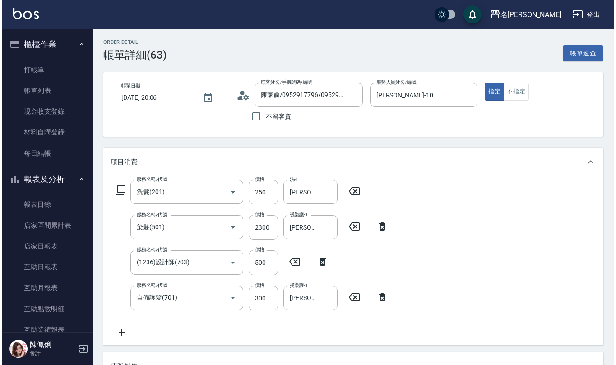
scroll to position [0, 0]
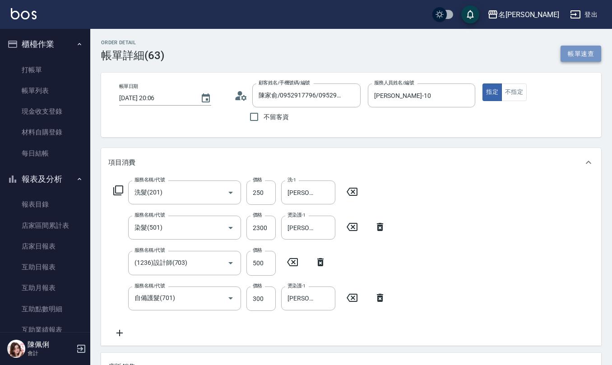
click at [575, 59] on button "帳單速查" at bounding box center [581, 54] width 41 height 17
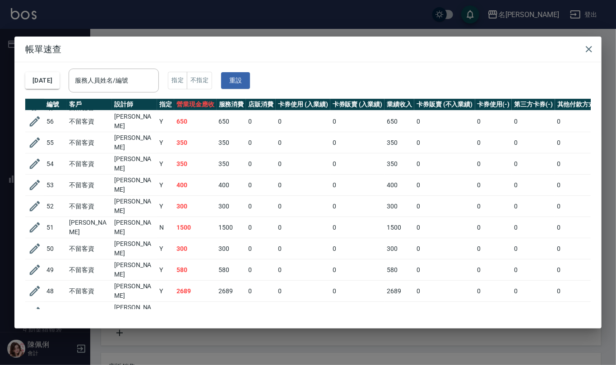
scroll to position [120, 0]
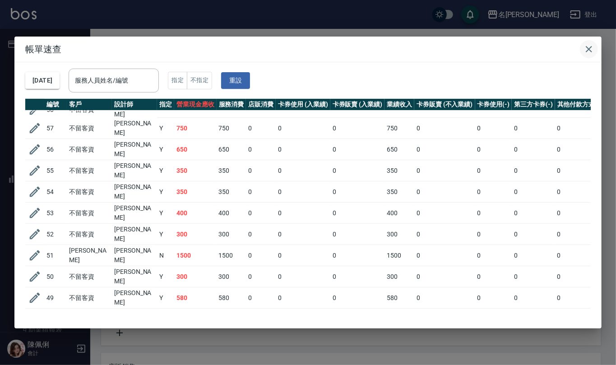
click at [590, 47] on icon "button" at bounding box center [589, 49] width 11 height 11
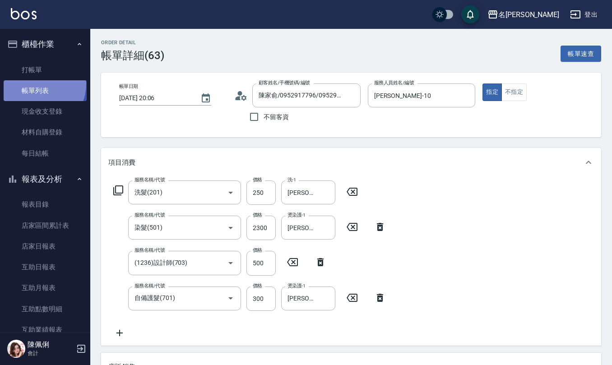
click at [36, 84] on link "帳單列表" at bounding box center [45, 90] width 83 height 21
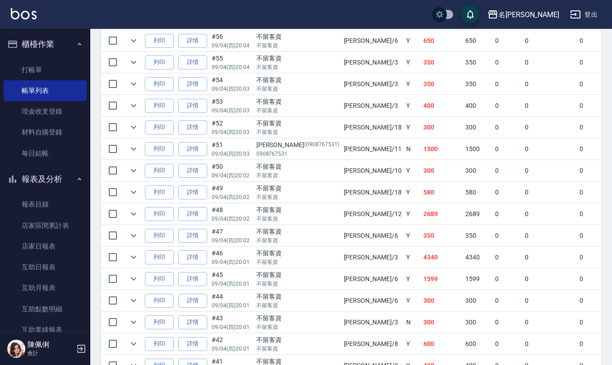
scroll to position [421, 0]
click at [196, 89] on link "詳情" at bounding box center [192, 85] width 29 height 14
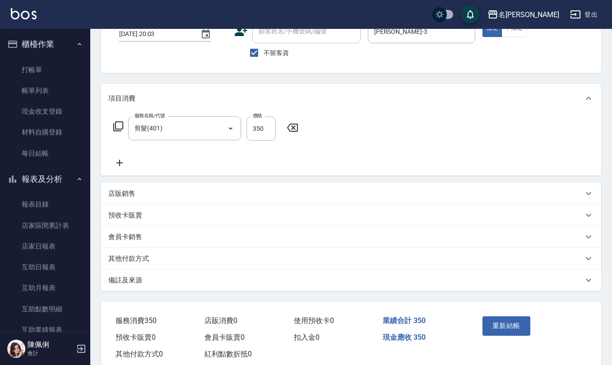
scroll to position [85, 0]
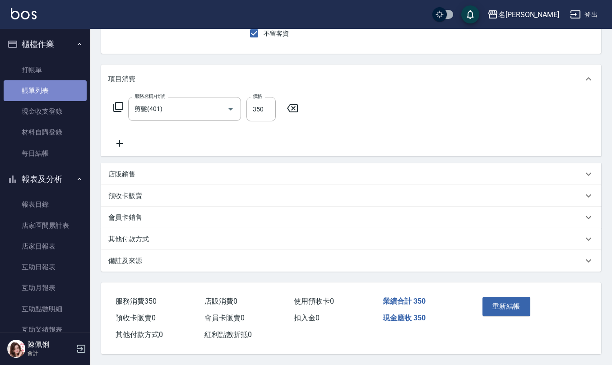
click at [48, 92] on link "帳單列表" at bounding box center [45, 90] width 83 height 21
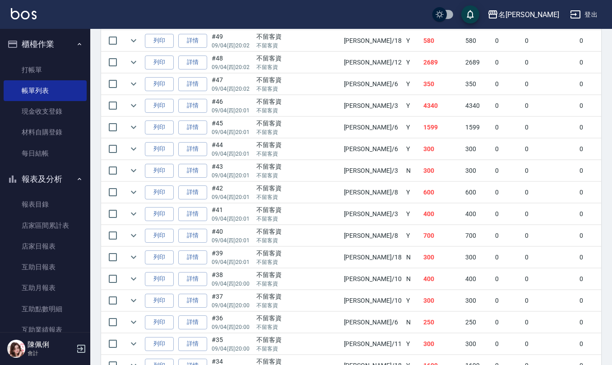
scroll to position [421, 0]
click at [116, 87] on input "checkbox" at bounding box center [112, 84] width 19 height 19
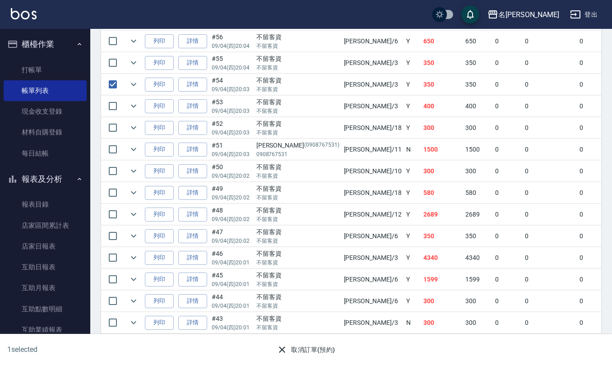
click at [315, 351] on button "取消訂單(預約)" at bounding box center [305, 350] width 65 height 17
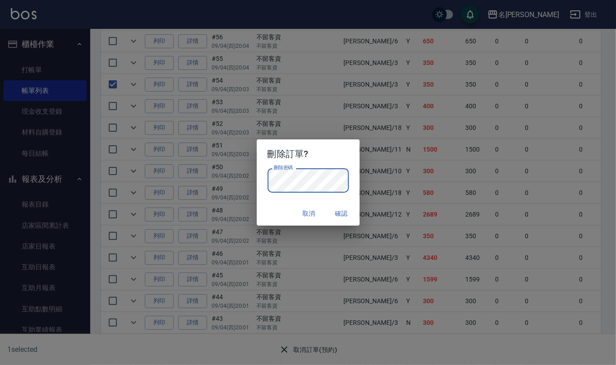
click at [310, 218] on button "取消" at bounding box center [309, 213] width 29 height 17
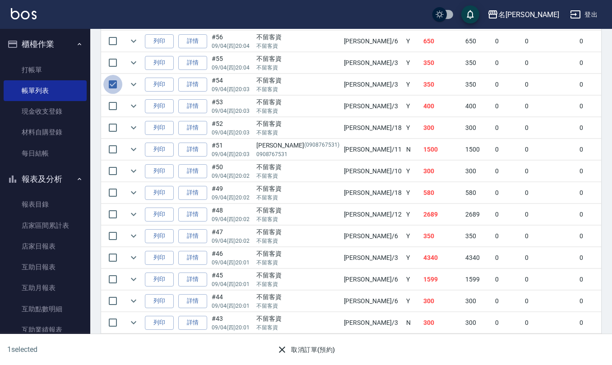
click at [111, 89] on input "checkbox" at bounding box center [112, 84] width 19 height 19
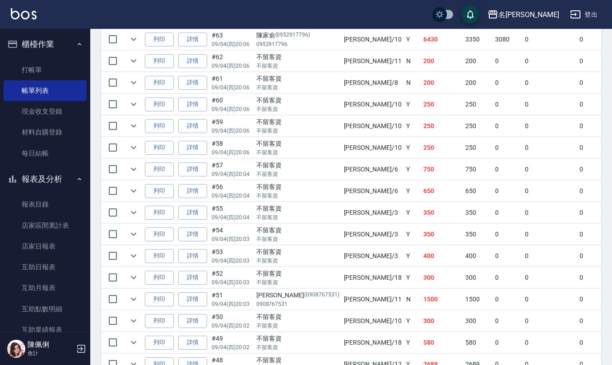
scroll to position [301, 0]
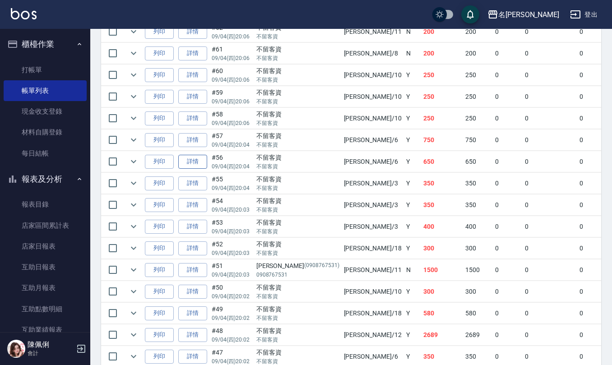
click at [194, 156] on link "詳情" at bounding box center [192, 162] width 29 height 14
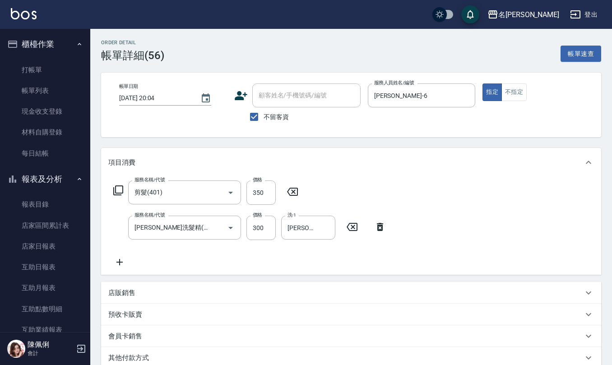
click at [293, 192] on icon at bounding box center [292, 192] width 11 height 8
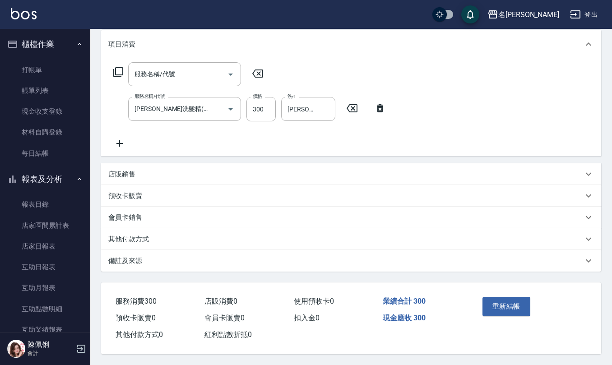
scroll to position [120, 0]
click at [490, 306] on button "重新結帳" at bounding box center [507, 306] width 48 height 19
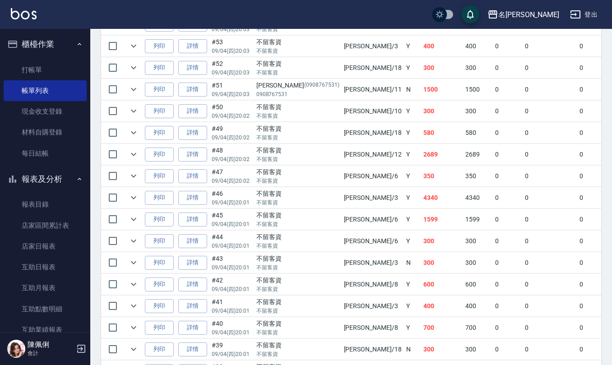
scroll to position [361, 0]
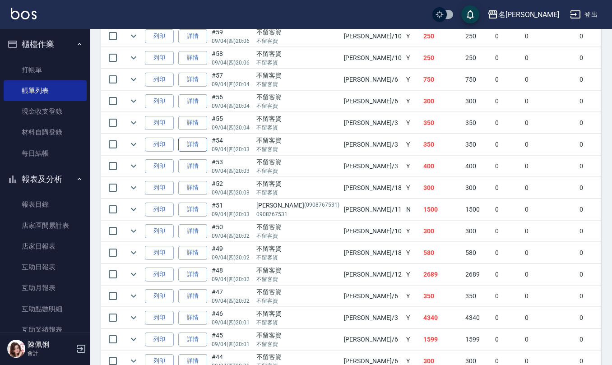
click at [190, 149] on link "詳情" at bounding box center [192, 145] width 29 height 14
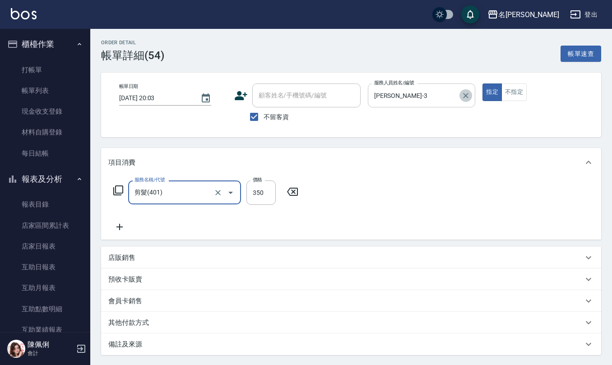
click at [470, 93] on icon "Clear" at bounding box center [466, 95] width 9 height 9
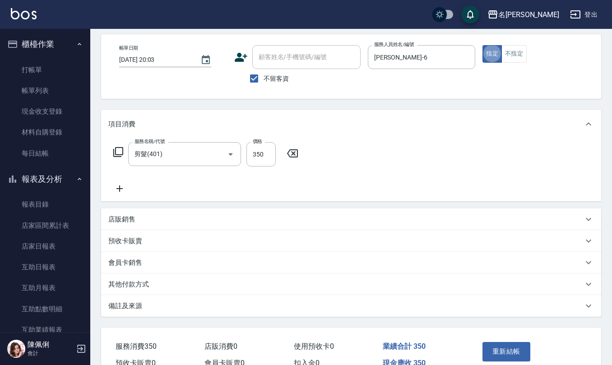
scroll to position [60, 0]
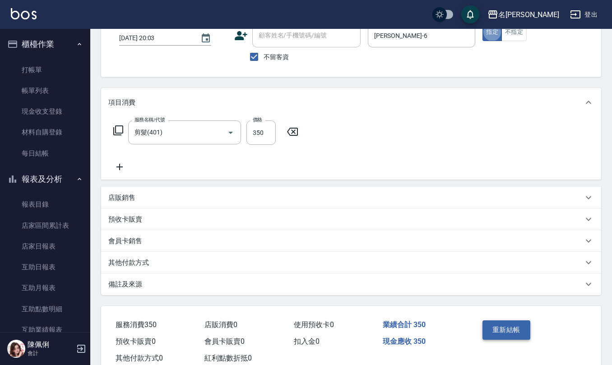
click at [520, 331] on button "重新結帳" at bounding box center [507, 330] width 48 height 19
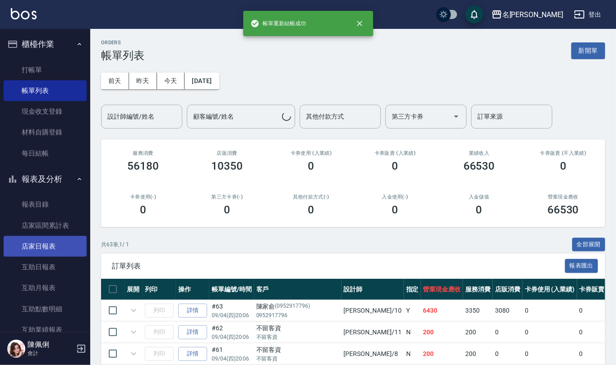
click at [42, 244] on link "店家日報表" at bounding box center [45, 246] width 83 height 21
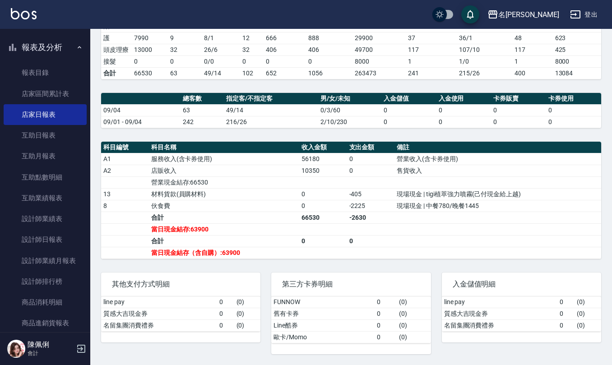
scroll to position [181, 0]
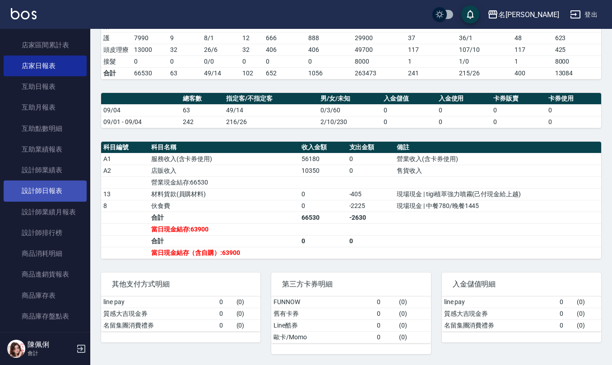
click at [61, 187] on link "設計師日報表" at bounding box center [45, 191] width 83 height 21
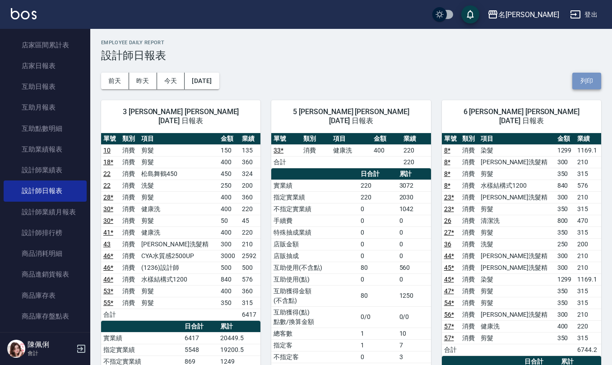
click at [590, 81] on button "列印" at bounding box center [587, 81] width 29 height 17
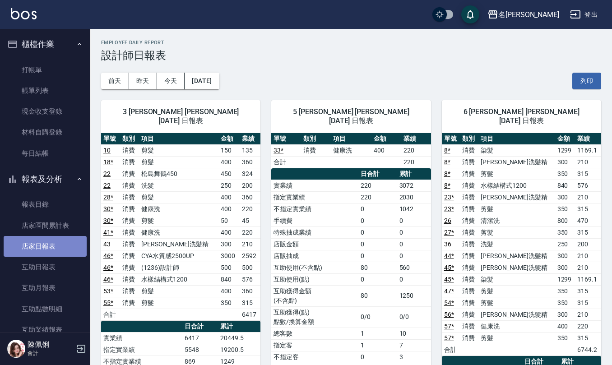
click at [55, 246] on link "店家日報表" at bounding box center [45, 246] width 83 height 21
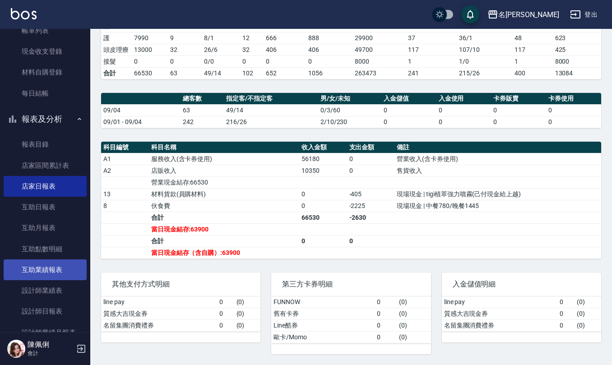
scroll to position [120, 0]
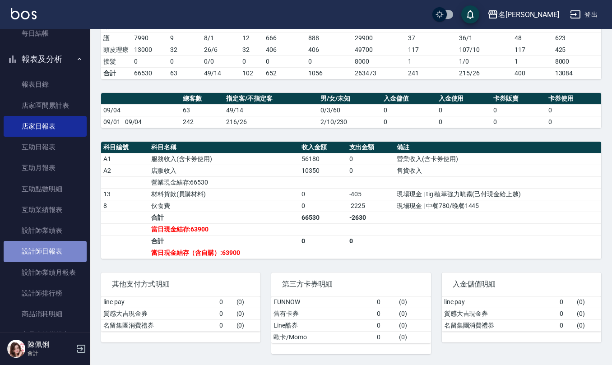
click at [46, 255] on link "設計師日報表" at bounding box center [45, 251] width 83 height 21
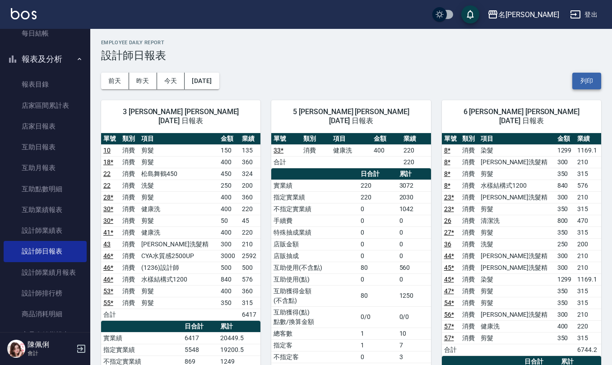
click at [581, 85] on button "列印" at bounding box center [587, 81] width 29 height 17
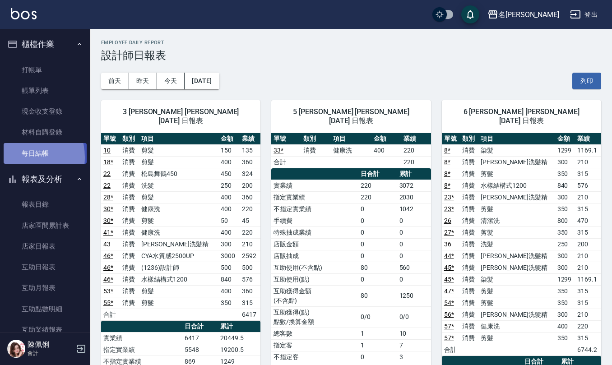
click at [17, 157] on link "每日結帳" at bounding box center [45, 153] width 83 height 21
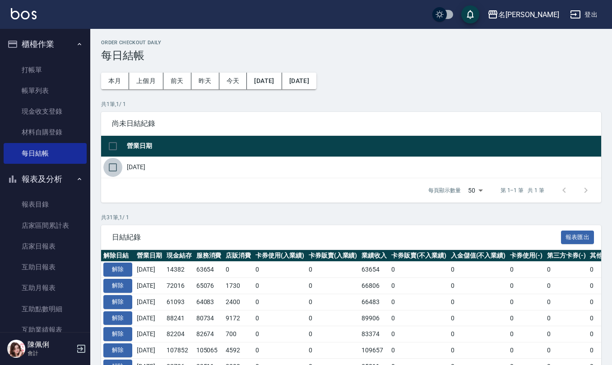
click at [112, 163] on input "checkbox" at bounding box center [112, 167] width 19 height 19
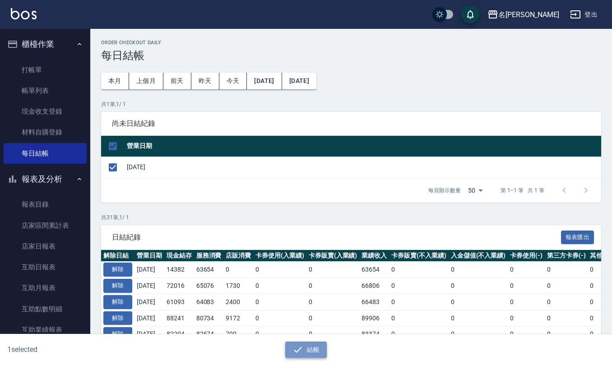
click at [307, 352] on button "結帳" at bounding box center [306, 350] width 42 height 17
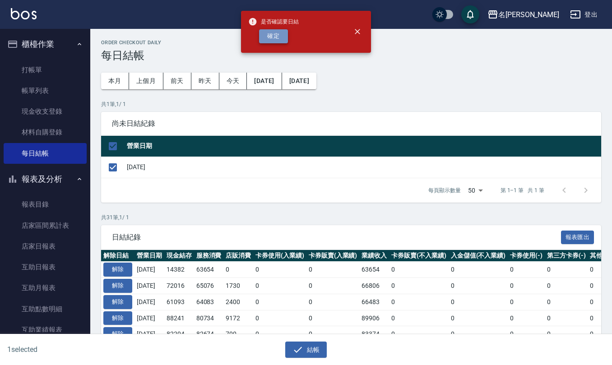
click at [273, 39] on button "確定" at bounding box center [273, 36] width 29 height 14
